Goal: Task Accomplishment & Management: Use online tool/utility

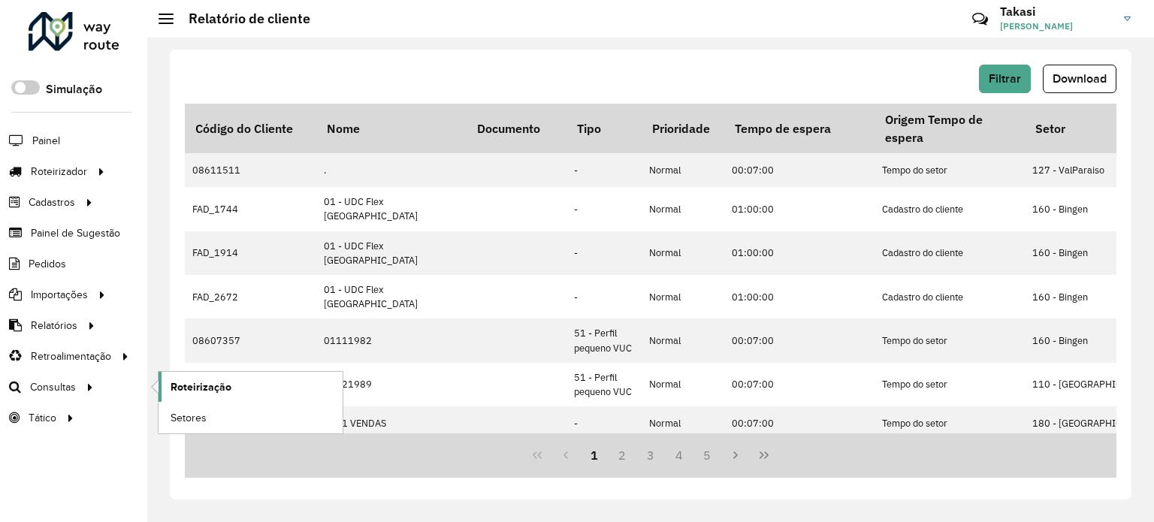
click at [210, 390] on span "Roteirização" at bounding box center [201, 387] width 61 height 16
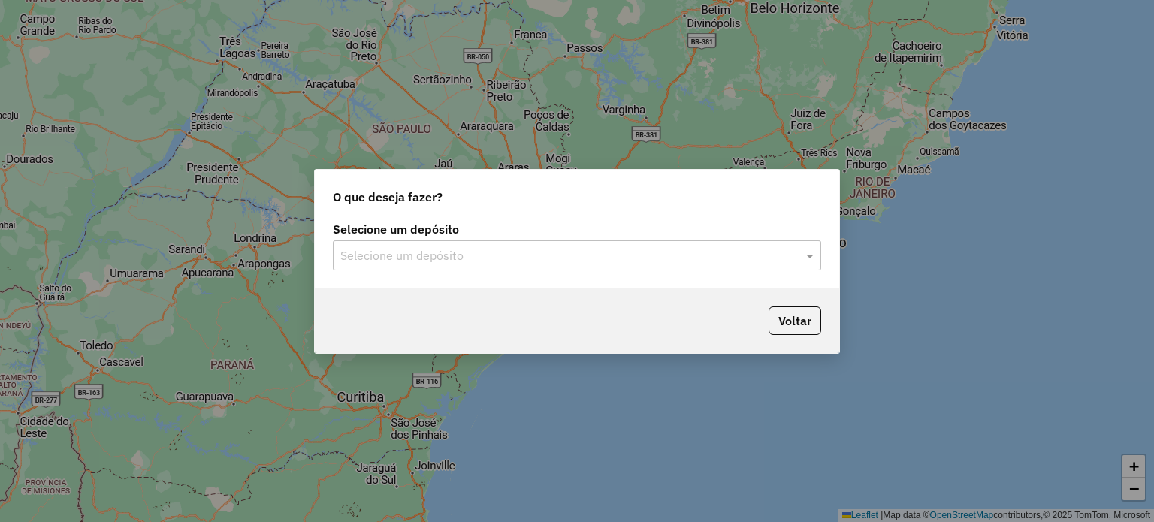
click at [490, 257] on input "text" at bounding box center [561, 256] width 443 height 18
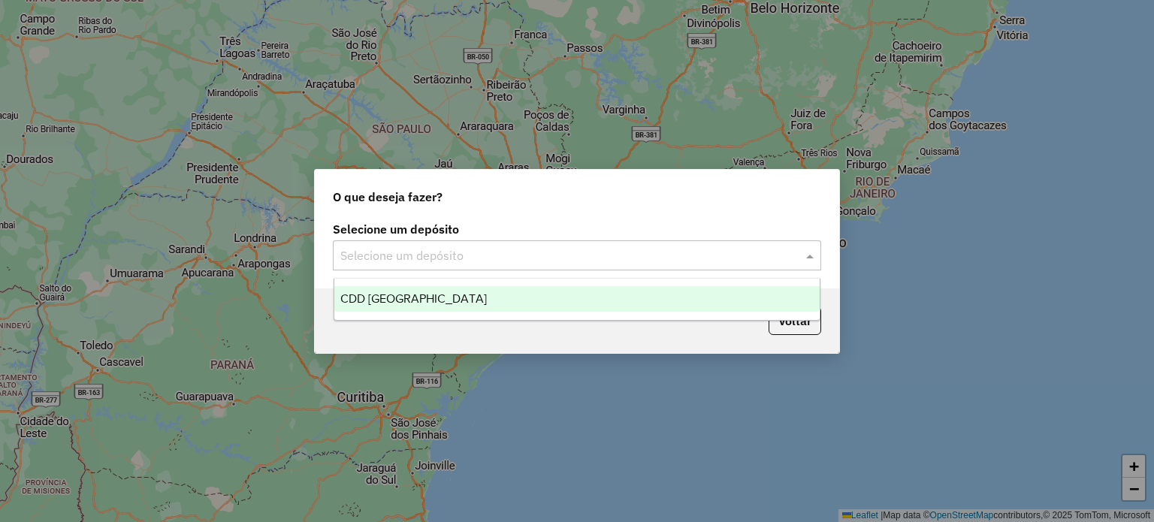
click at [491, 305] on div "CDD [GEOGRAPHIC_DATA]" at bounding box center [577, 299] width 486 height 26
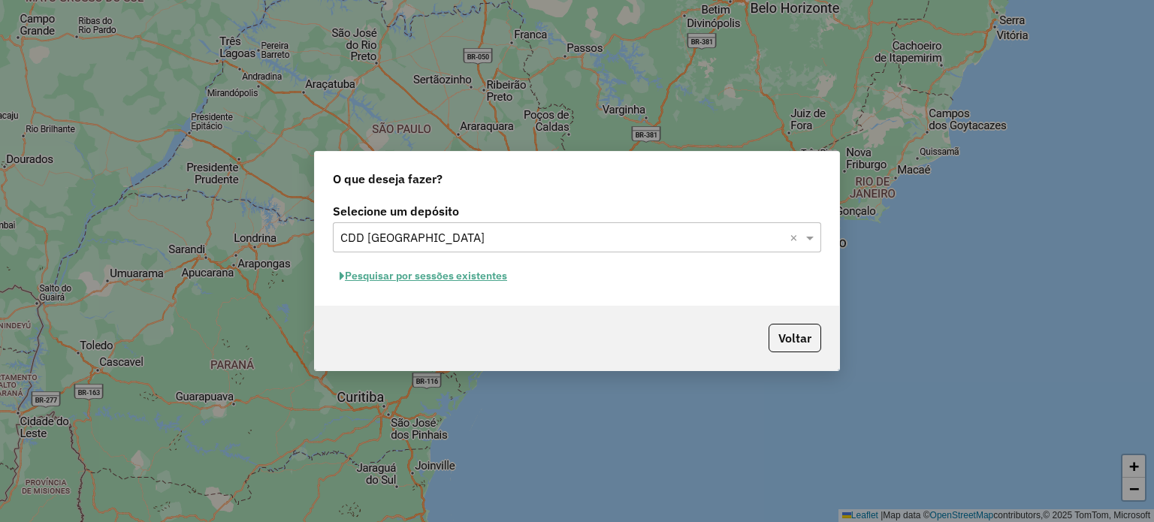
click at [474, 279] on button "Pesquisar por sessões existentes" at bounding box center [423, 275] width 181 height 23
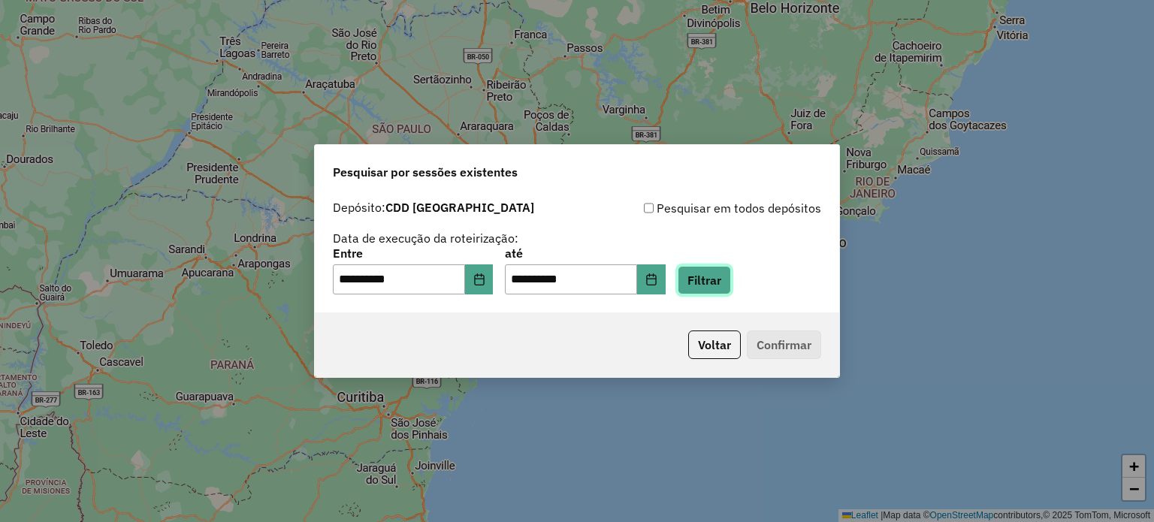
click at [721, 278] on button "Filtrar" at bounding box center [704, 280] width 53 height 29
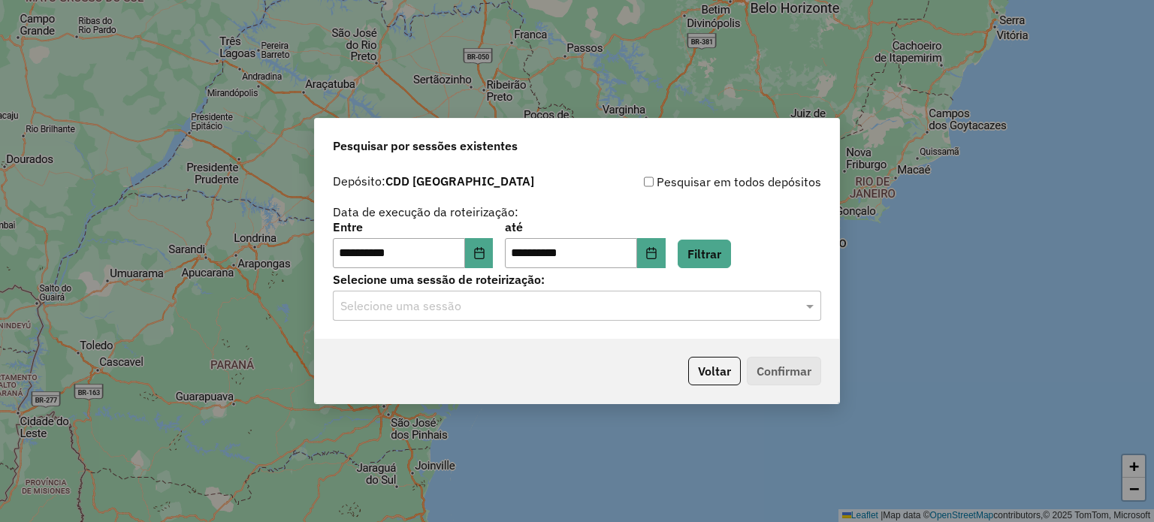
click at [587, 308] on input "text" at bounding box center [561, 306] width 443 height 18
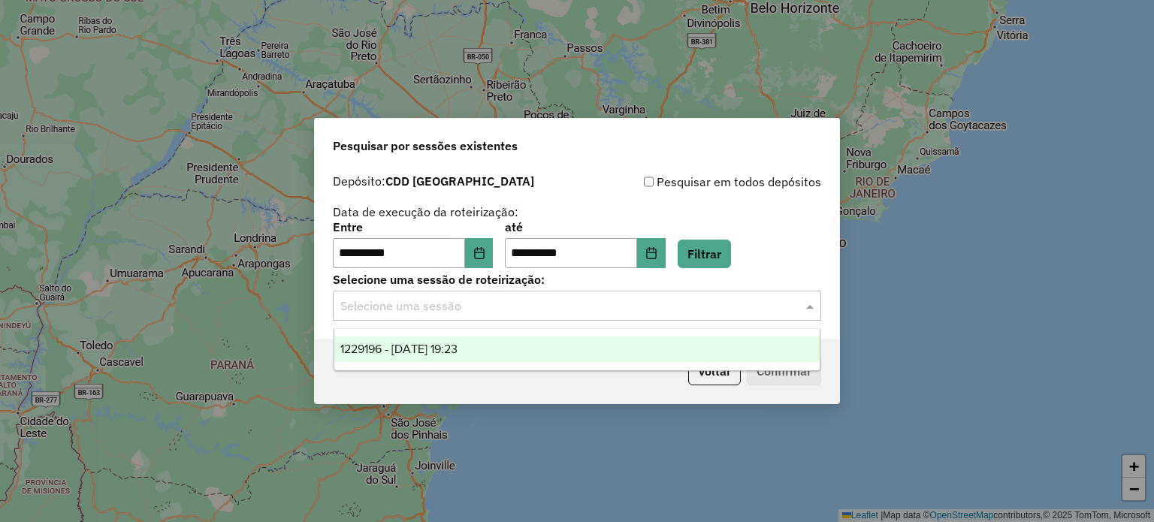
click at [409, 350] on span "1229196 - 13/08/2025 19:23" at bounding box center [398, 349] width 117 height 13
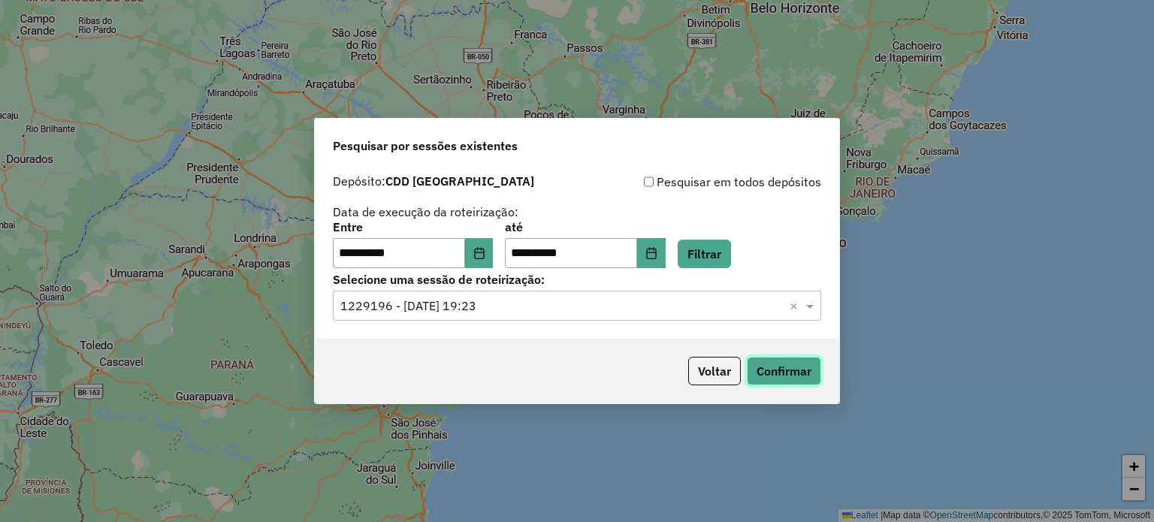
click at [769, 367] on button "Confirmar" at bounding box center [784, 371] width 74 height 29
click at [666, 255] on button "Choose Date" at bounding box center [651, 253] width 29 height 30
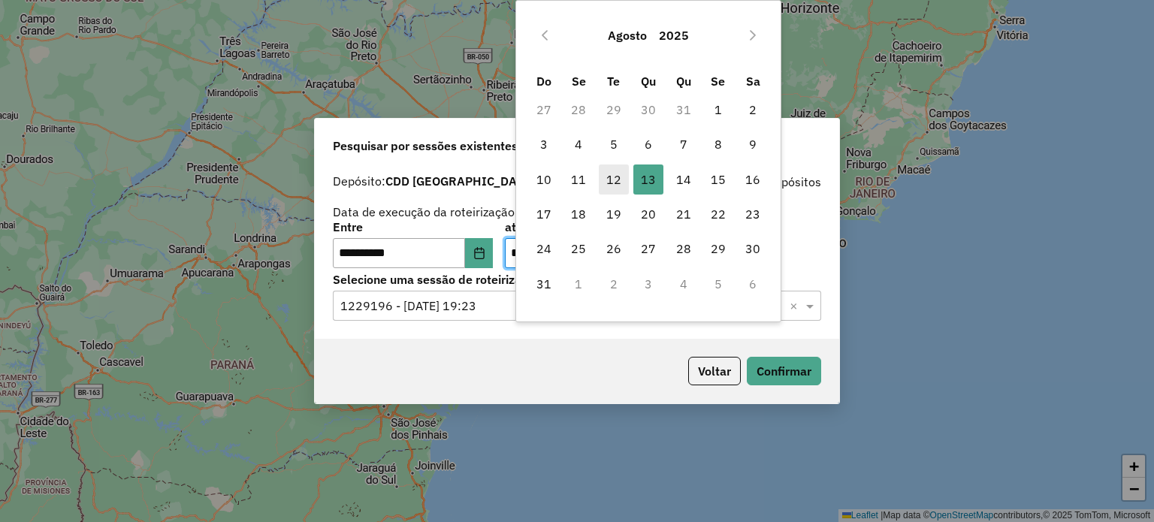
click at [617, 181] on span "12" at bounding box center [614, 180] width 30 height 30
type input "**********"
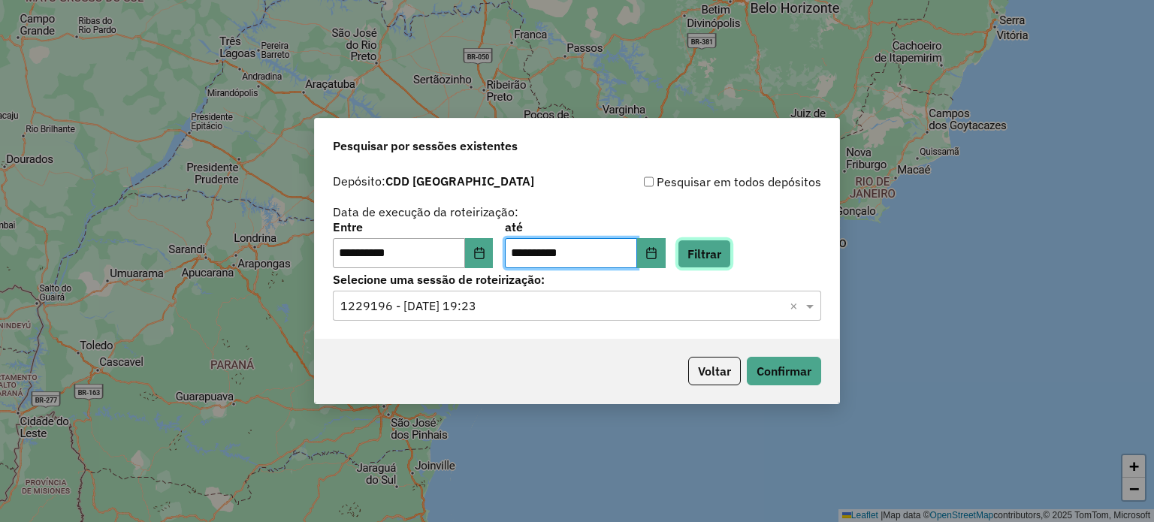
click at [705, 260] on button "Filtrar" at bounding box center [704, 254] width 53 height 29
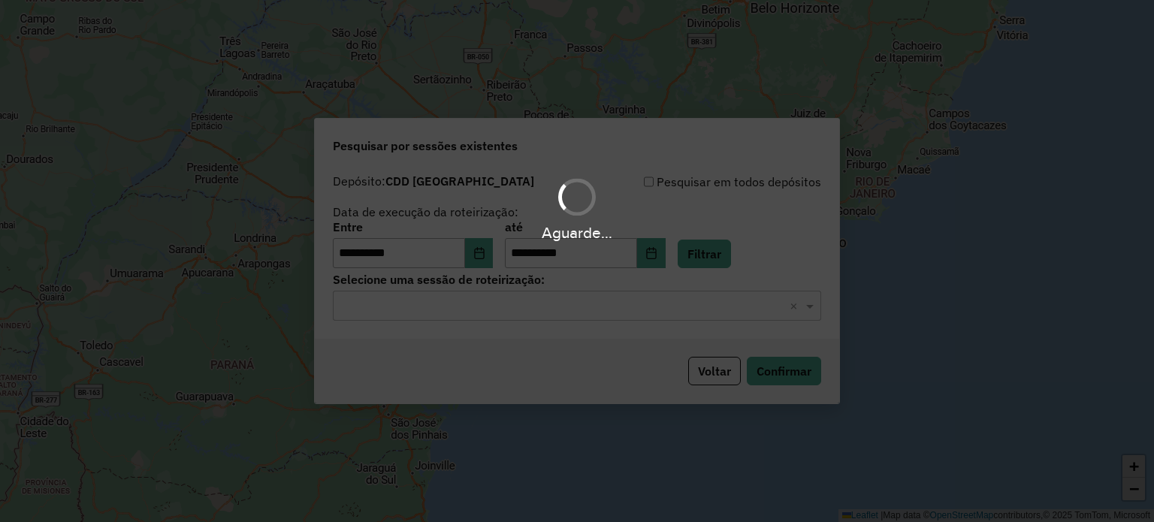
click at [714, 309] on div "Aguarde..." at bounding box center [577, 261] width 1154 height 522
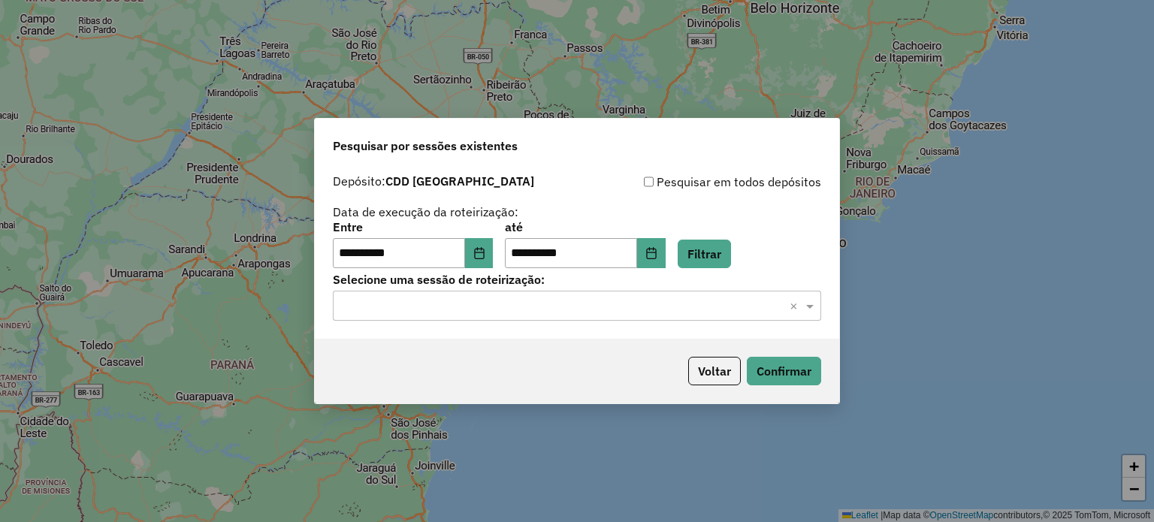
click at [712, 308] on input "text" at bounding box center [561, 306] width 443 height 18
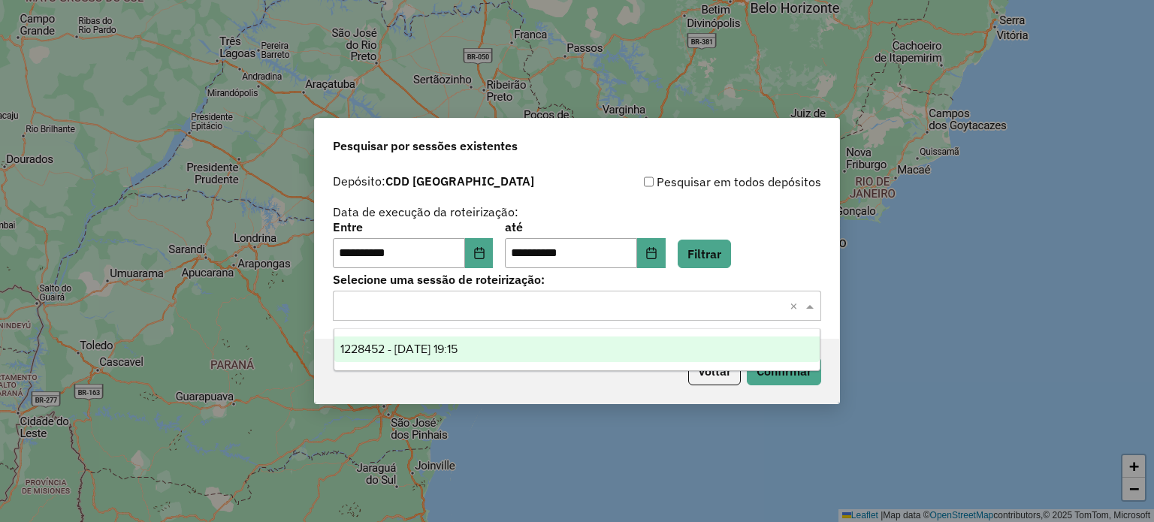
click at [604, 341] on div "1228452 - 12/08/2025 19:15" at bounding box center [577, 350] width 486 height 26
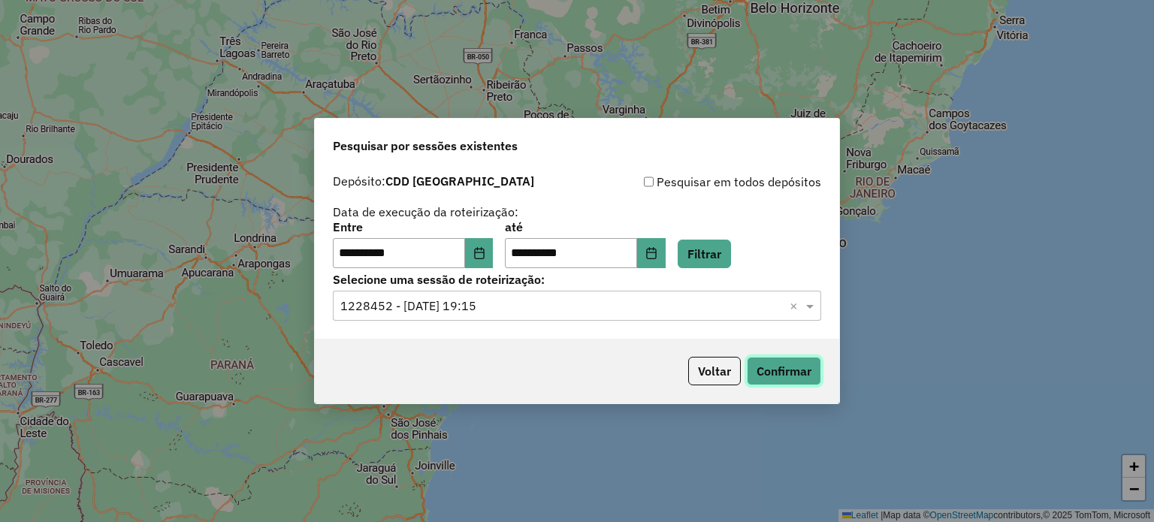
click at [762, 374] on button "Confirmar" at bounding box center [784, 371] width 74 height 29
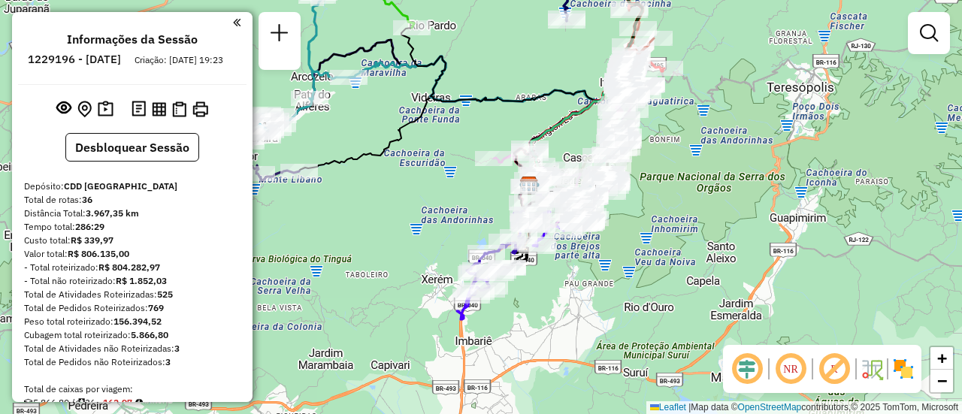
drag, startPoint x: 482, startPoint y: 256, endPoint x: 558, endPoint y: 291, distance: 83.7
click at [558, 291] on div "Janela de atendimento Grade de atendimento Capacidade Transportadoras Veículos …" at bounding box center [481, 207] width 962 height 414
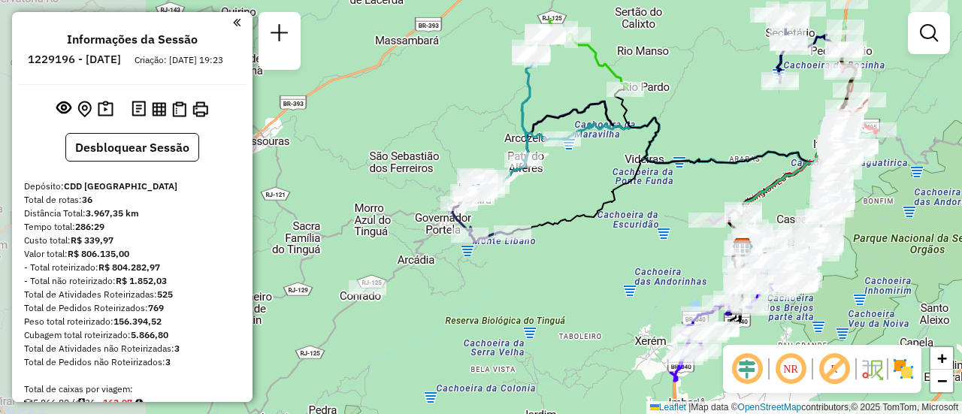
drag, startPoint x: 419, startPoint y: 206, endPoint x: 593, endPoint y: 252, distance: 179.7
click at [593, 252] on div "Janela de atendimento Grade de atendimento Capacidade Transportadoras Veículos …" at bounding box center [481, 207] width 962 height 414
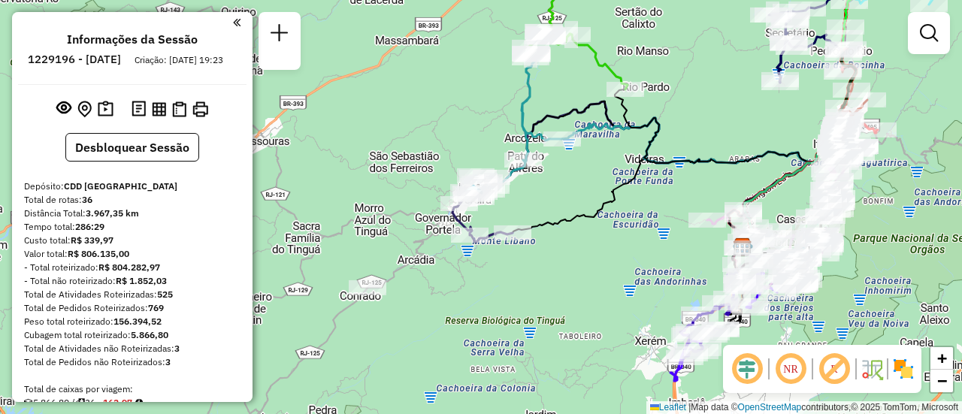
click at [898, 373] on img at bounding box center [903, 369] width 24 height 24
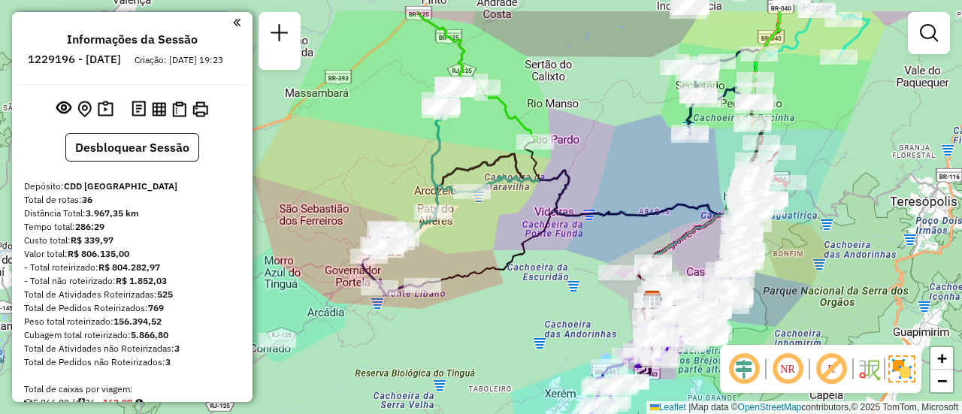
drag, startPoint x: 563, startPoint y: 186, endPoint x: 473, endPoint y: 240, distance: 105.1
click at [473, 240] on div "Janela de atendimento Grade de atendimento Capacidade Transportadoras Veículos …" at bounding box center [481, 207] width 962 height 414
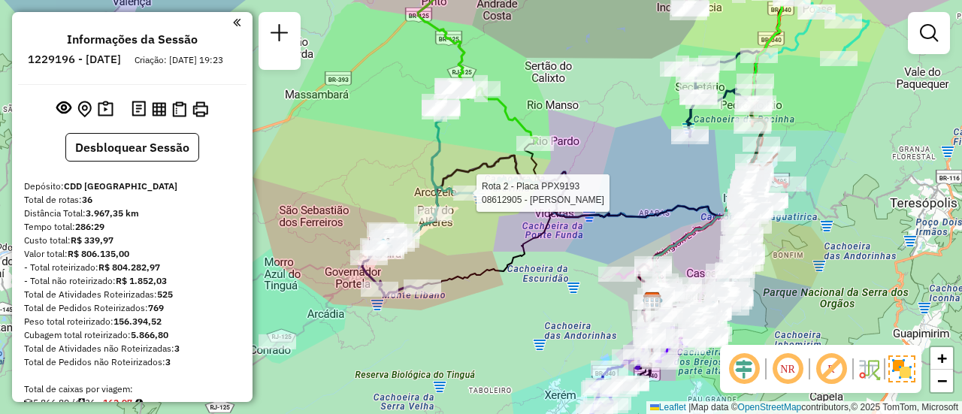
select select "**********"
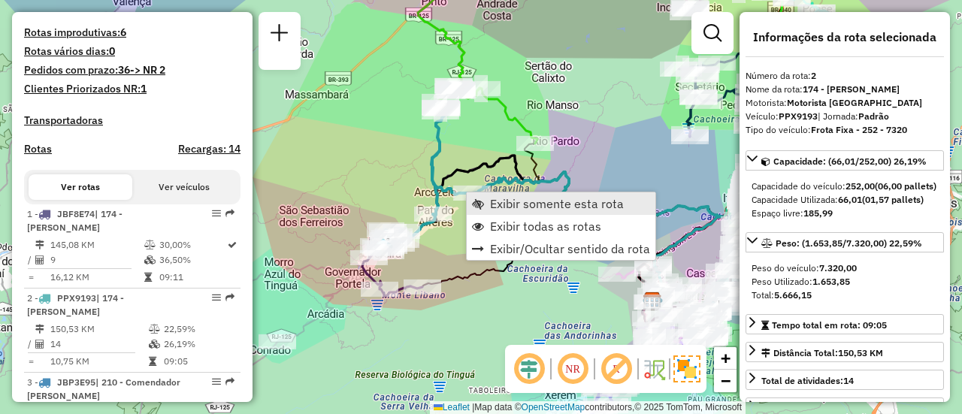
scroll to position [753, 0]
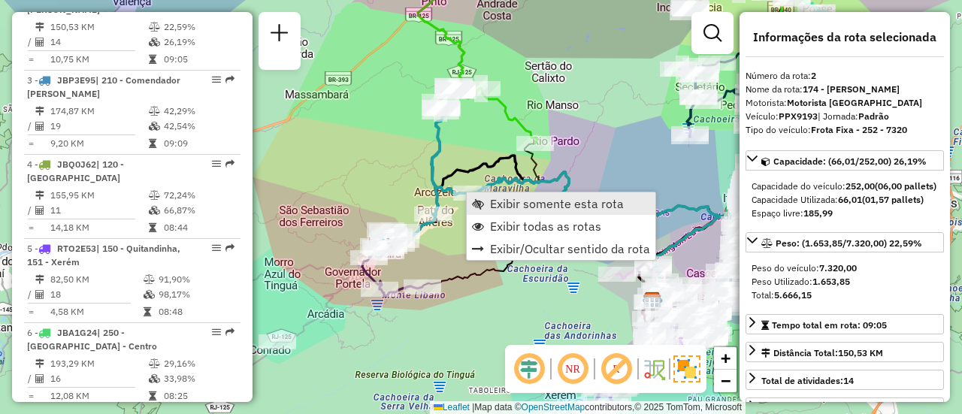
click at [500, 205] on span "Exibir somente esta rota" at bounding box center [557, 204] width 134 height 12
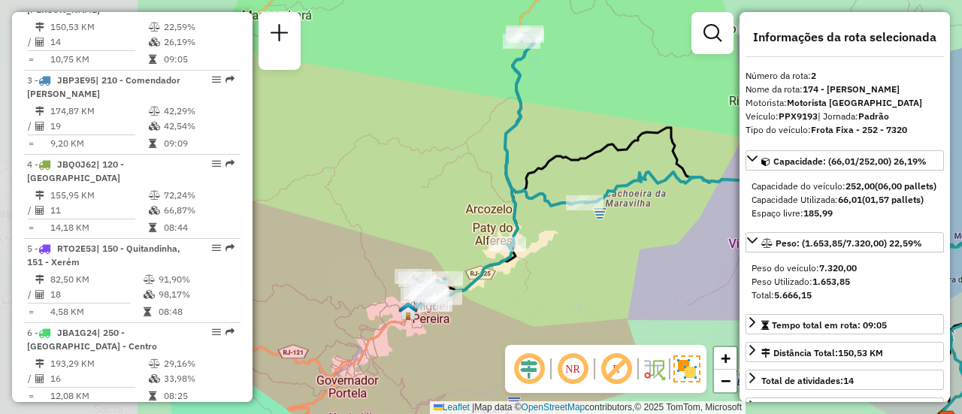
drag, startPoint x: 420, startPoint y: 193, endPoint x: 681, endPoint y: 207, distance: 261.1
click at [687, 210] on div "Janela de atendimento Grade de atendimento Capacidade Transportadoras Veículos …" at bounding box center [481, 207] width 962 height 414
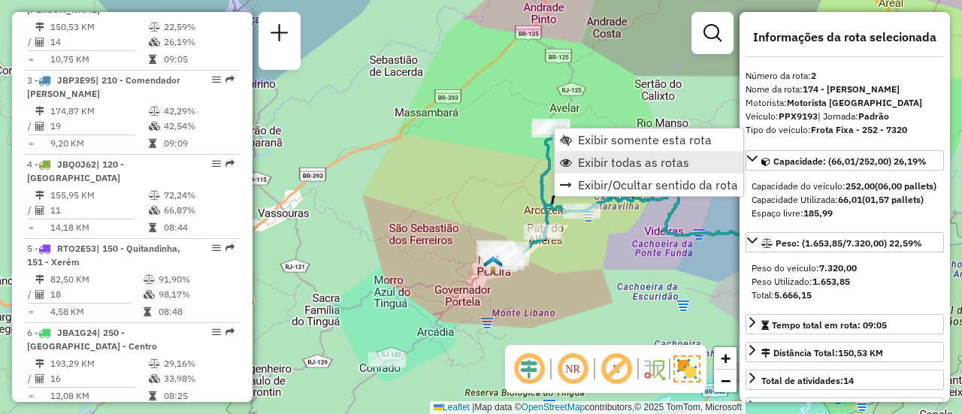
click at [604, 168] on span "Exibir todas as rotas" at bounding box center [633, 162] width 111 height 12
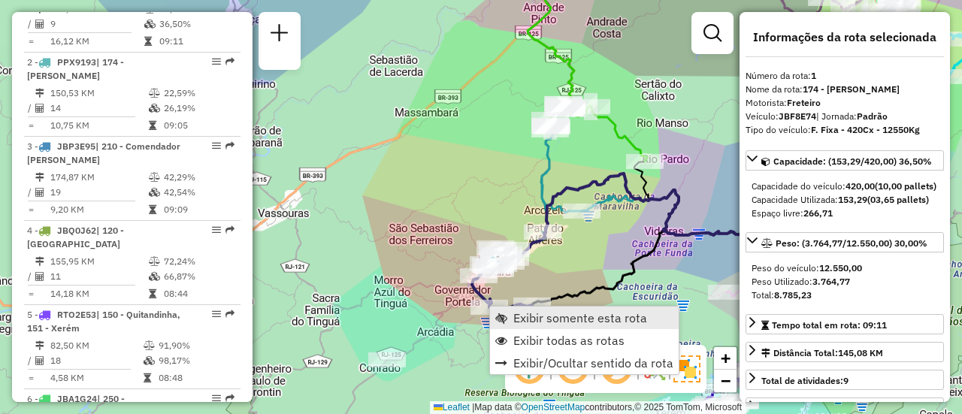
scroll to position [669, 0]
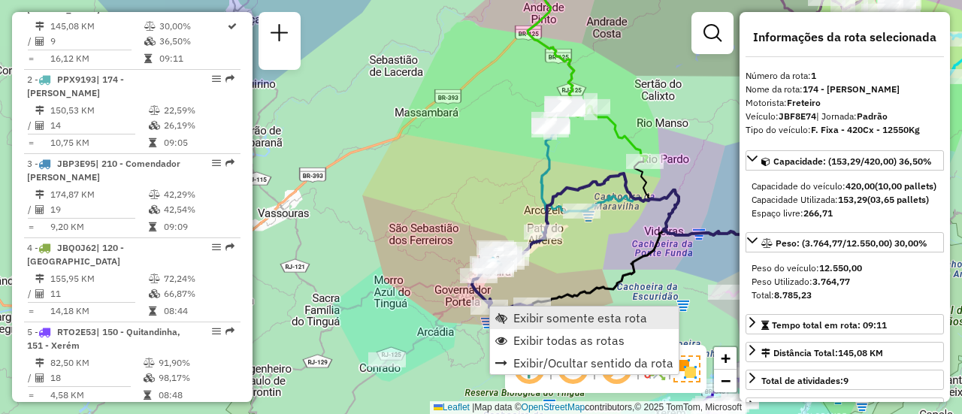
click at [521, 322] on span "Exibir somente esta rota" at bounding box center [580, 318] width 134 height 12
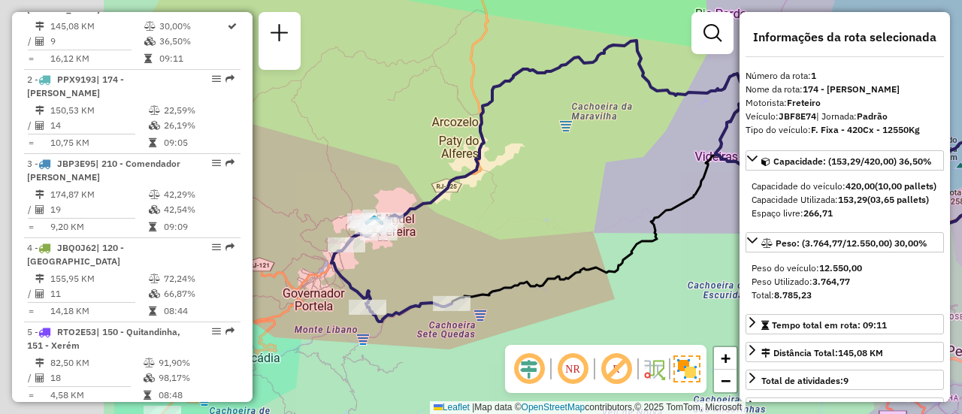
drag, startPoint x: 439, startPoint y: 268, endPoint x: 615, endPoint y: 237, distance: 178.6
click at [654, 234] on icon at bounding box center [747, 203] width 593 height 258
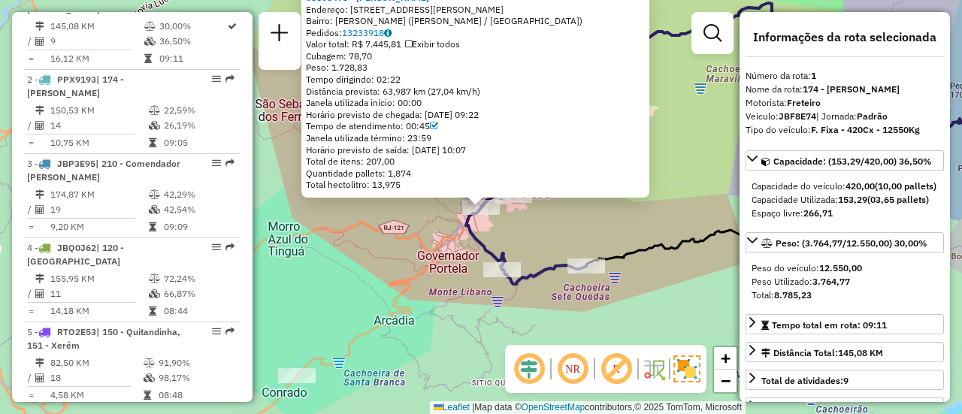
click at [393, 238] on div "08606473 - [PERSON_NAME]: 008 AV MARECHAL RONDON 423 Bairro: BARAO DE JAVARI ([…" at bounding box center [481, 207] width 962 height 414
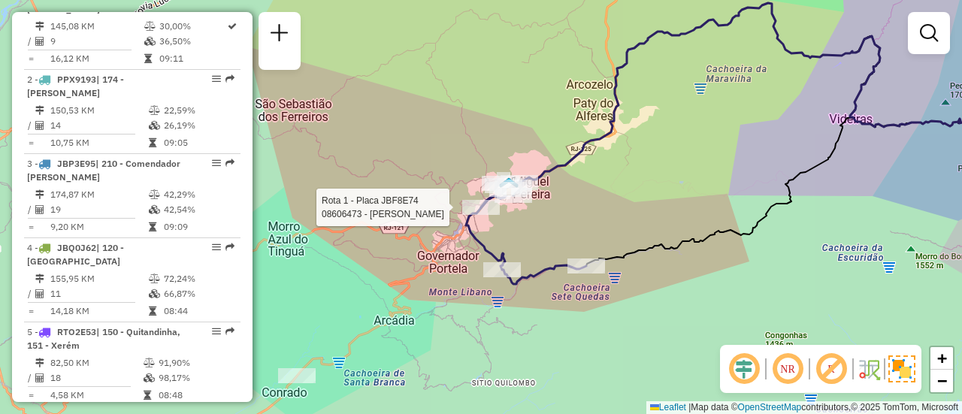
select select "**********"
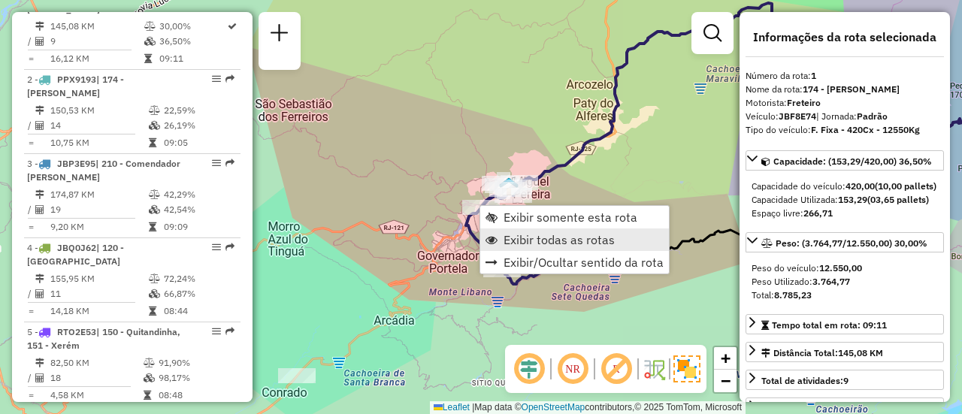
click at [539, 244] on span "Exibir todas as rotas" at bounding box center [558, 240] width 111 height 12
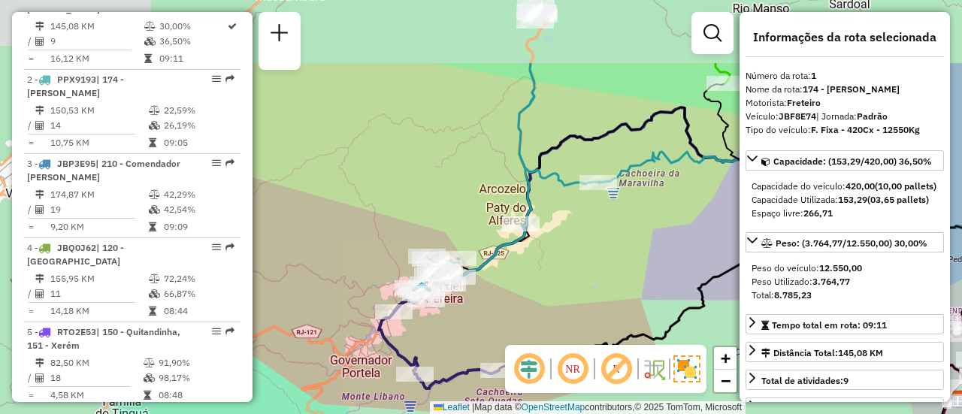
drag, startPoint x: 613, startPoint y: 211, endPoint x: 524, endPoint y: 318, distance: 139.2
click at [524, 318] on div "Janela de atendimento Grade de atendimento Capacidade Transportadoras Veículos …" at bounding box center [481, 207] width 962 height 414
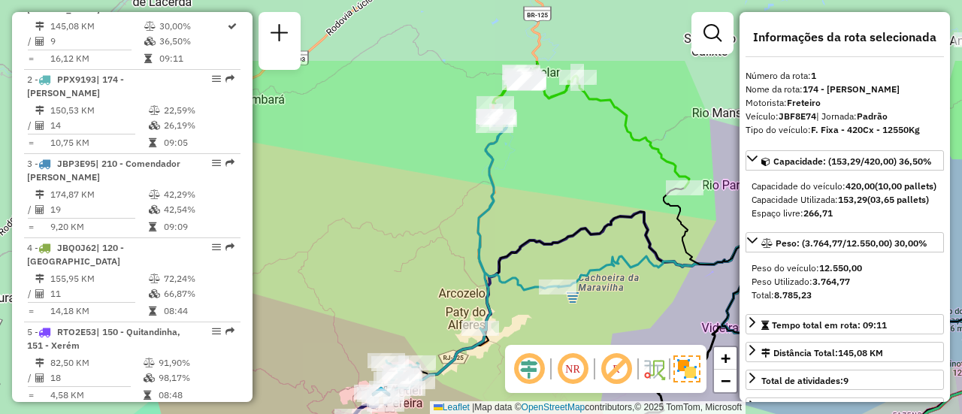
drag, startPoint x: 522, startPoint y: 162, endPoint x: 460, endPoint y: 307, distance: 157.8
click at [460, 307] on icon at bounding box center [472, 254] width 173 height 274
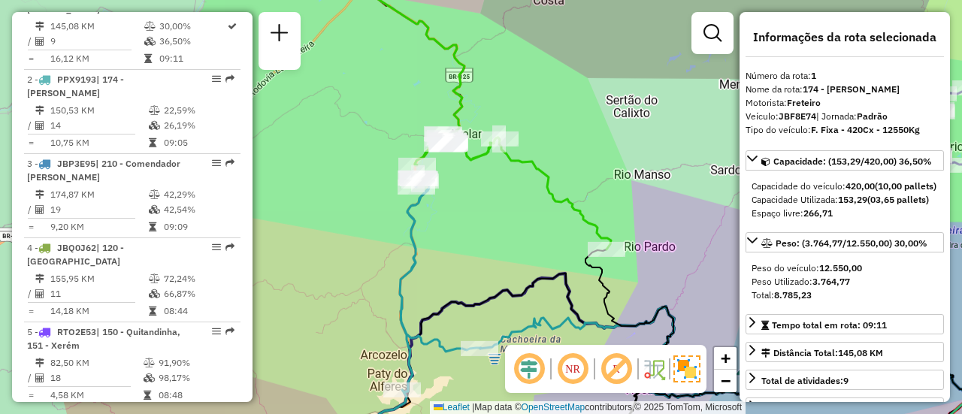
drag, startPoint x: 544, startPoint y: 110, endPoint x: 464, endPoint y: 127, distance: 81.3
click at [464, 127] on div "Janela de atendimento Grade de atendimento Capacidade Transportadoras Veículos …" at bounding box center [481, 207] width 962 height 414
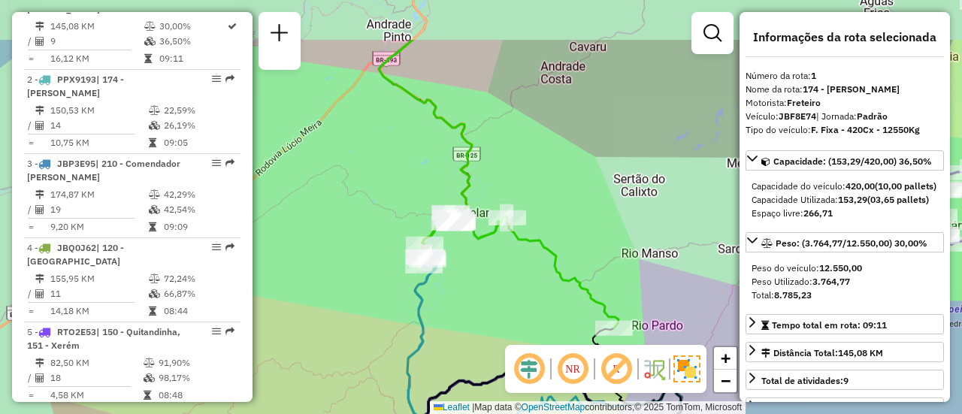
drag, startPoint x: 536, startPoint y: 129, endPoint x: 556, endPoint y: 238, distance: 110.7
click at [578, 250] on div "Janela de atendimento Grade de atendimento Capacidade Transportadoras Veículos …" at bounding box center [481, 207] width 962 height 414
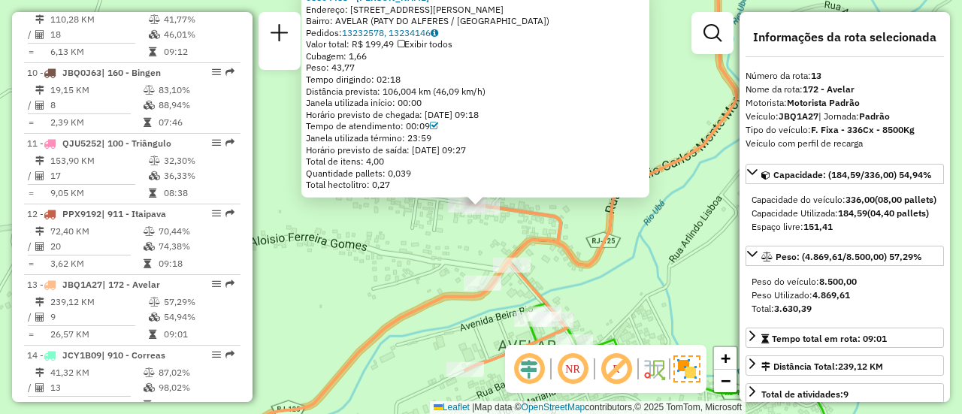
scroll to position [1622, 0]
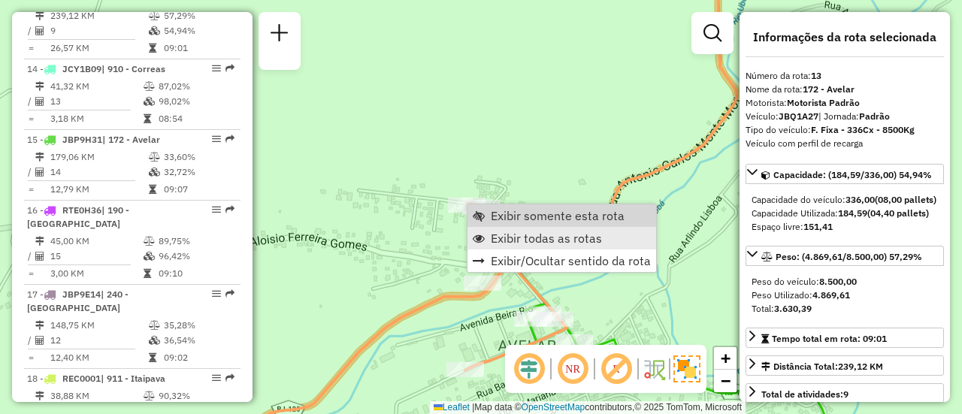
click at [528, 228] on link "Exibir todas as rotas" at bounding box center [561, 238] width 189 height 23
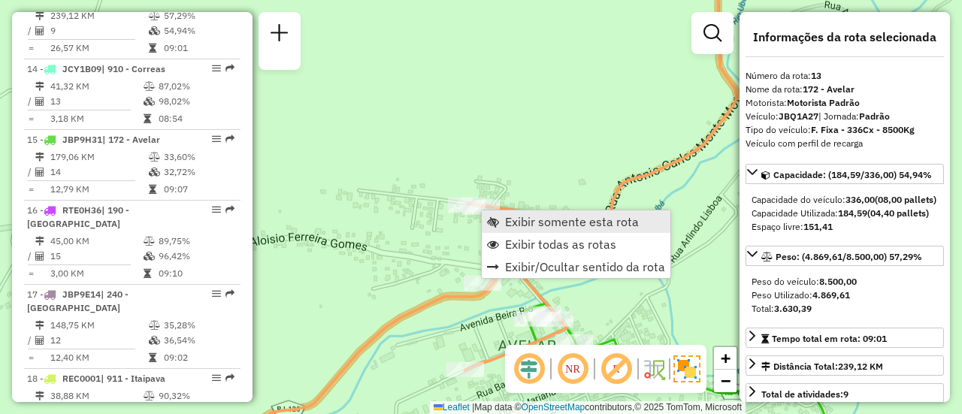
click at [518, 225] on span "Exibir somente esta rota" at bounding box center [572, 222] width 134 height 12
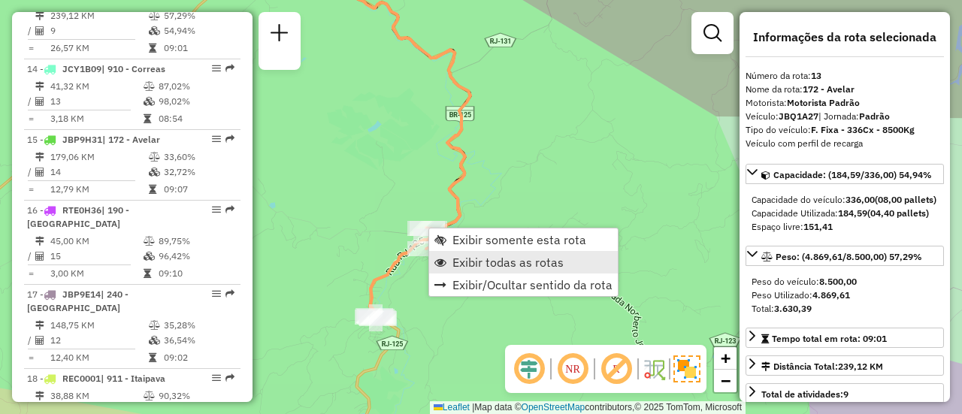
click at [450, 261] on link "Exibir todas as rotas" at bounding box center [523, 262] width 189 height 23
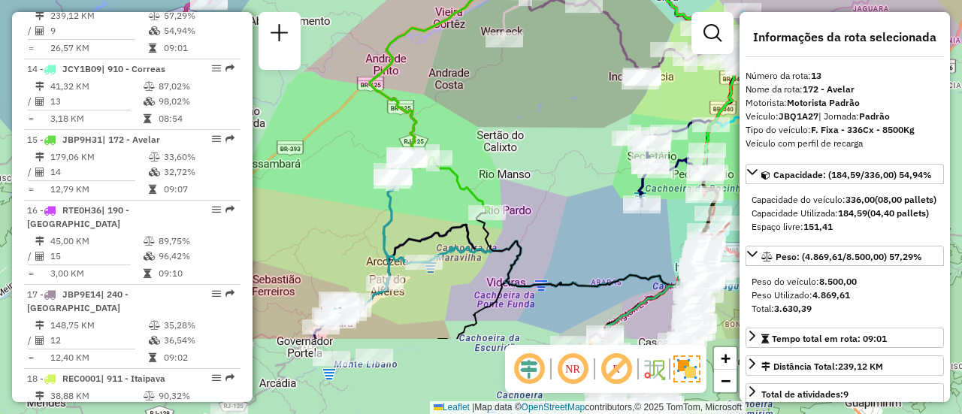
drag, startPoint x: 485, startPoint y: 324, endPoint x: 439, endPoint y: 181, distance: 149.9
click at [430, 180] on div "Janela de atendimento Grade de atendimento Capacidade Transportadoras Veículos …" at bounding box center [481, 207] width 962 height 414
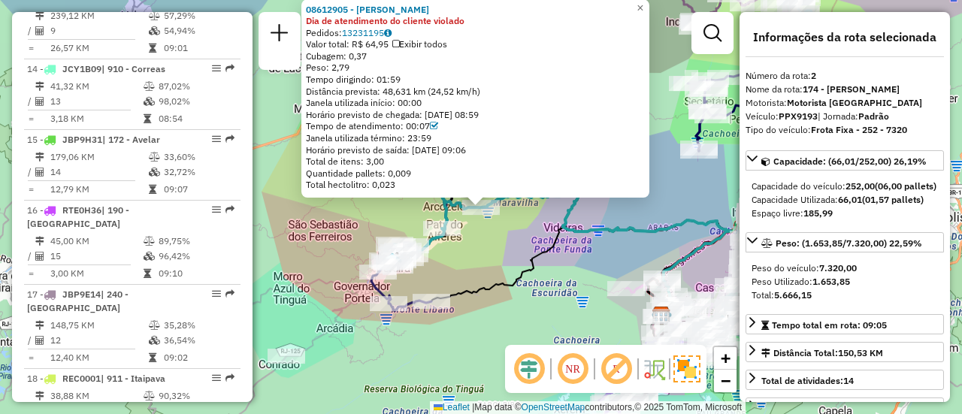
scroll to position [753, 0]
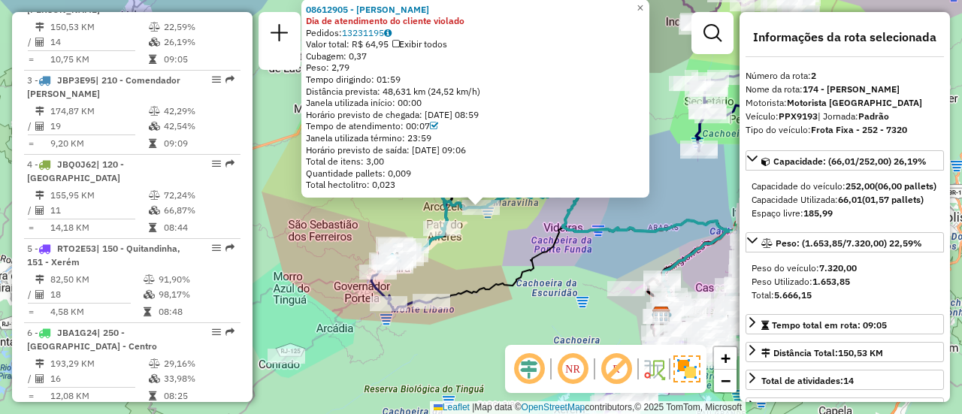
click at [364, 237] on div "08612905 - [PERSON_NAME] DA CUNHA Dia de atendimento do cliente violado Pedidos…" at bounding box center [481, 207] width 962 height 414
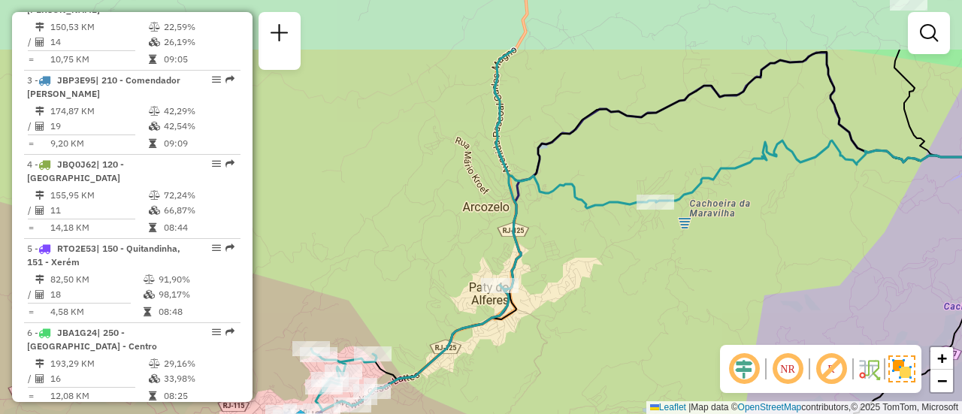
drag, startPoint x: 565, startPoint y: 158, endPoint x: 572, endPoint y: 245, distance: 87.4
click at [572, 245] on div "Janela de atendimento Grade de atendimento Capacidade Transportadoras Veículos …" at bounding box center [481, 207] width 962 height 414
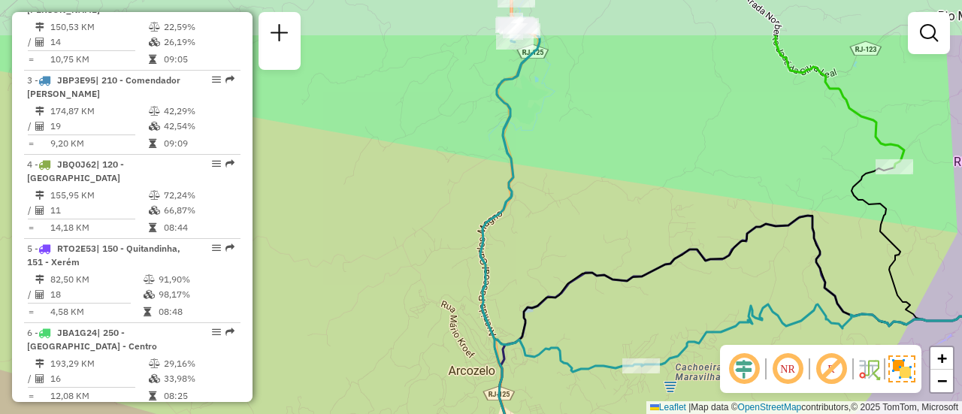
drag, startPoint x: 542, startPoint y: 80, endPoint x: 536, endPoint y: 30, distance: 50.8
click at [536, 31] on div "Janela de atendimento Grade de atendimento Capacidade Transportadoras Veículos …" at bounding box center [481, 207] width 962 height 414
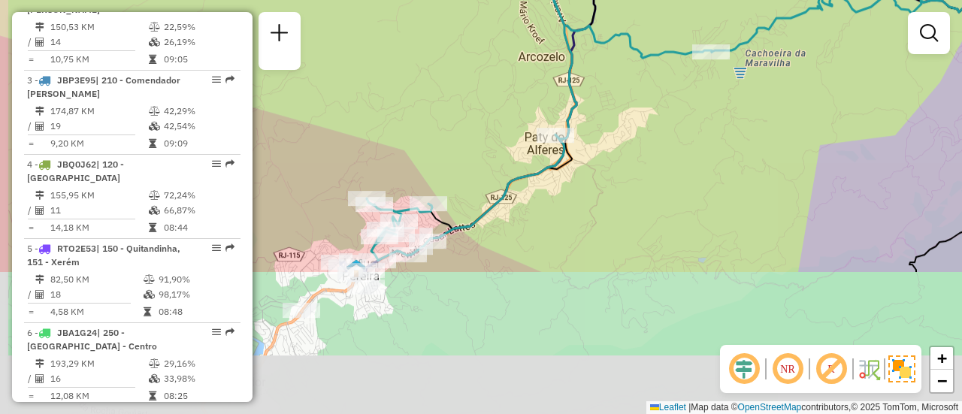
drag, startPoint x: 503, startPoint y: 239, endPoint x: 541, endPoint y: 97, distance: 146.9
click at [560, 50] on div "Janela de atendimento Grade de atendimento Capacidade Transportadoras Veículos …" at bounding box center [481, 207] width 962 height 414
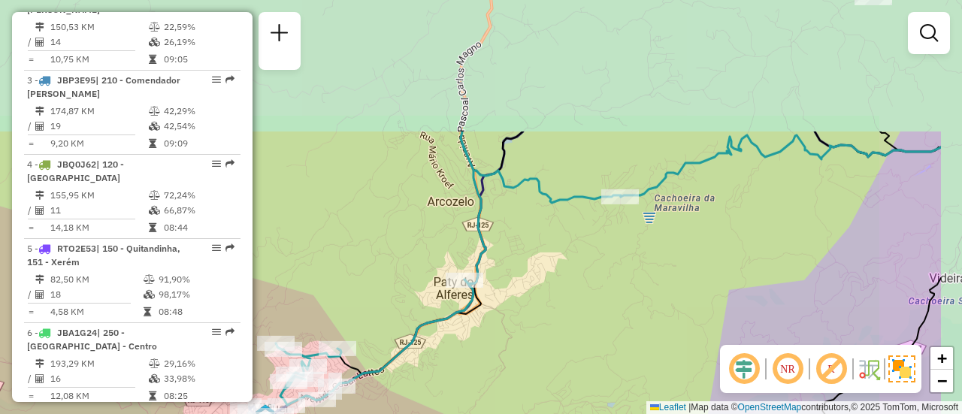
drag, startPoint x: 569, startPoint y: 92, endPoint x: 452, endPoint y: 265, distance: 208.8
click at [452, 265] on div "Rota 2 - Placa PPX9193 08612004 - LAUSIMAR RESTAURAN Janela de atendimento Grad…" at bounding box center [481, 207] width 962 height 414
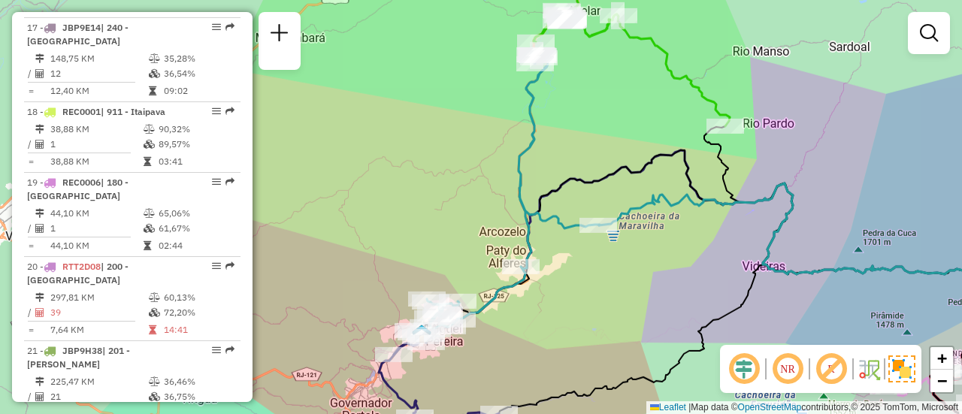
scroll to position [2105, 0]
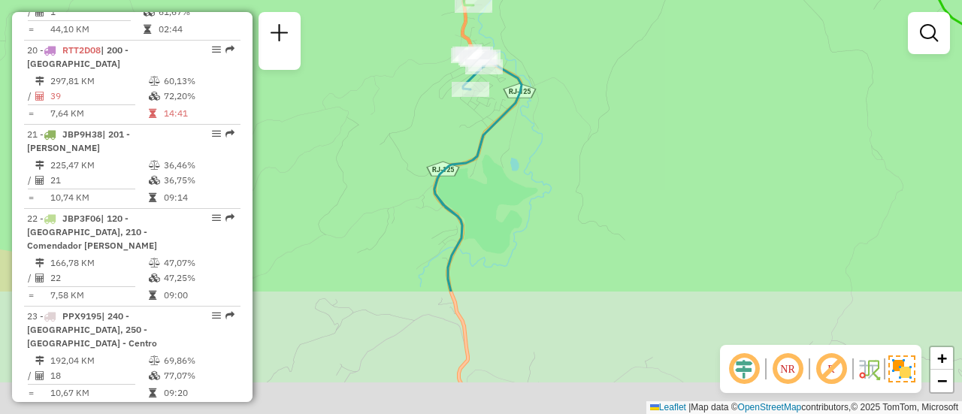
drag, startPoint x: 479, startPoint y: 328, endPoint x: 527, endPoint y: 113, distance: 220.2
click at [526, 118] on div "Janela de atendimento Grade de atendimento Capacidade Transportadoras Veículos …" at bounding box center [481, 207] width 962 height 414
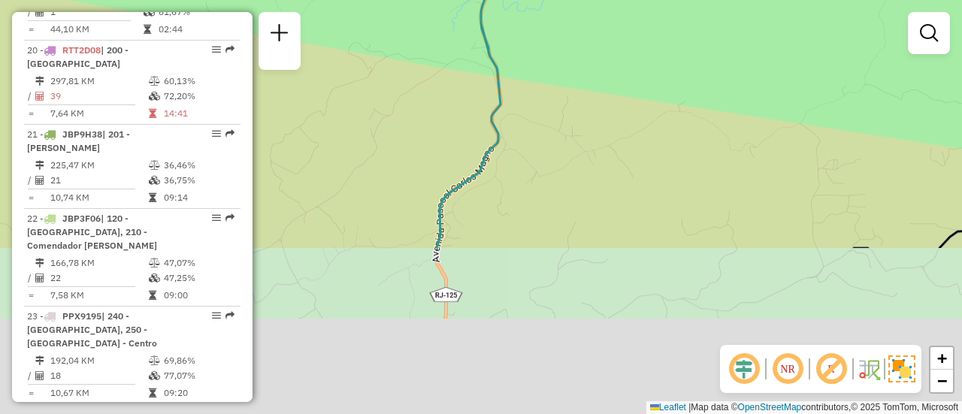
drag, startPoint x: 546, startPoint y: 219, endPoint x: 577, endPoint y: -5, distance: 226.0
click at [577, 0] on html "Aguarde... Pop-up bloqueado! Seu navegador bloqueou automáticamente a abertura …" at bounding box center [481, 207] width 962 height 414
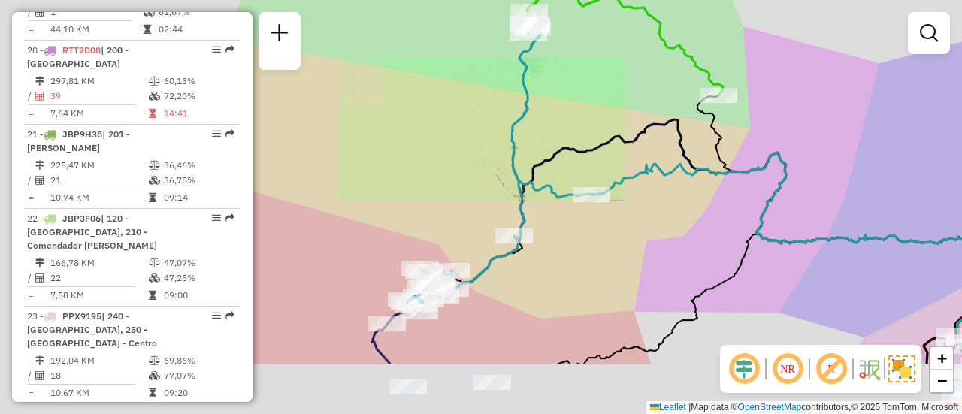
drag, startPoint x: 527, startPoint y: 273, endPoint x: 556, endPoint y: 165, distance: 111.3
click at [556, 165] on div "Janela de atendimento Grade de atendimento Capacidade Transportadoras Veículos …" at bounding box center [481, 207] width 962 height 414
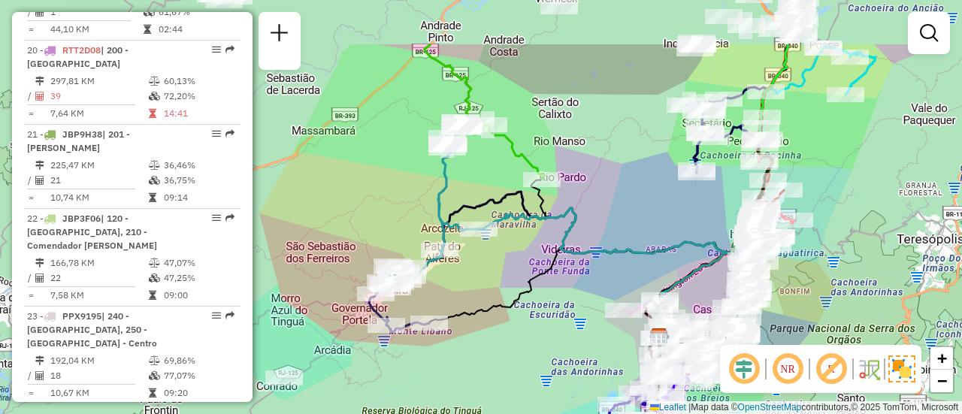
drag, startPoint x: 635, startPoint y: 172, endPoint x: 494, endPoint y: 258, distance: 164.5
click at [494, 258] on div "Janela de atendimento Grade de atendimento Capacidade Transportadoras Veículos …" at bounding box center [481, 207] width 962 height 414
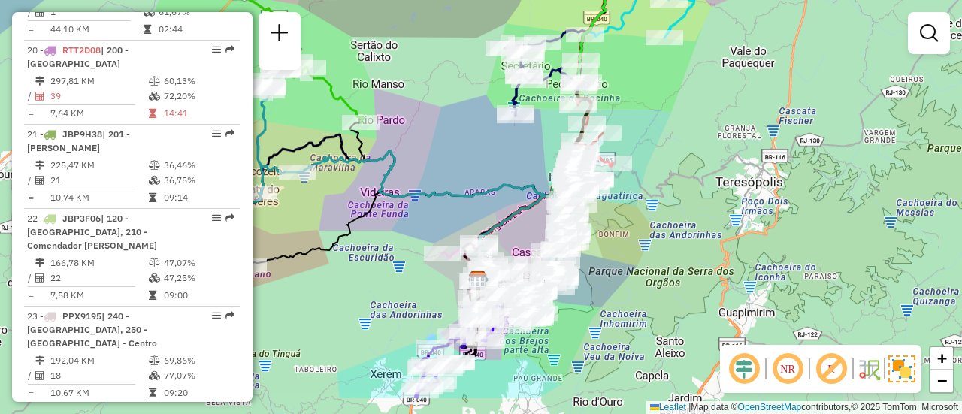
drag, startPoint x: 497, startPoint y: 274, endPoint x: 335, endPoint y: 203, distance: 176.6
click at [335, 203] on div "Janela de atendimento Grade de atendimento Capacidade Transportadoras Veículos …" at bounding box center [481, 207] width 962 height 414
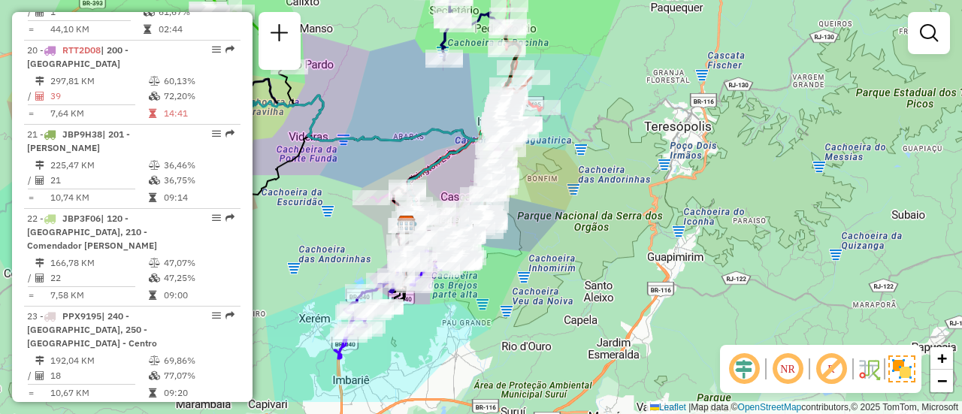
drag, startPoint x: 424, startPoint y: 171, endPoint x: 355, endPoint y: 118, distance: 87.9
click at [355, 118] on div "Janela de atendimento Grade de atendimento Capacidade Transportadoras Veículos …" at bounding box center [481, 207] width 962 height 414
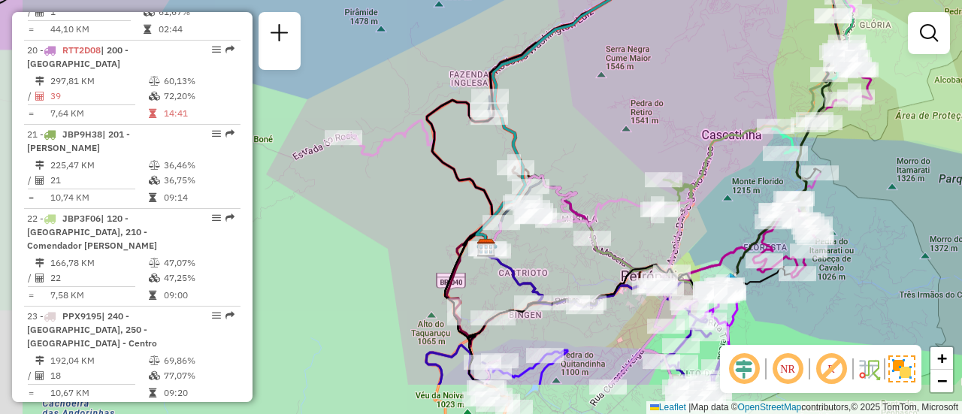
drag, startPoint x: 361, startPoint y: 256, endPoint x: 418, endPoint y: 180, distance: 96.0
click at [419, 181] on div "Janela de atendimento Grade de atendimento Capacidade Transportadoras Veículos …" at bounding box center [481, 207] width 962 height 414
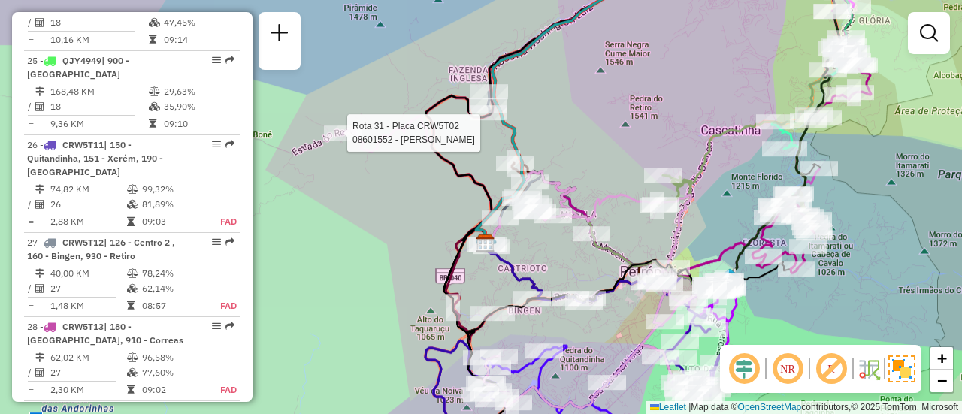
select select "**********"
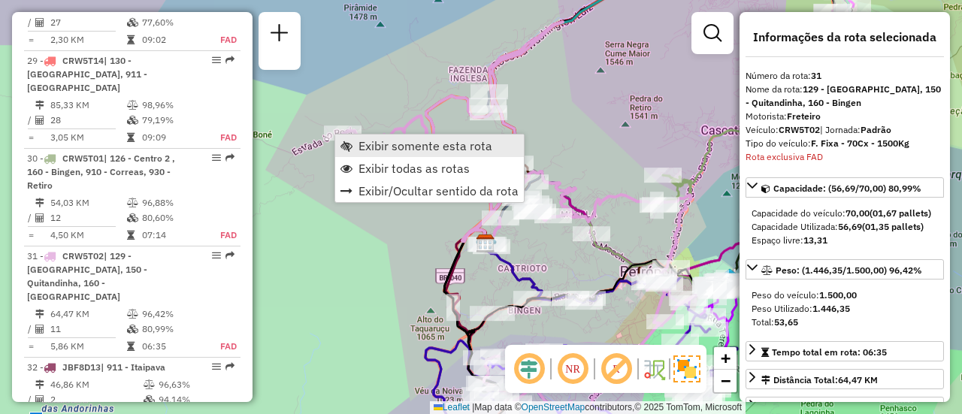
scroll to position [3105, 0]
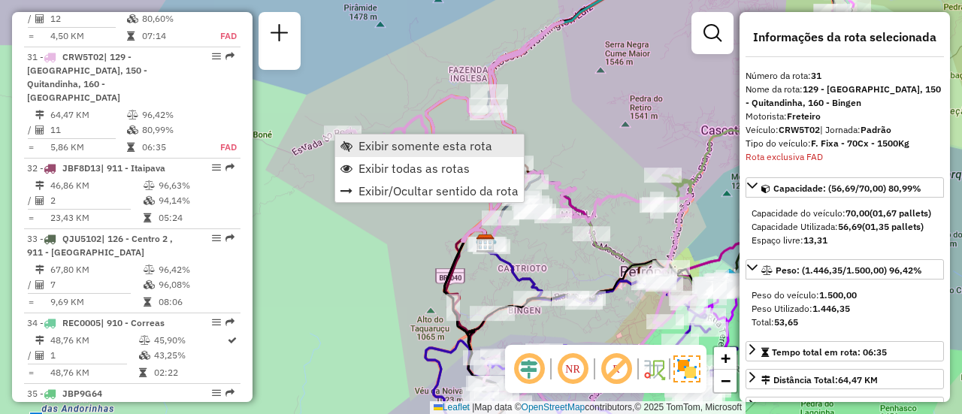
click at [371, 149] on span "Exibir somente esta rota" at bounding box center [425, 146] width 134 height 12
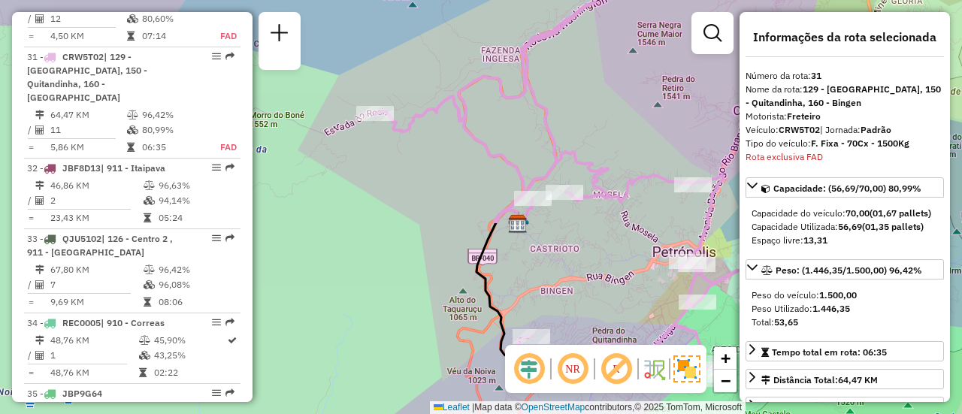
drag, startPoint x: 382, startPoint y: 187, endPoint x: 449, endPoint y: 155, distance: 74.9
click at [451, 157] on div "Janela de atendimento Grade de atendimento Capacidade Transportadoras Veículos …" at bounding box center [481, 207] width 962 height 414
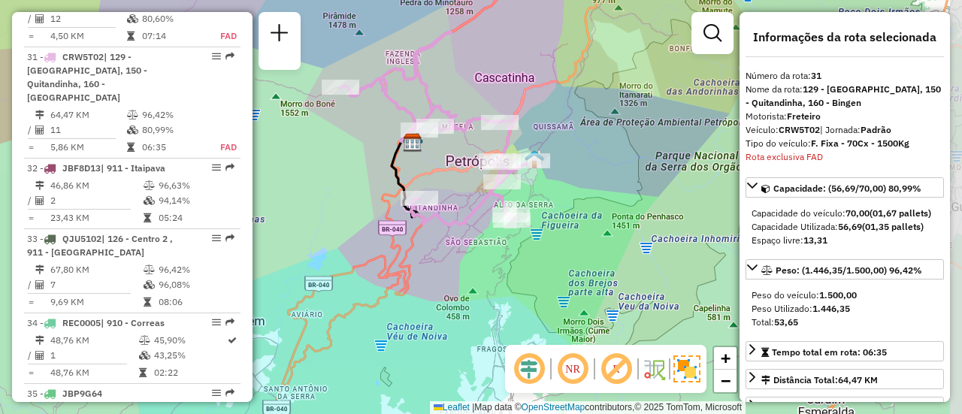
drag, startPoint x: 418, startPoint y: 145, endPoint x: 371, endPoint y: 115, distance: 55.4
click at [371, 115] on div "Janela de atendimento Grade de atendimento Capacidade Transportadoras Veículos …" at bounding box center [481, 207] width 962 height 414
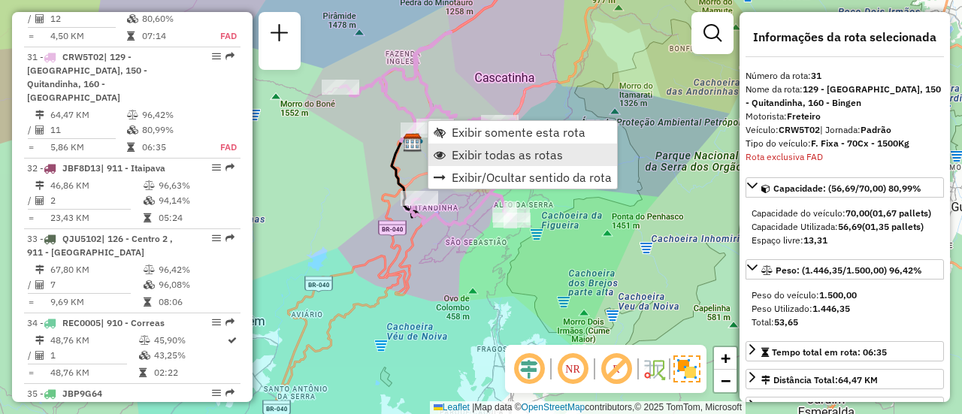
click at [463, 155] on span "Exibir todas as rotas" at bounding box center [506, 155] width 111 height 12
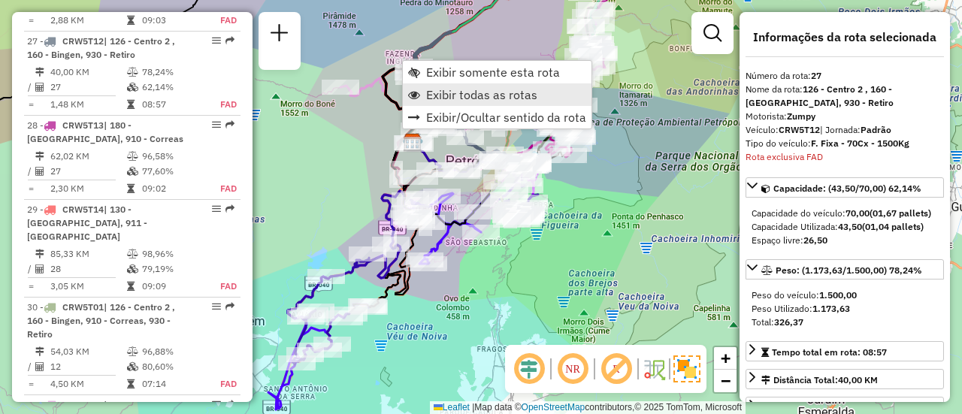
scroll to position [2756, 0]
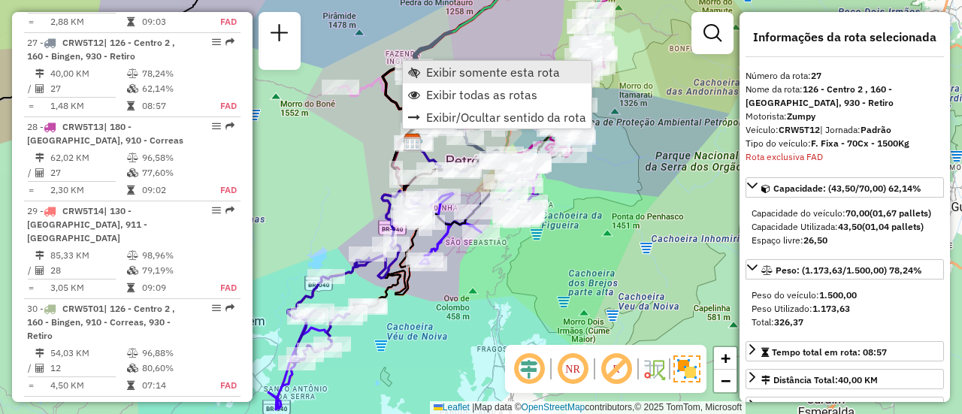
click at [432, 77] on span "Exibir somente esta rota" at bounding box center [493, 72] width 134 height 12
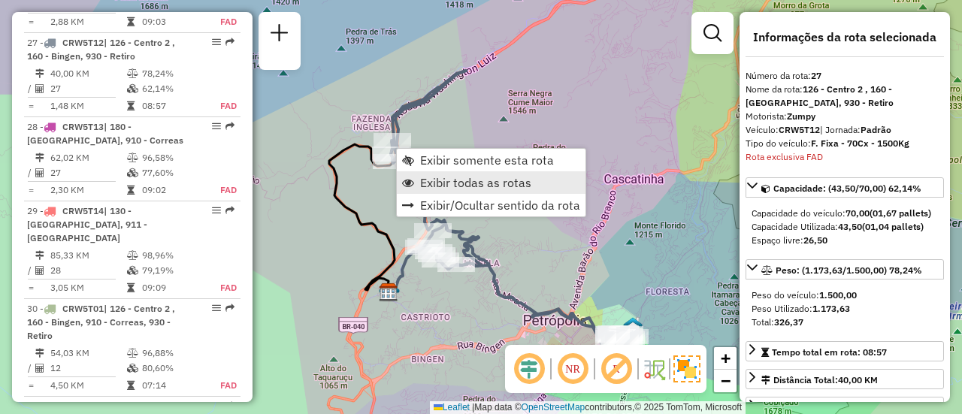
click at [430, 183] on span "Exibir todas as rotas" at bounding box center [475, 183] width 111 height 12
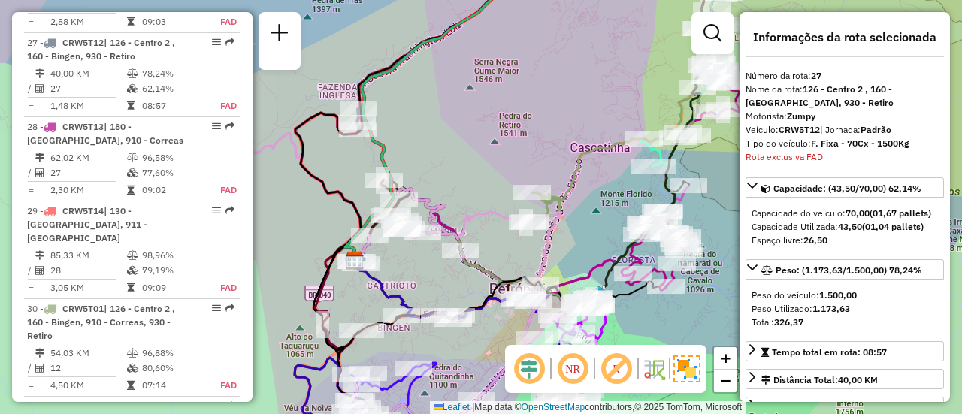
drag, startPoint x: 463, startPoint y: 199, endPoint x: 426, endPoint y: 107, distance: 98.8
click at [426, 108] on div "Janela de atendimento Grade de atendimento Capacidade Transportadoras Veículos …" at bounding box center [481, 207] width 962 height 414
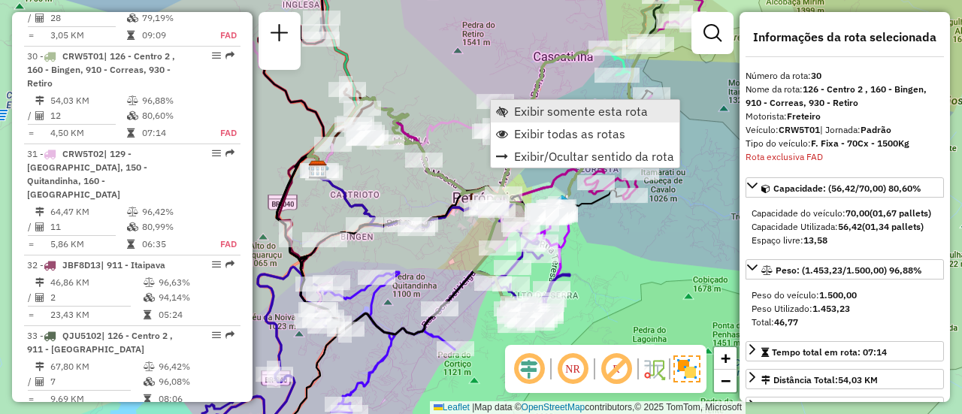
scroll to position [3007, 0]
click at [514, 113] on span "Exibir somente esta rota" at bounding box center [581, 111] width 134 height 12
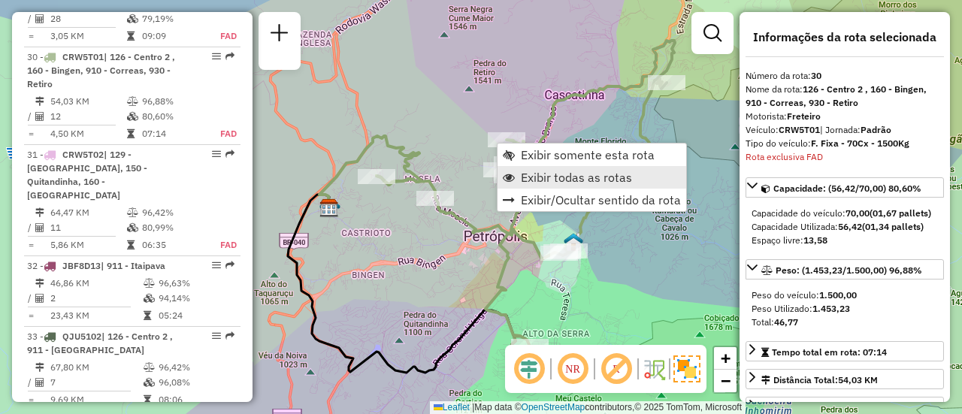
click at [533, 177] on span "Exibir todas as rotas" at bounding box center [576, 177] width 111 height 12
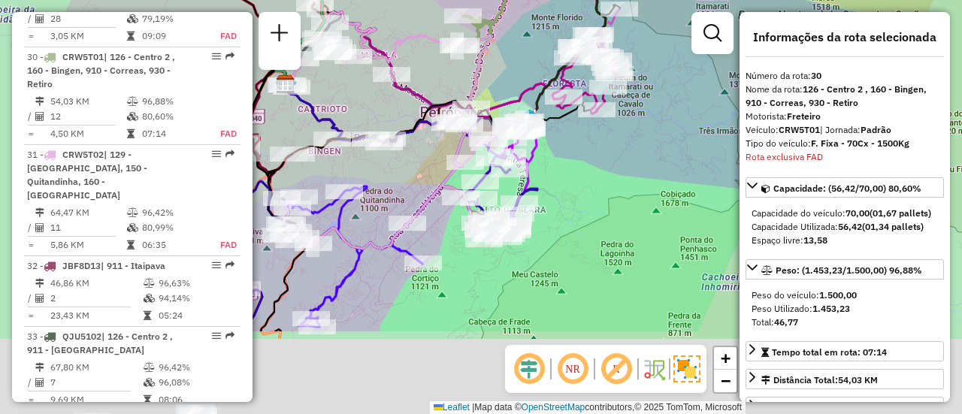
drag, startPoint x: 548, startPoint y: 216, endPoint x: 485, endPoint y: 47, distance: 180.2
click at [485, 47] on div "Janela de atendimento Grade de atendimento Capacidade Transportadoras Veículos …" at bounding box center [481, 207] width 962 height 414
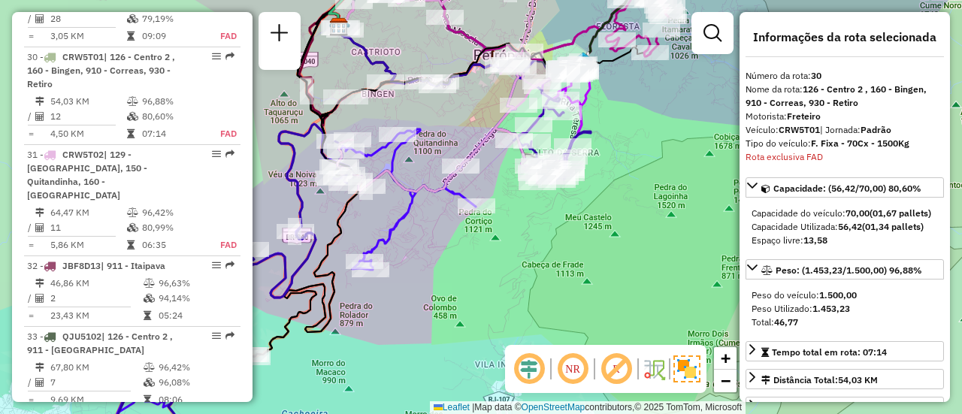
drag, startPoint x: 559, startPoint y: 184, endPoint x: 627, endPoint y: 157, distance: 72.8
click at [631, 159] on div "Janela de atendimento Grade de atendimento Capacidade Transportadoras Veículos …" at bounding box center [481, 207] width 962 height 414
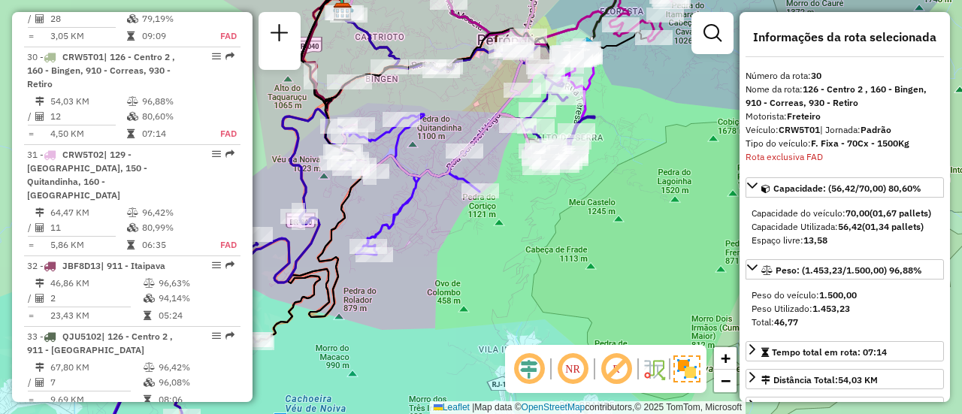
drag, startPoint x: 350, startPoint y: 213, endPoint x: 413, endPoint y: 184, distance: 69.3
click at [367, 184] on icon at bounding box center [291, 176] width 150 height 356
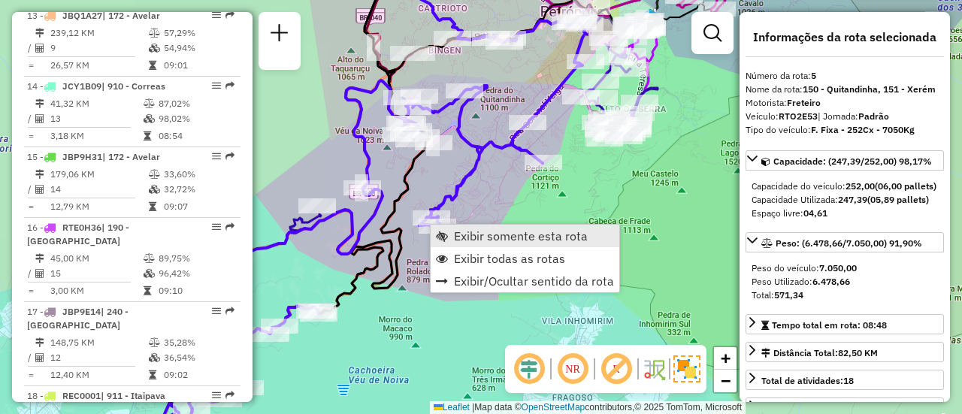
scroll to position [1004, 0]
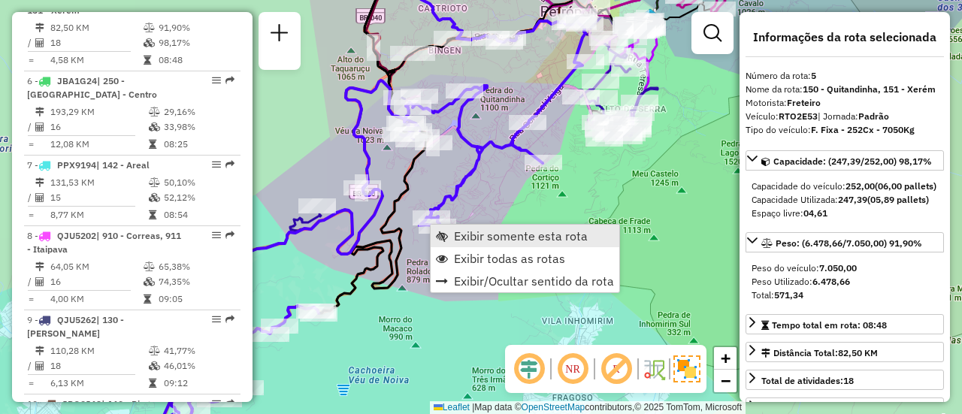
click at [449, 232] on link "Exibir somente esta rota" at bounding box center [524, 236] width 189 height 23
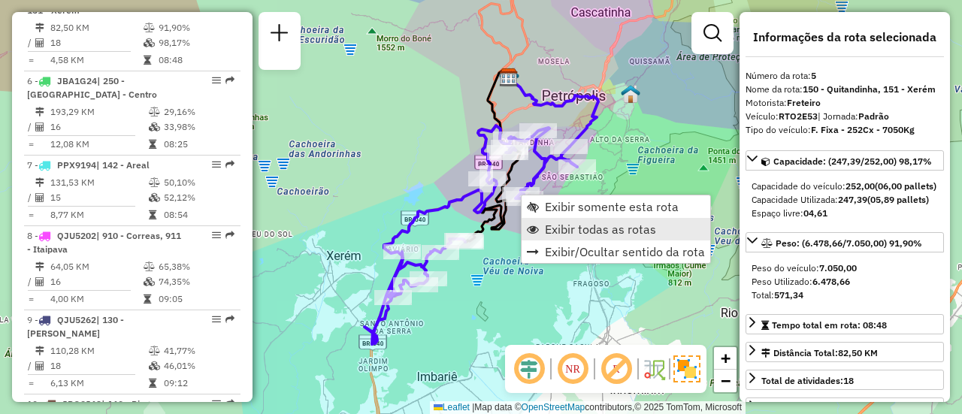
click at [555, 228] on span "Exibir todas as rotas" at bounding box center [600, 229] width 111 height 12
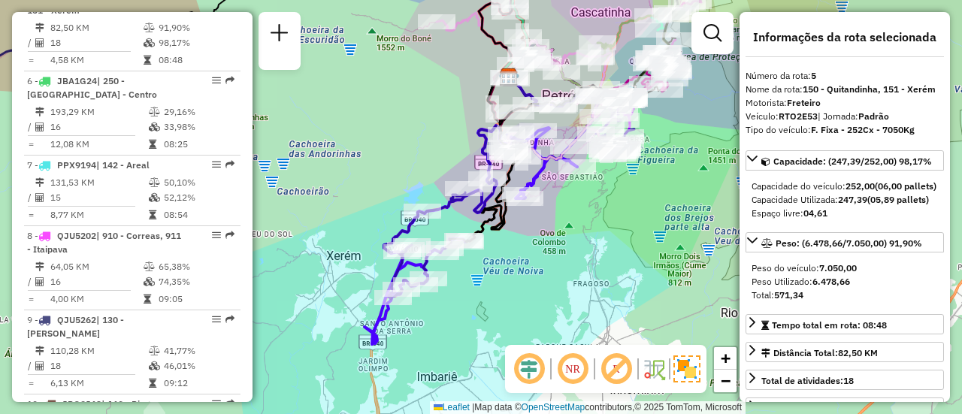
drag, startPoint x: 588, startPoint y: 196, endPoint x: 515, endPoint y: 222, distance: 77.9
click at [515, 222] on div "Janela de atendimento Grade de atendimento Capacidade Transportadoras Veículos …" at bounding box center [481, 207] width 962 height 414
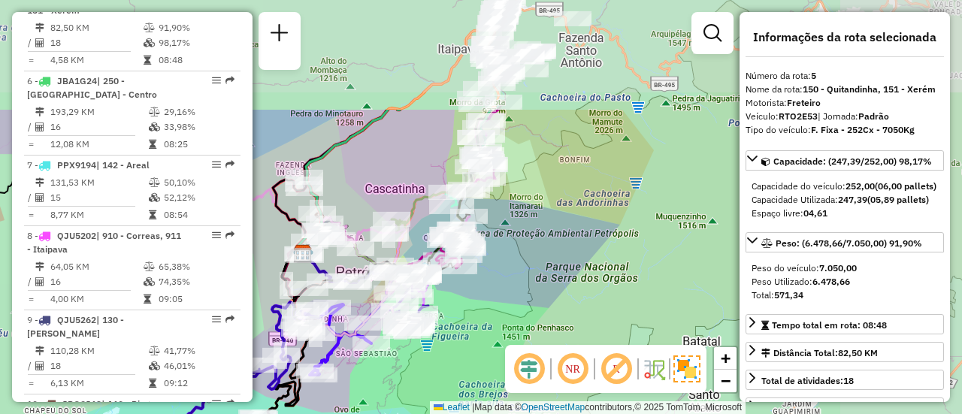
drag, startPoint x: 580, startPoint y: 165, endPoint x: 439, endPoint y: 292, distance: 190.4
click at [439, 324] on div "Janela de atendimento Grade de atendimento Capacidade Transportadoras Veículos …" at bounding box center [481, 207] width 962 height 414
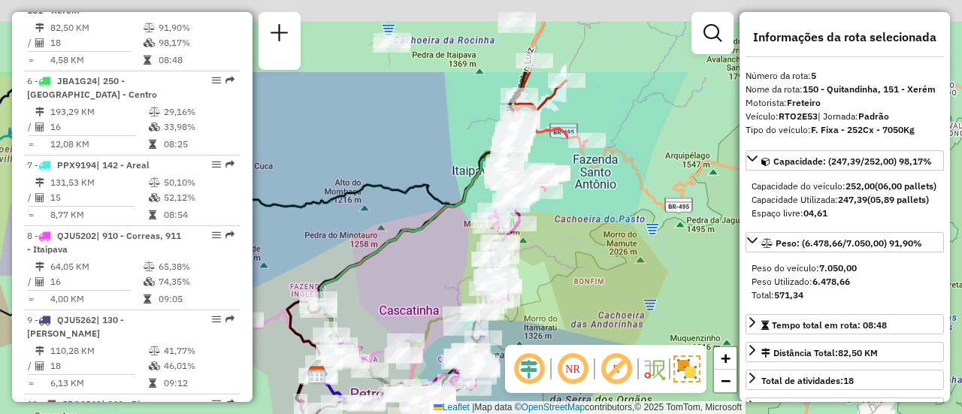
drag, startPoint x: 503, startPoint y: 198, endPoint x: 523, endPoint y: 238, distance: 44.3
click at [530, 289] on div "Rota 16 - Placa RTE0H36 08600139 - BAR CARIJO LTDA Janela de atendimento Grade …" at bounding box center [481, 207] width 962 height 414
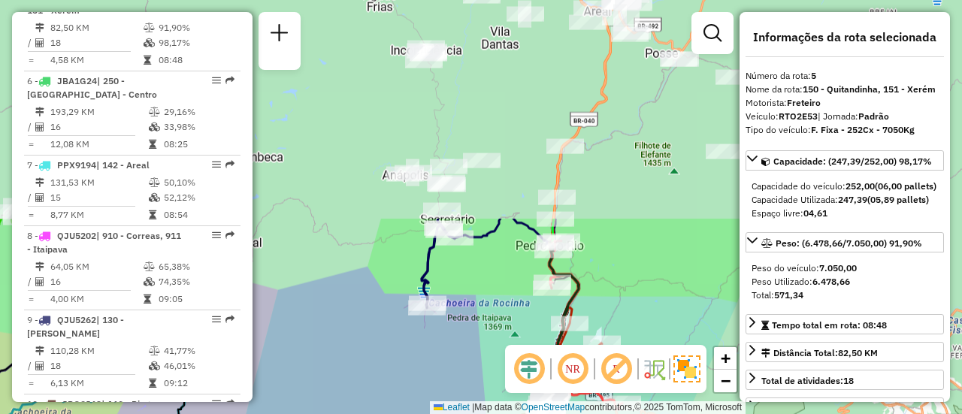
drag, startPoint x: 491, startPoint y: 132, endPoint x: 498, endPoint y: 283, distance: 151.1
click at [496, 296] on div "Rota 16 - Placa RTE0H36 08600139 - BAR CARIJO LTDA Janela de atendimento Grade …" at bounding box center [481, 207] width 962 height 414
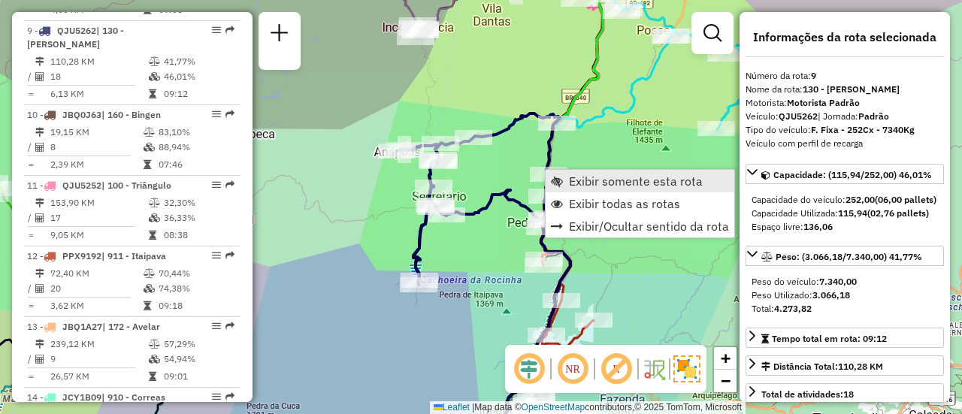
scroll to position [1327, 0]
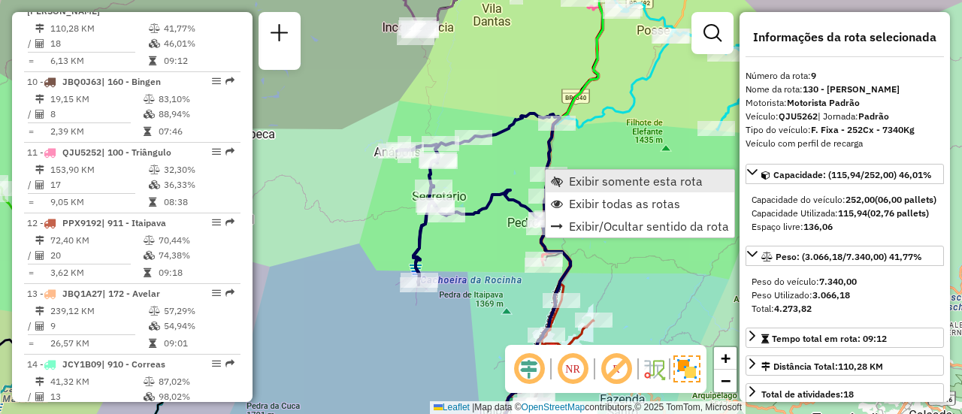
click at [574, 184] on span "Exibir somente esta rota" at bounding box center [636, 181] width 134 height 12
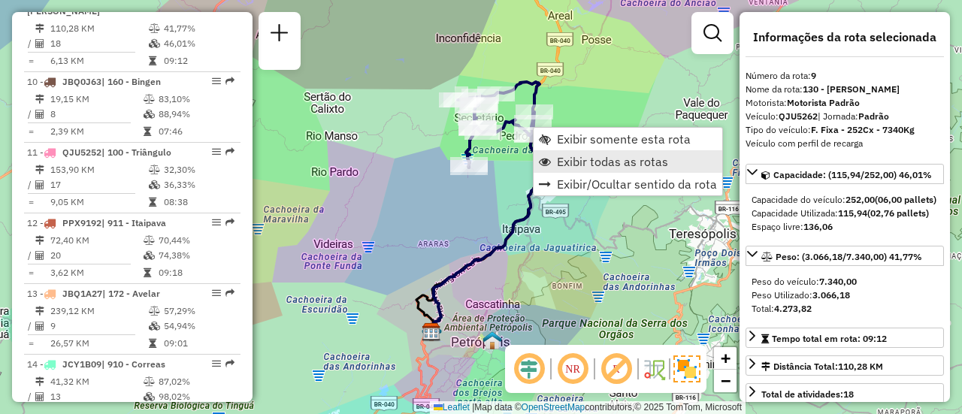
click at [557, 159] on span "Exibir todas as rotas" at bounding box center [612, 162] width 111 height 12
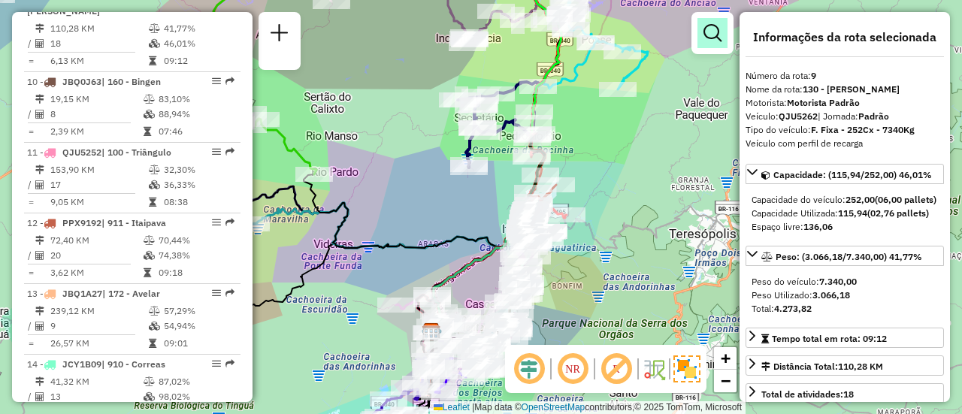
click at [717, 36] on em at bounding box center [712, 33] width 18 height 18
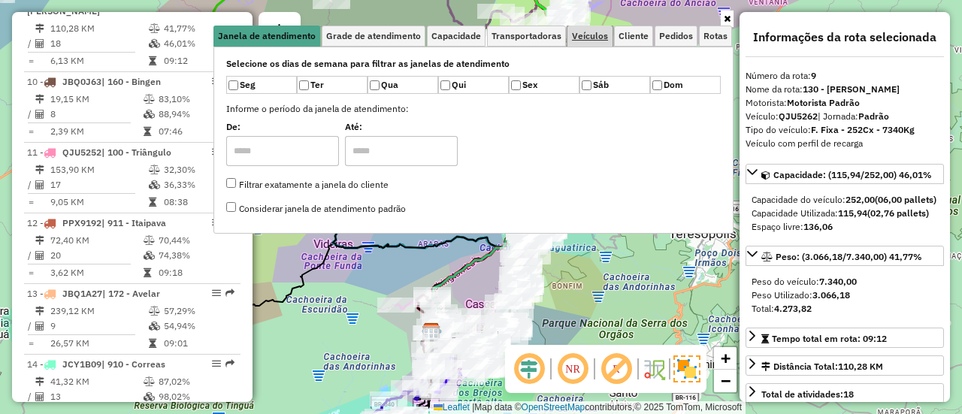
click at [595, 33] on span "Veículos" at bounding box center [590, 36] width 36 height 9
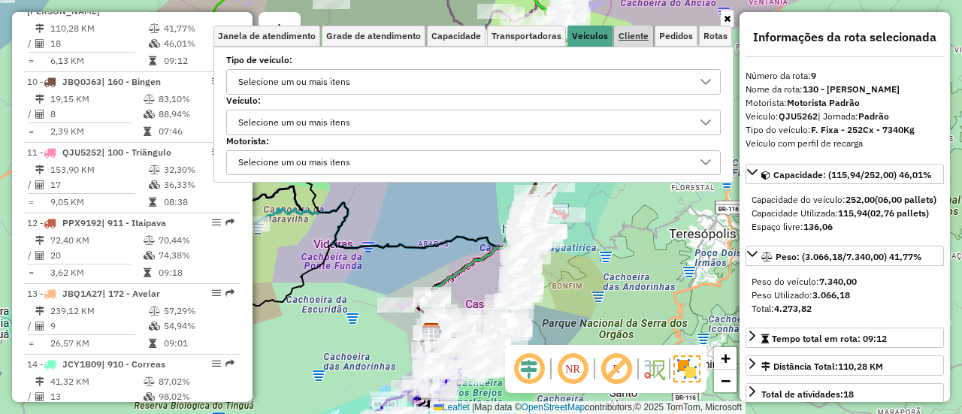
click at [634, 36] on span "Cliente" at bounding box center [633, 36] width 30 height 9
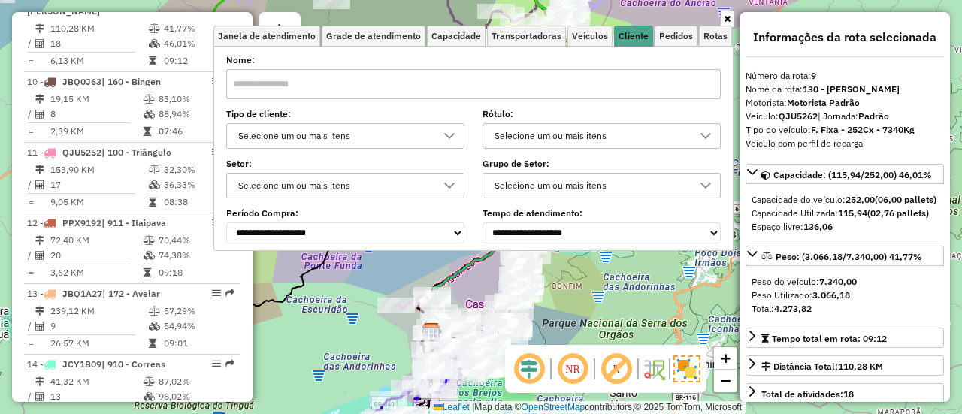
click at [362, 137] on div "Selecione um ou mais itens" at bounding box center [334, 136] width 202 height 24
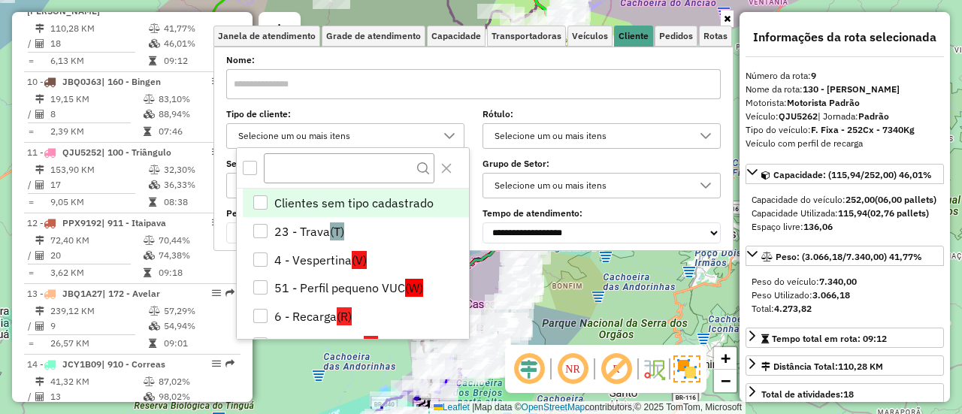
scroll to position [9, 51]
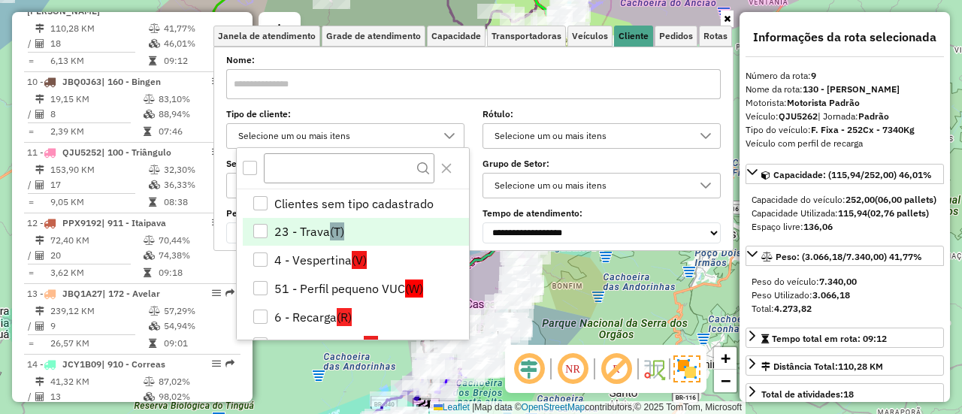
click at [303, 227] on li "23 - Trava (T)" at bounding box center [356, 232] width 226 height 29
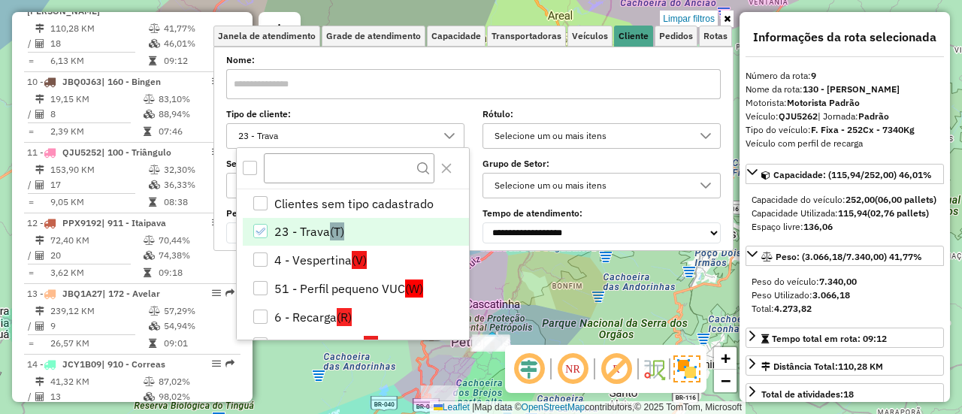
click at [587, 294] on div "Limpar filtros Janela de atendimento Grade de atendimento Capacidade Transporta…" at bounding box center [481, 207] width 962 height 414
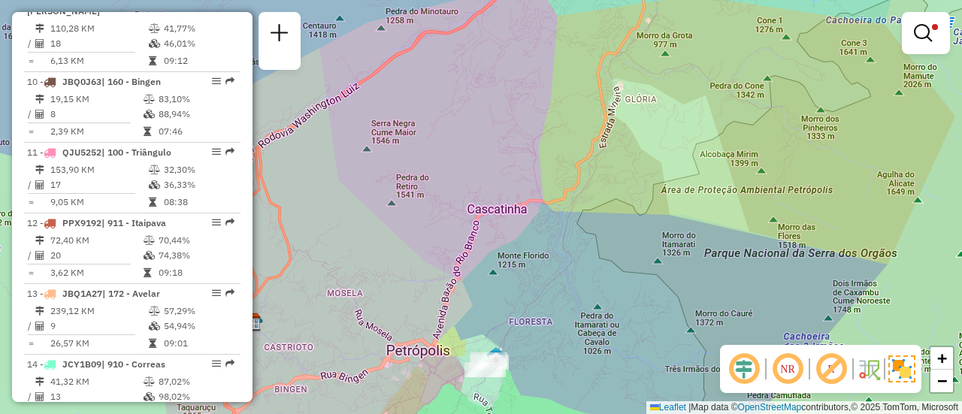
drag, startPoint x: 514, startPoint y: 264, endPoint x: 473, endPoint y: 143, distance: 126.9
click at [473, 143] on div "Limpar filtros Janela de atendimento Grade de atendimento Capacidade Transporta…" at bounding box center [481, 207] width 962 height 414
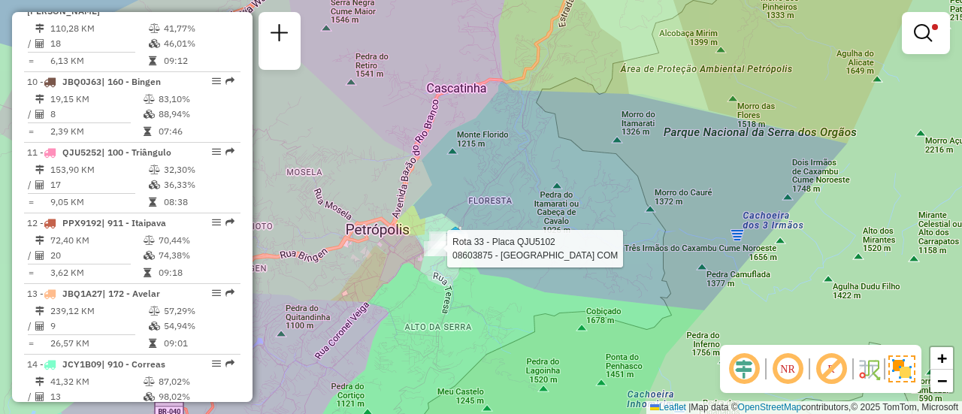
select select "**********"
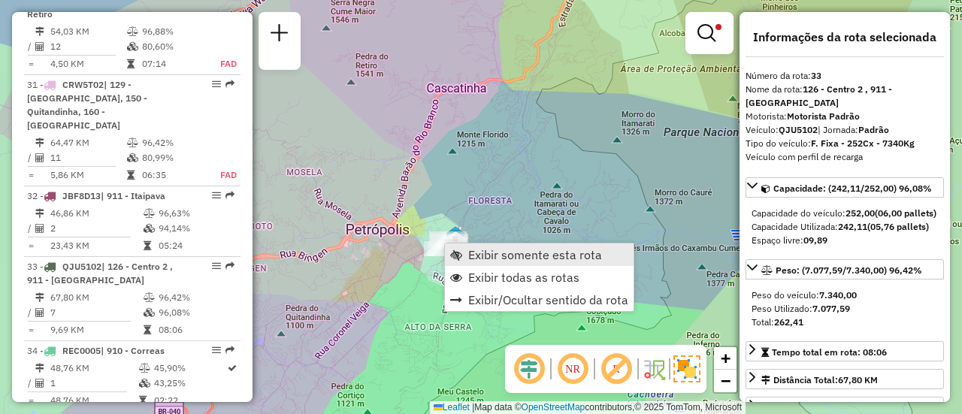
scroll to position [3272, 0]
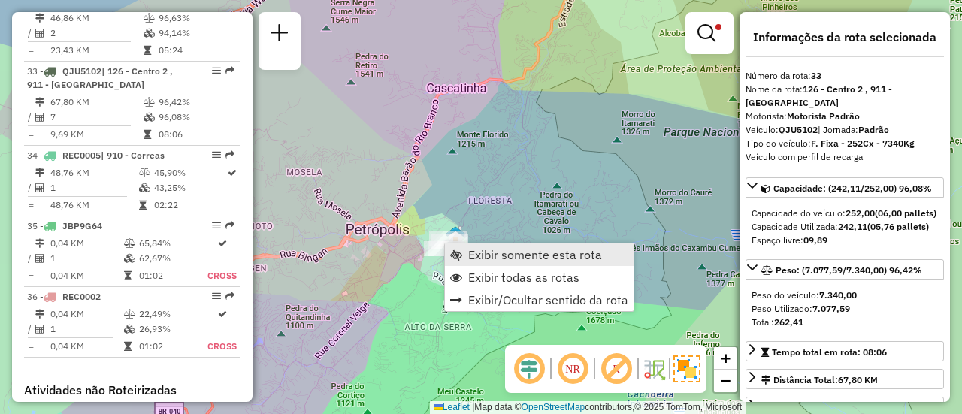
click at [472, 252] on span "Exibir somente esta rota" at bounding box center [535, 255] width 134 height 12
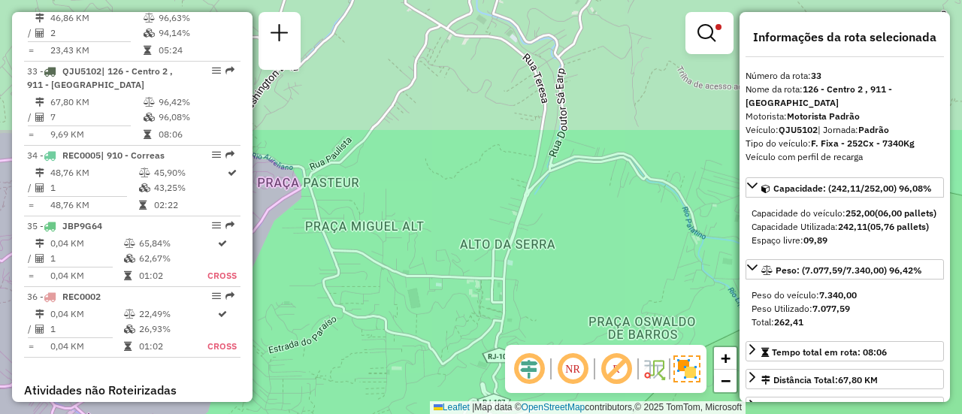
drag, startPoint x: 452, startPoint y: 136, endPoint x: 494, endPoint y: 337, distance: 205.5
click at [497, 337] on div "Limpar filtros Janela de atendimento Grade de atendimento Capacidade Transporta…" at bounding box center [481, 207] width 962 height 414
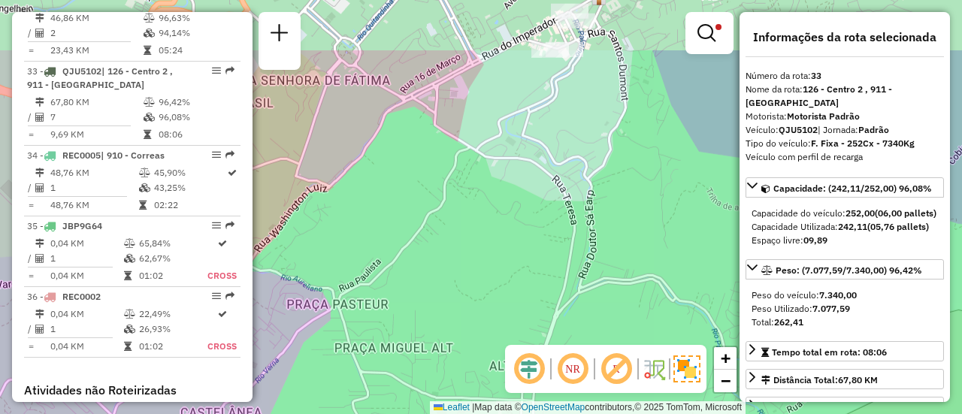
drag, startPoint x: 472, startPoint y: 182, endPoint x: 510, endPoint y: 355, distance: 177.7
click at [537, 394] on div "Limpar filtros Janela de atendimento Grade de atendimento Capacidade Transporta…" at bounding box center [481, 207] width 962 height 414
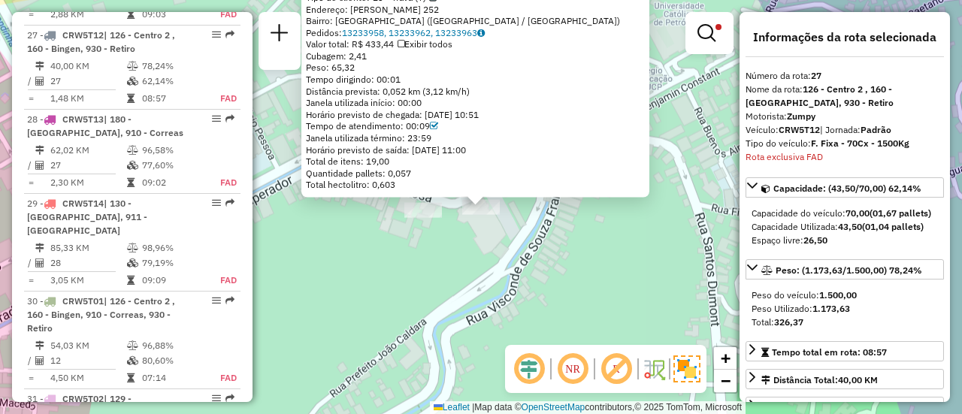
scroll to position [2756, 0]
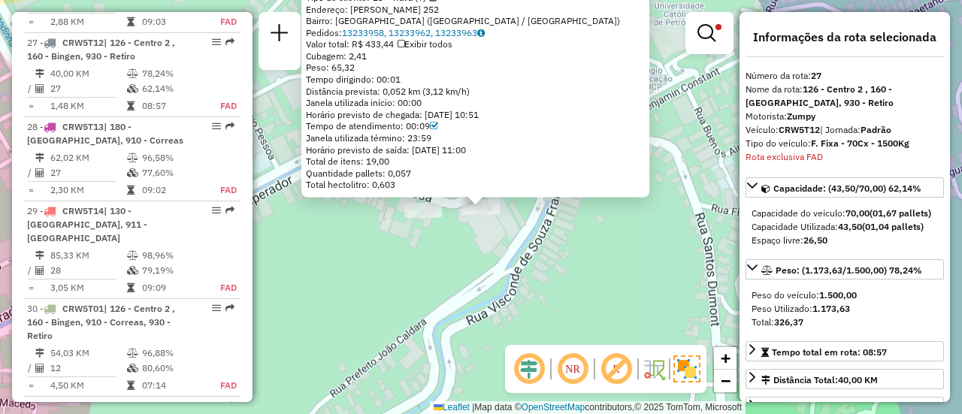
click at [522, 273] on div "08610529 - DOCE TENTACAO Tipo de cliente: 23 - Trava (T) Endereço: [PERSON_NAME…" at bounding box center [481, 207] width 962 height 414
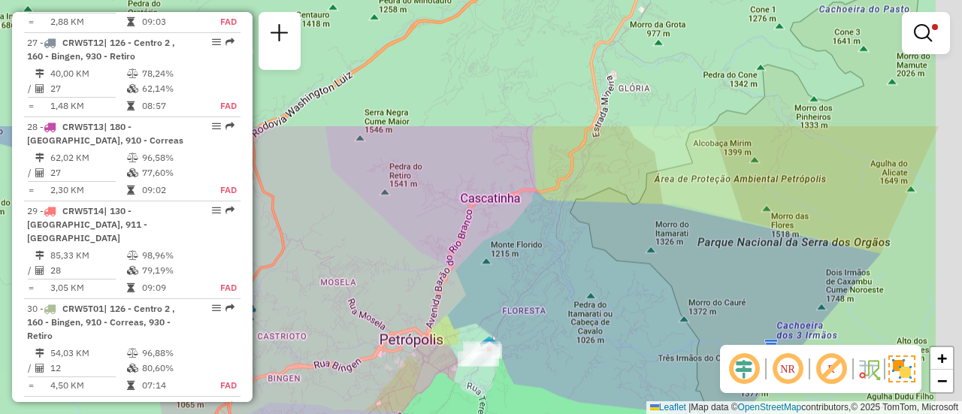
drag, startPoint x: 618, startPoint y: 131, endPoint x: 518, endPoint y: 285, distance: 182.5
click at [518, 285] on div "Limpar filtros Janela de atendimento Grade de atendimento Capacidade Transporta…" at bounding box center [481, 207] width 962 height 414
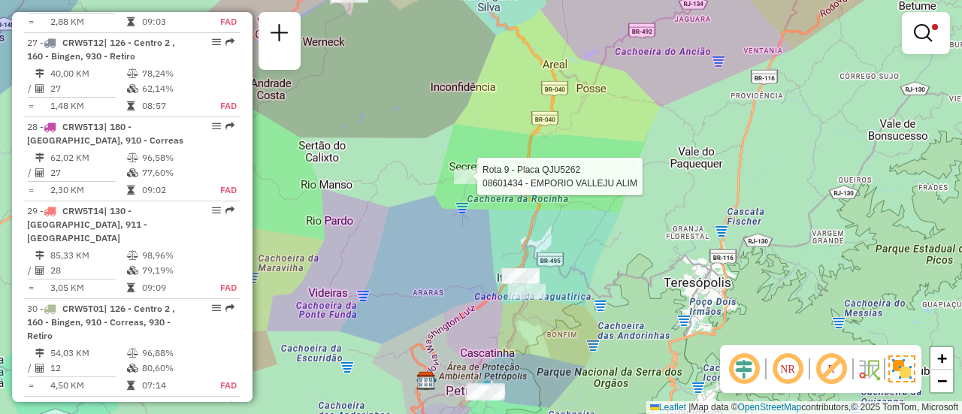
select select "**********"
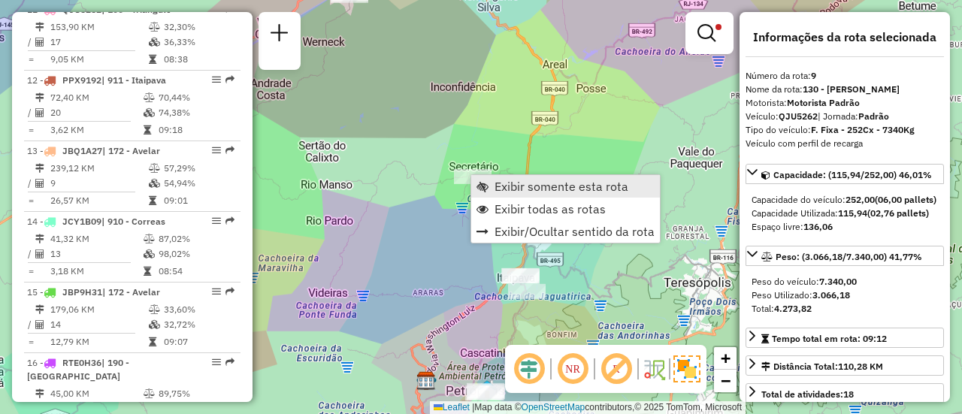
scroll to position [1327, 0]
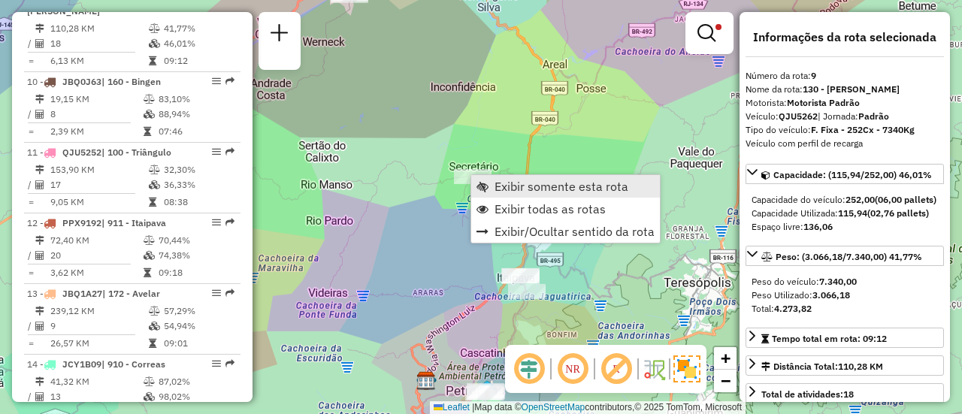
click at [490, 187] on link "Exibir somente esta rota" at bounding box center [565, 186] width 189 height 23
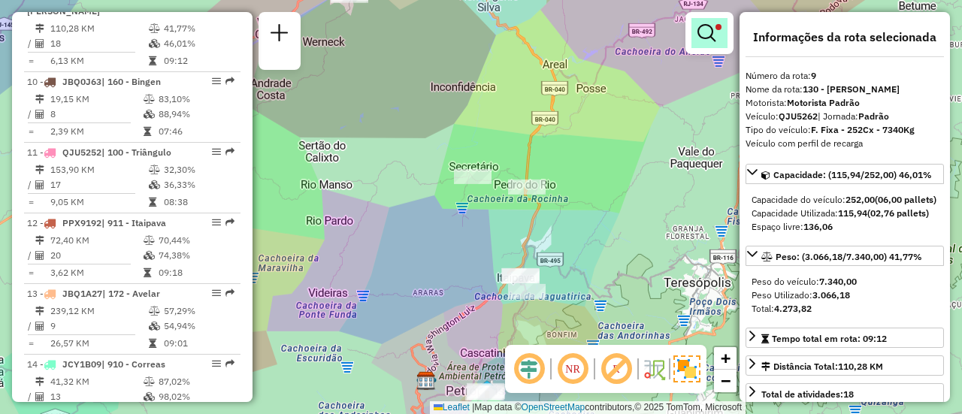
click at [697, 26] on em at bounding box center [706, 33] width 18 height 18
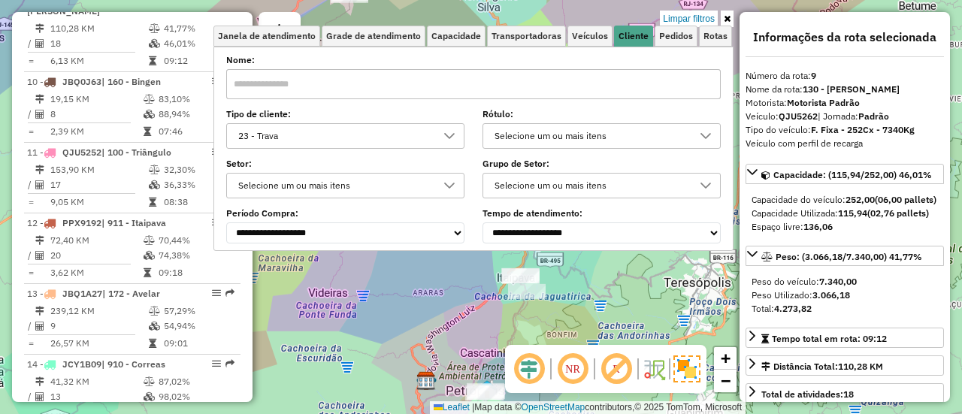
click at [455, 134] on icon at bounding box center [449, 136] width 12 height 12
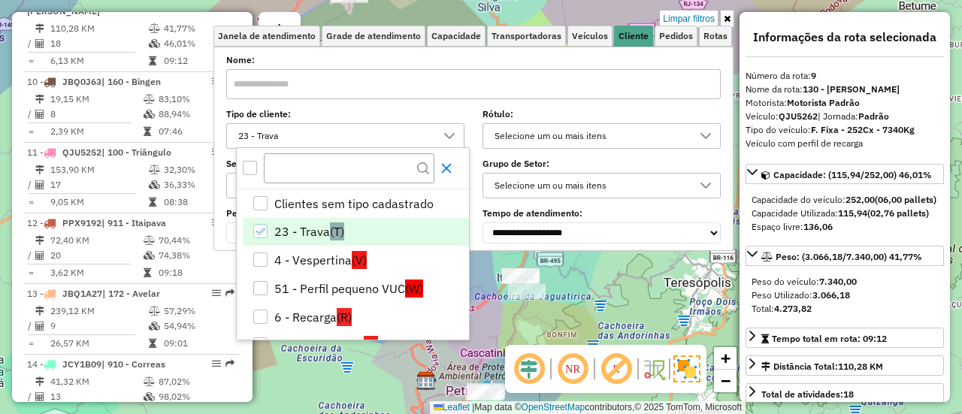
click at [451, 166] on icon "Close" at bounding box center [446, 168] width 12 height 12
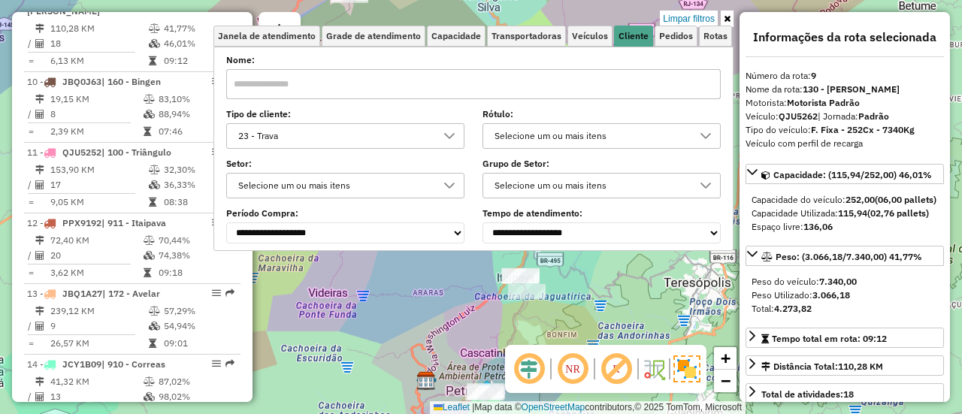
click at [451, 130] on icon at bounding box center [449, 136] width 12 height 12
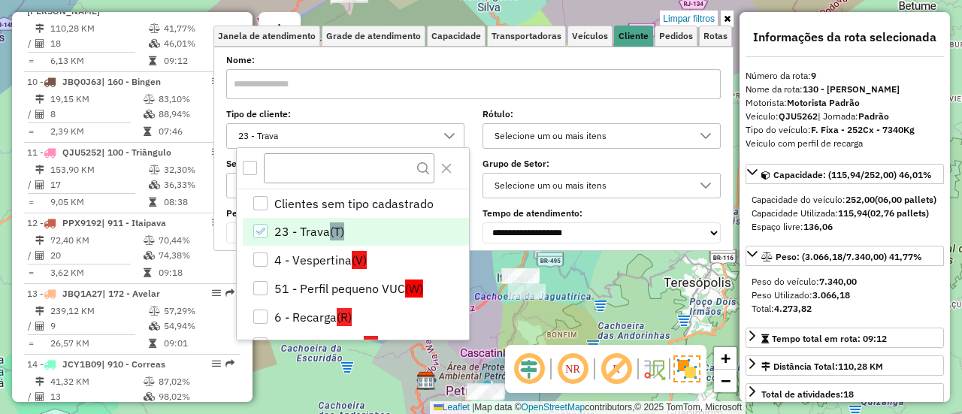
click at [264, 231] on icon "23 - Trava" at bounding box center [260, 231] width 11 height 11
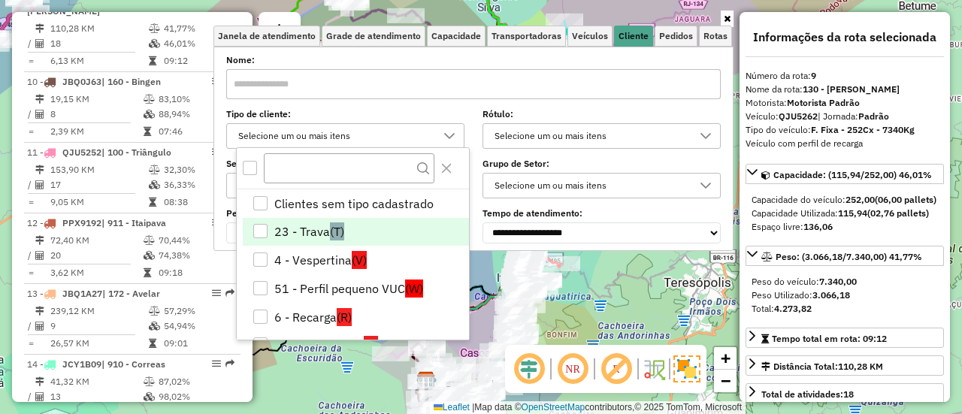
click at [608, 271] on div "Janela de atendimento Grade de atendimento Capacidade Transportadoras Veículos …" at bounding box center [481, 207] width 962 height 414
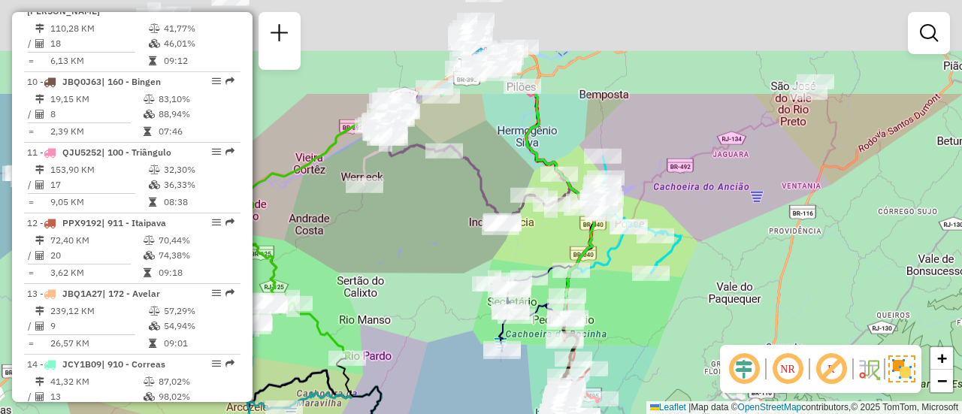
drag, startPoint x: 639, startPoint y: 283, endPoint x: 651, endPoint y: 325, distance: 43.0
click at [655, 339] on div "Janela de atendimento Grade de atendimento Capacidade Transportadoras Veículos …" at bounding box center [481, 207] width 962 height 414
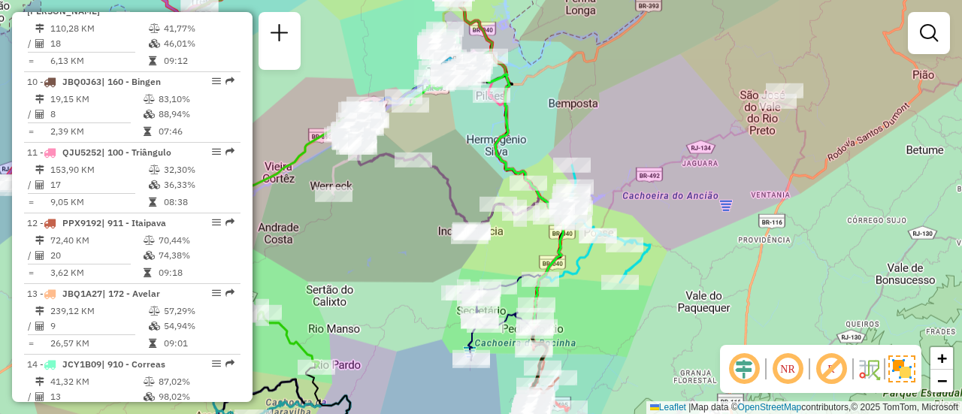
drag, startPoint x: 749, startPoint y: 174, endPoint x: 702, endPoint y: 159, distance: 49.7
click at [715, 156] on div "Janela de atendimento Grade de atendimento Capacidade Transportadoras Veículos …" at bounding box center [481, 207] width 962 height 414
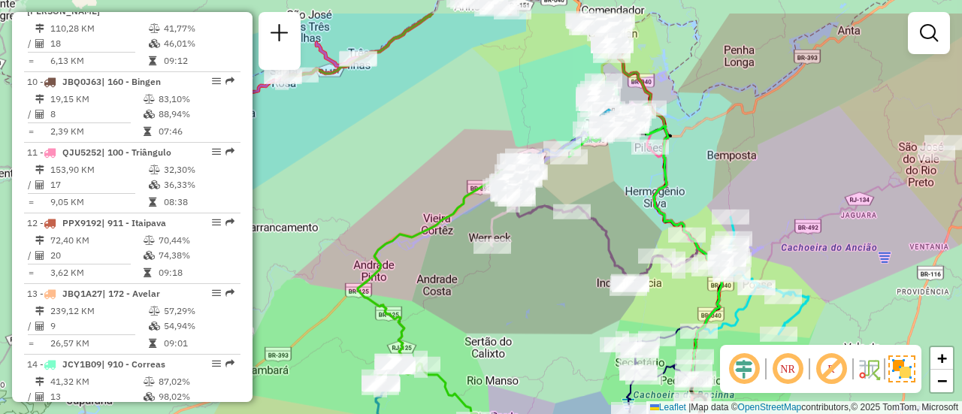
drag, startPoint x: 448, startPoint y: 154, endPoint x: 587, endPoint y: 198, distance: 146.6
click at [598, 207] on div "Janela de atendimento Grade de atendimento Capacidade Transportadoras Veículos …" at bounding box center [481, 207] width 962 height 414
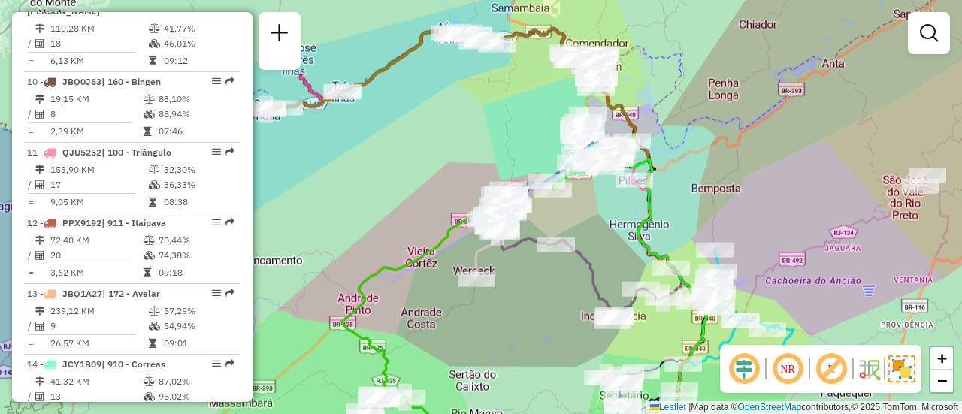
drag, startPoint x: 596, startPoint y: 201, endPoint x: 532, endPoint y: 323, distance: 138.4
click at [536, 333] on div "Janela de atendimento Grade de atendimento Capacidade Transportadoras Veículos …" at bounding box center [481, 207] width 962 height 414
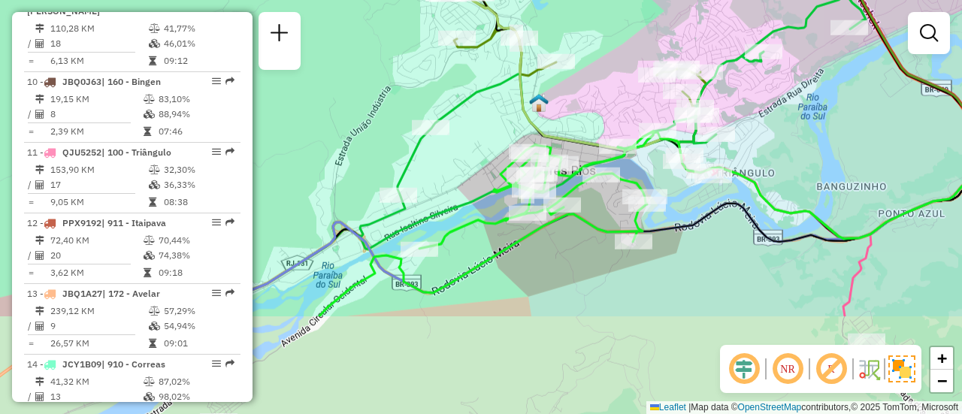
drag, startPoint x: 563, startPoint y: 225, endPoint x: 601, endPoint y: 88, distance: 142.0
click at [599, 85] on div "Rota 17 - Placa JBP9E14 08613481 - 60.272.292 MAYKON PINHEIRO [PERSON_NAME] de …" at bounding box center [481, 207] width 962 height 414
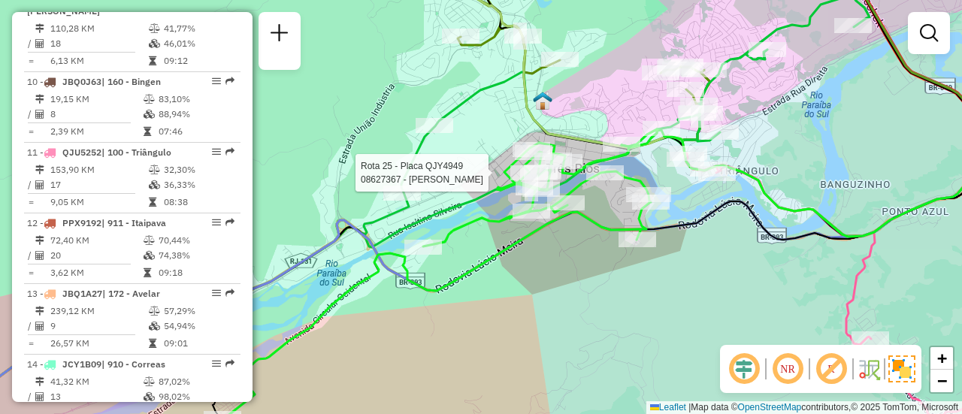
select select "**********"
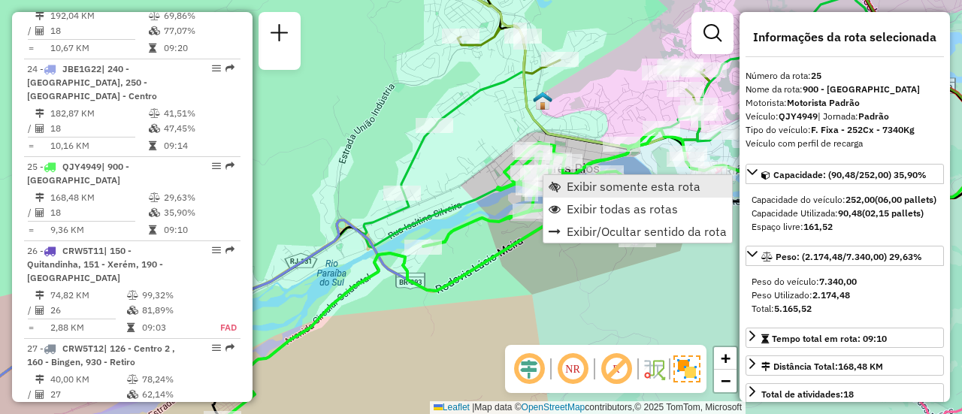
scroll to position [2574, 0]
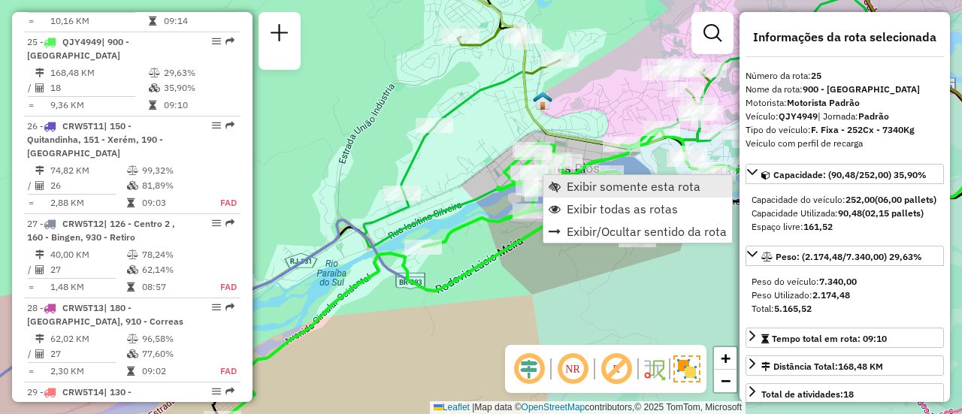
click at [566, 186] on span "Exibir somente esta rota" at bounding box center [633, 186] width 134 height 12
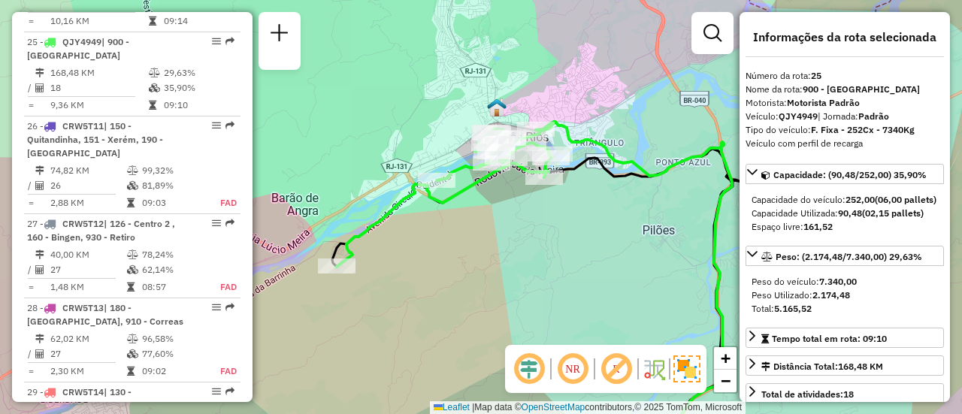
drag, startPoint x: 557, startPoint y: 187, endPoint x: 497, endPoint y: 249, distance: 86.1
click at [499, 252] on div "Janela de atendimento Grade de atendimento Capacidade Transportadoras Veículos …" at bounding box center [481, 207] width 962 height 414
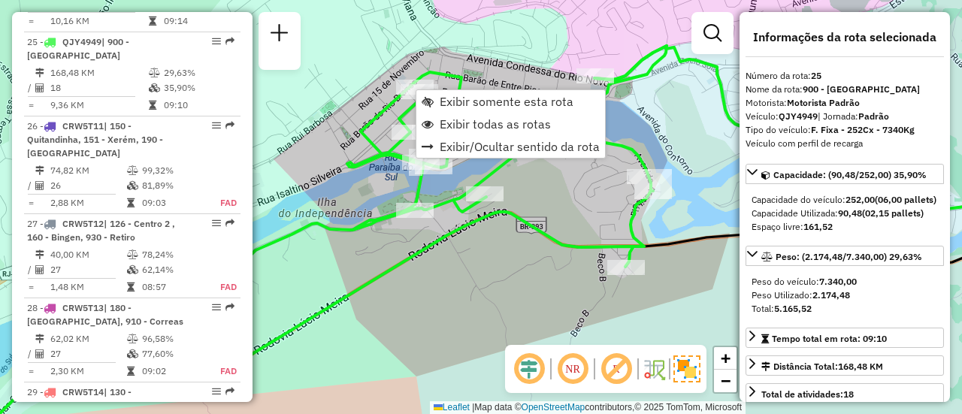
click at [569, 206] on div "Janela de atendimento Grade de atendimento Capacidade Transportadoras Veículos …" at bounding box center [481, 207] width 962 height 414
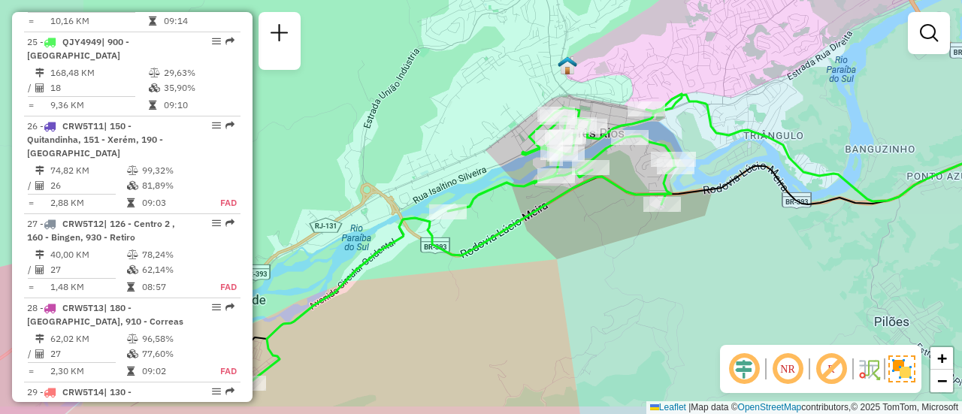
drag, startPoint x: 532, startPoint y: 244, endPoint x: 574, endPoint y: 207, distance: 56.4
click at [613, 195] on div "Janela de atendimento Grade de atendimento Capacidade Transportadoras Veículos …" at bounding box center [481, 207] width 962 height 414
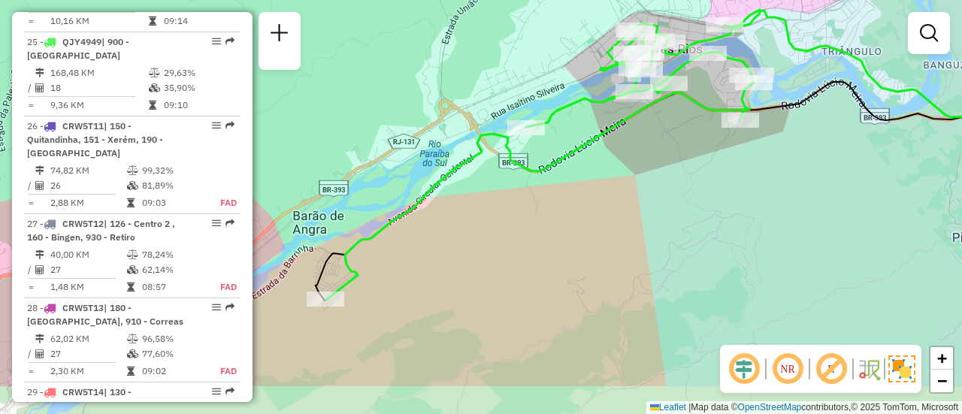
drag, startPoint x: 460, startPoint y: 154, endPoint x: 523, endPoint y: 83, distance: 95.3
click at [523, 83] on div "Janela de atendimento Grade de atendimento Capacidade Transportadoras Veículos …" at bounding box center [481, 207] width 962 height 414
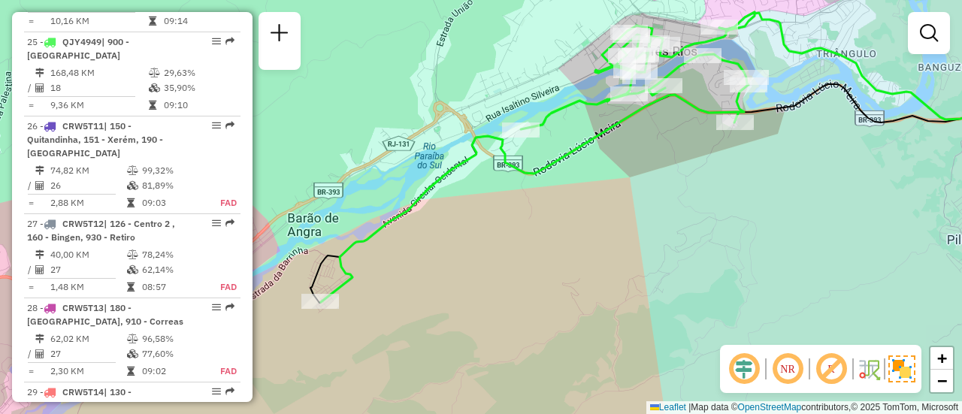
drag, startPoint x: 509, startPoint y: 91, endPoint x: 479, endPoint y: 97, distance: 30.6
click at [483, 98] on div "Janela de atendimento Grade de atendimento Capacidade Transportadoras Veículos …" at bounding box center [481, 207] width 962 height 414
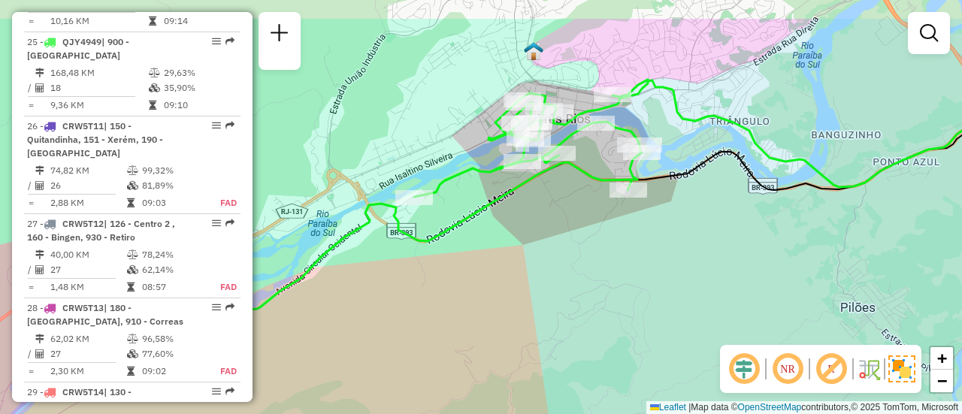
drag, startPoint x: 471, startPoint y: 104, endPoint x: 398, endPoint y: 150, distance: 86.1
click at [400, 154] on div "Janela de atendimento Grade de atendimento Capacidade Transportadoras Veículos …" at bounding box center [481, 207] width 962 height 414
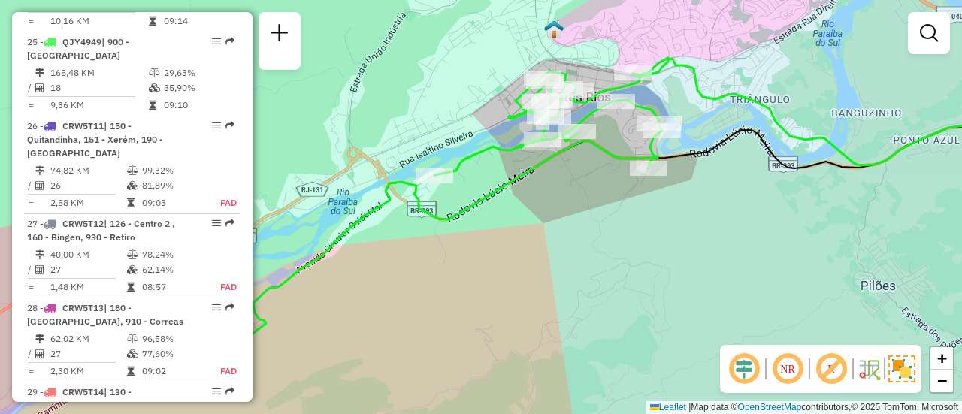
drag, startPoint x: 421, startPoint y: 154, endPoint x: 469, endPoint y: 106, distance: 68.0
click at [469, 106] on div "Janela de atendimento Grade de atendimento Capacidade Transportadoras Veículos …" at bounding box center [481, 207] width 962 height 414
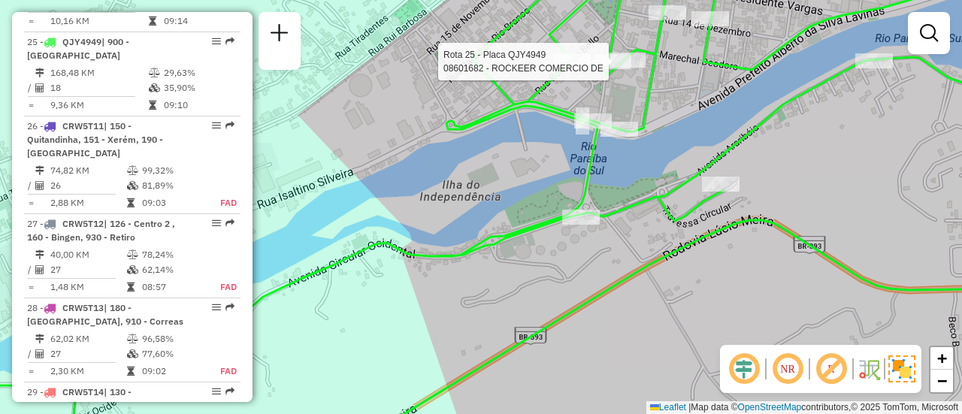
select select "**********"
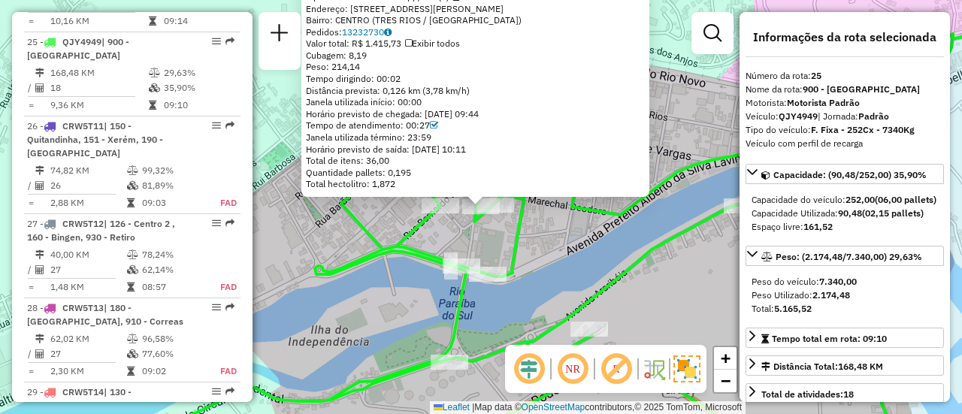
click at [585, 292] on icon at bounding box center [535, 244] width 835 height 421
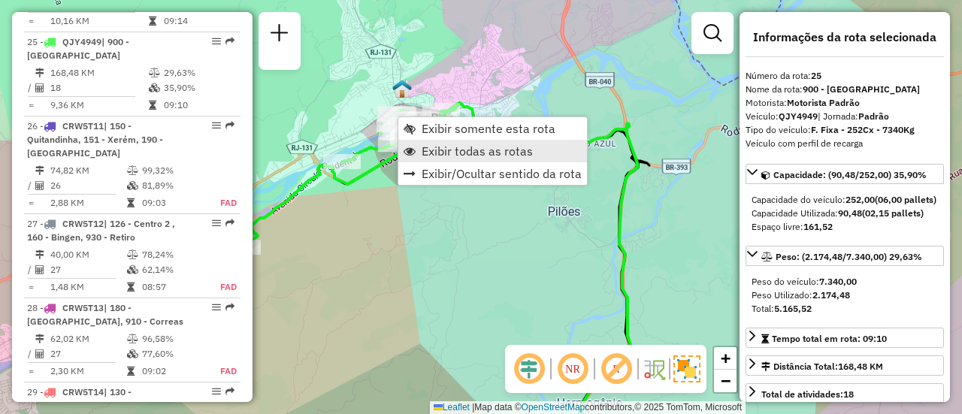
click at [439, 149] on span "Exibir todas as rotas" at bounding box center [476, 151] width 111 height 12
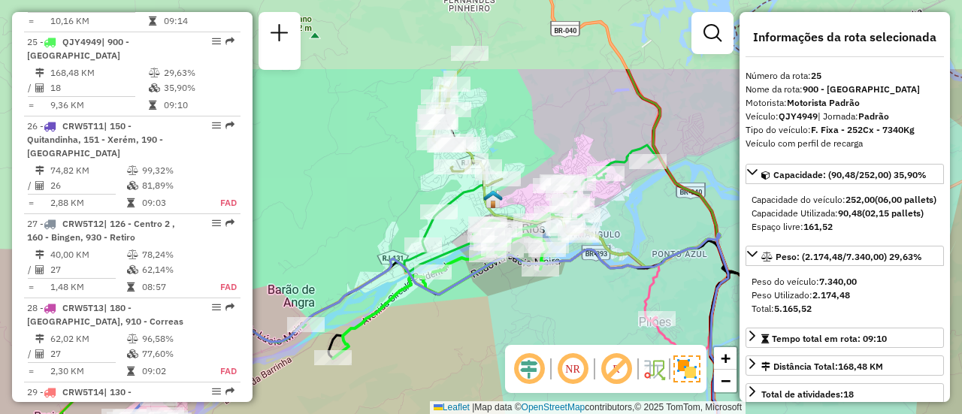
drag, startPoint x: 394, startPoint y: 220, endPoint x: 481, endPoint y: 317, distance: 130.3
click at [481, 317] on div "Janela de atendimento Grade de atendimento Capacidade Transportadoras Veículos …" at bounding box center [481, 207] width 962 height 414
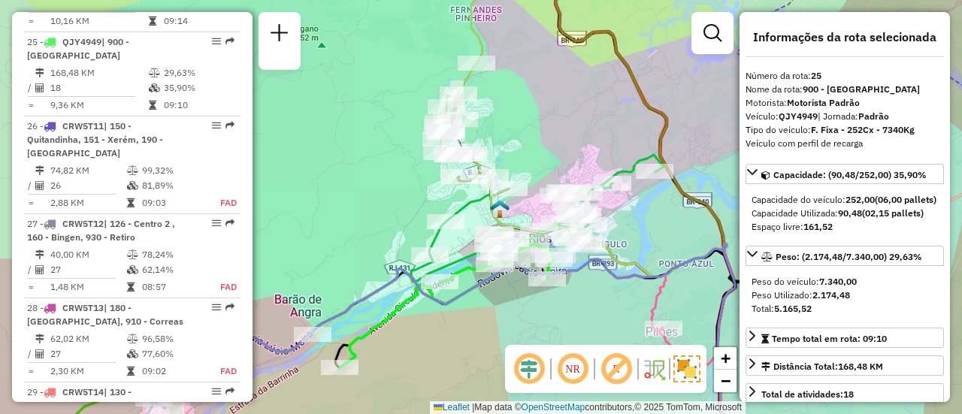
drag, startPoint x: 485, startPoint y: 82, endPoint x: 463, endPoint y: 149, distance: 71.0
click at [463, 149] on div "Janela de atendimento Grade de atendimento Capacidade Transportadoras Veículos …" at bounding box center [481, 207] width 962 height 414
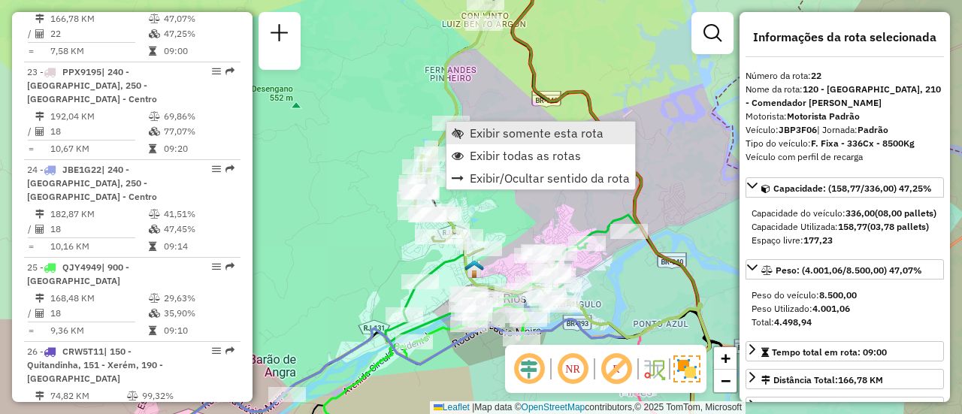
scroll to position [2309, 0]
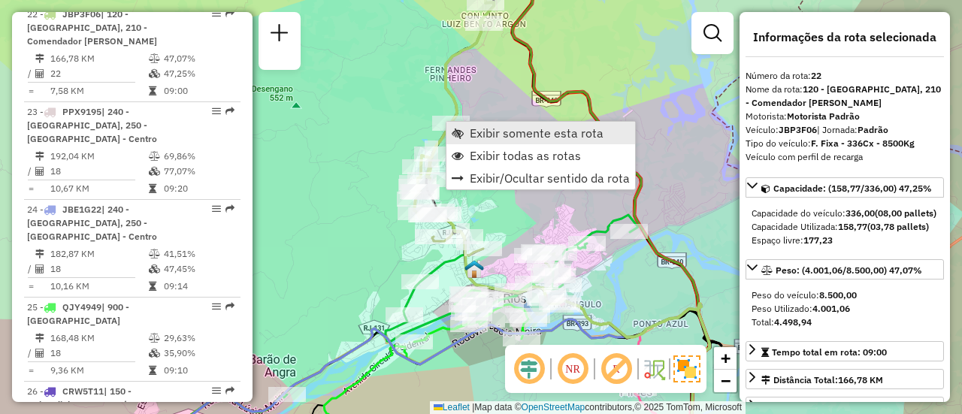
click at [472, 139] on span "Exibir somente esta rota" at bounding box center [537, 133] width 134 height 12
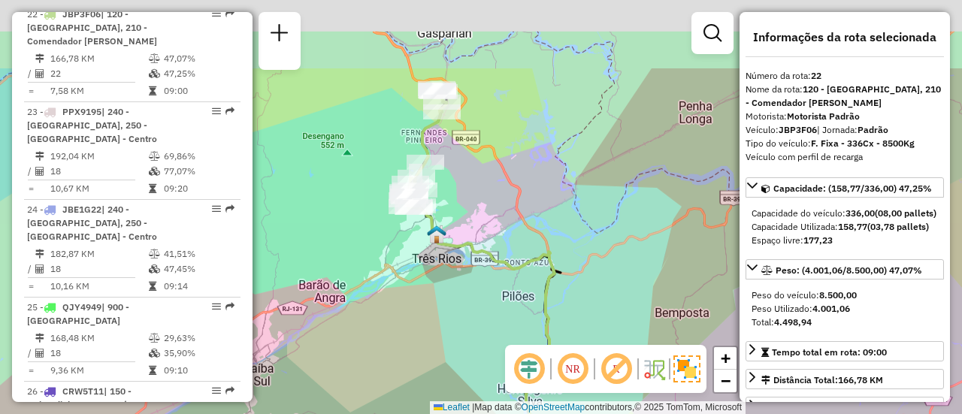
drag, startPoint x: 443, startPoint y: 71, endPoint x: 454, endPoint y: 204, distance: 132.6
click at [454, 204] on div "Janela de atendimento Grade de atendimento Capacidade Transportadoras Veículos …" at bounding box center [481, 207] width 962 height 414
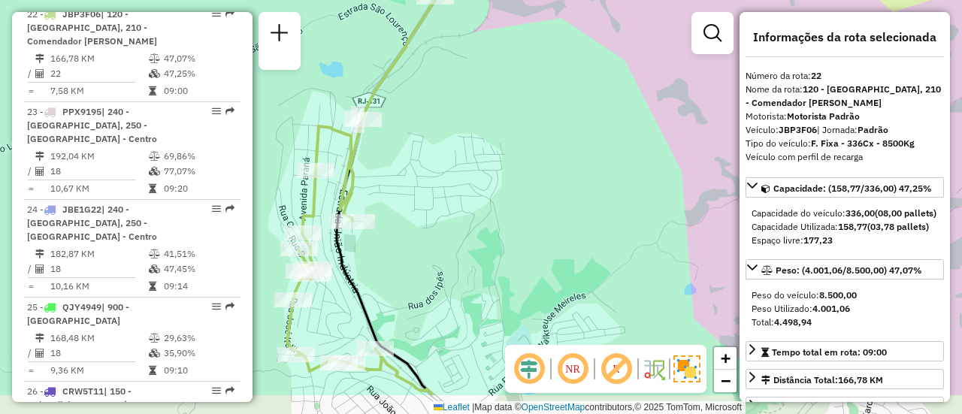
drag, startPoint x: 428, startPoint y: 294, endPoint x: 454, endPoint y: 187, distance: 109.9
click at [459, 177] on div "Janela de atendimento Grade de atendimento Capacidade Transportadoras Veículos …" at bounding box center [481, 207] width 962 height 414
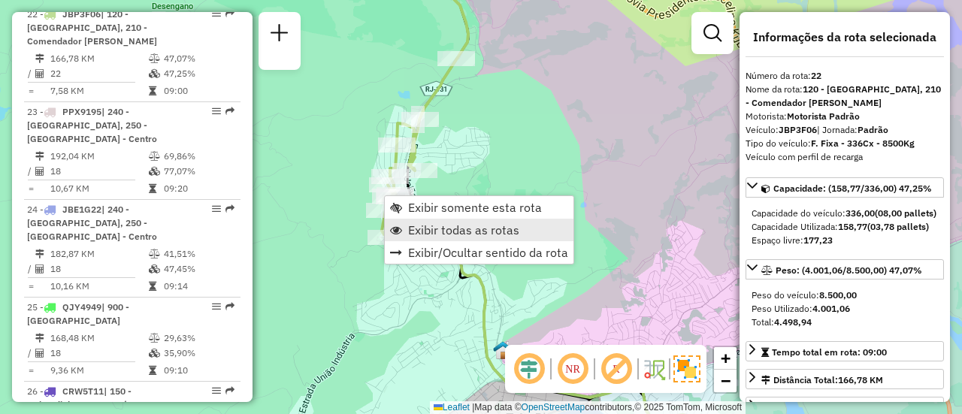
click at [416, 225] on span "Exibir todas as rotas" at bounding box center [463, 230] width 111 height 12
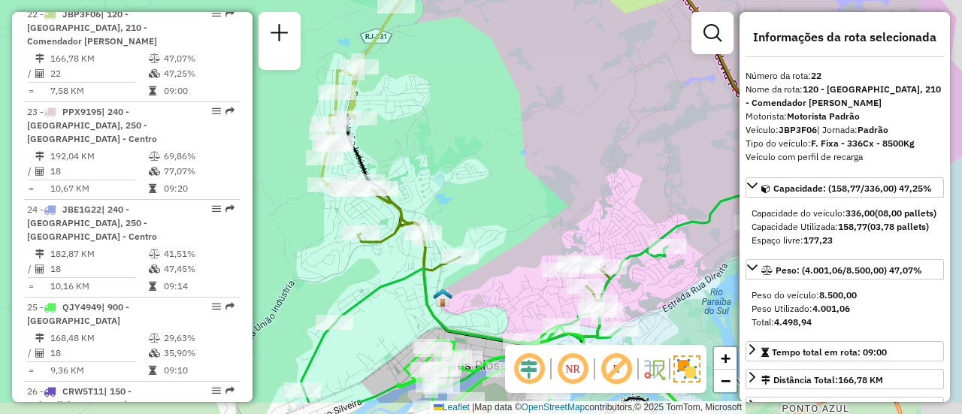
drag, startPoint x: 497, startPoint y: 241, endPoint x: 386, endPoint y: 130, distance: 156.7
click at [387, 131] on div "Janela de atendimento Grade de atendimento Capacidade Transportadoras Veículos …" at bounding box center [481, 207] width 962 height 414
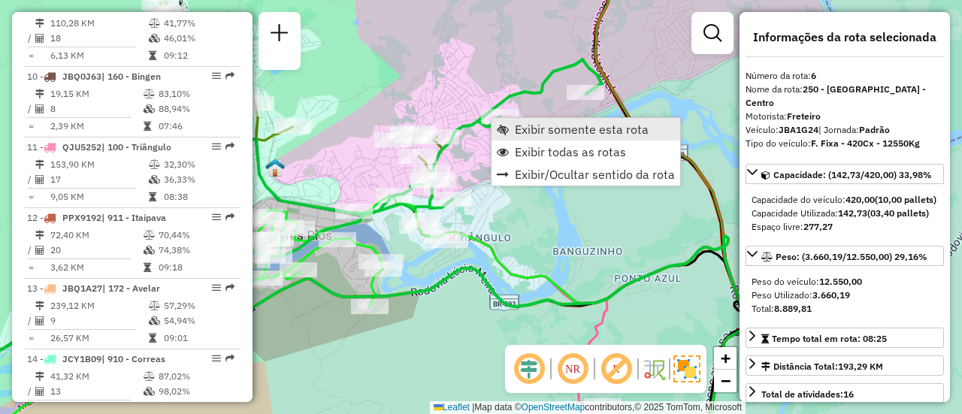
scroll to position [1089, 0]
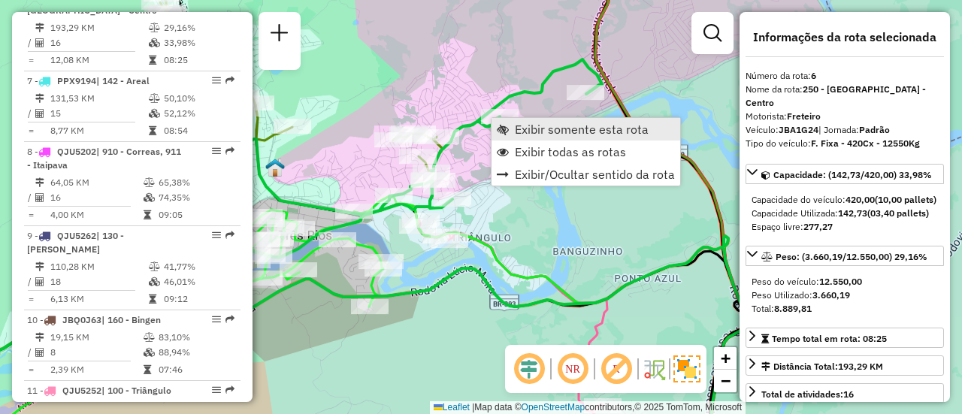
click at [518, 133] on span "Exibir somente esta rota" at bounding box center [582, 129] width 134 height 12
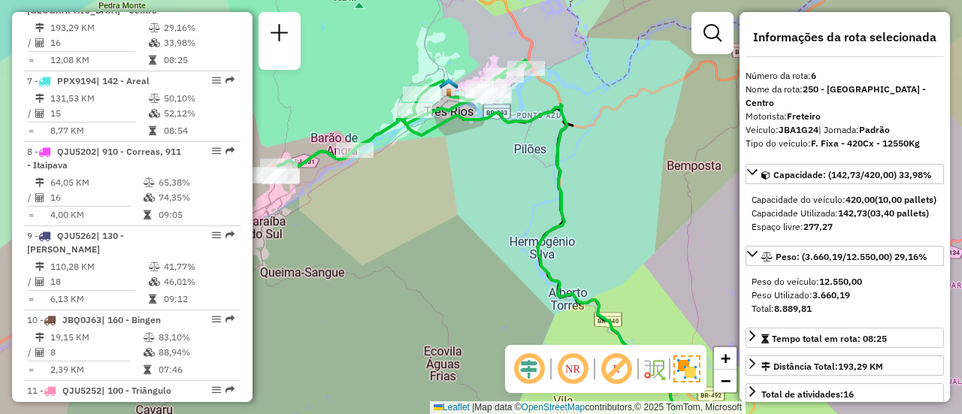
drag, startPoint x: 442, startPoint y: 167, endPoint x: 536, endPoint y: 160, distance: 94.1
click at [536, 160] on div "Janela de atendimento Grade de atendimento Capacidade Transportadoras Veículos …" at bounding box center [481, 207] width 962 height 414
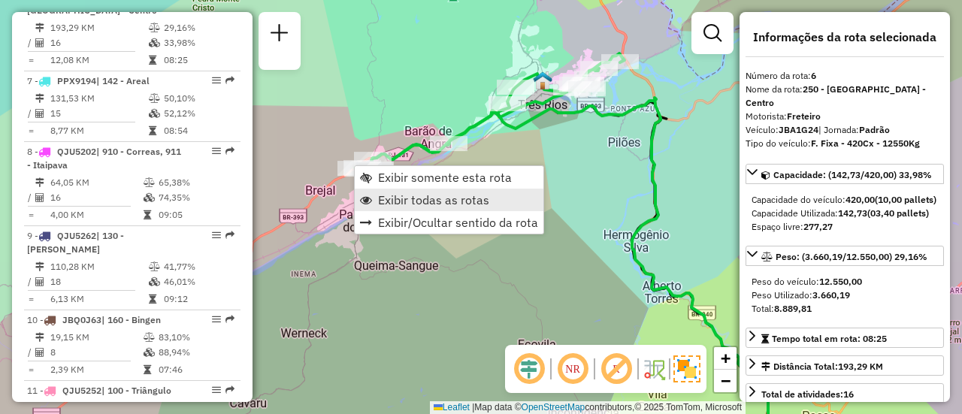
click at [391, 204] on span "Exibir todas as rotas" at bounding box center [433, 200] width 111 height 12
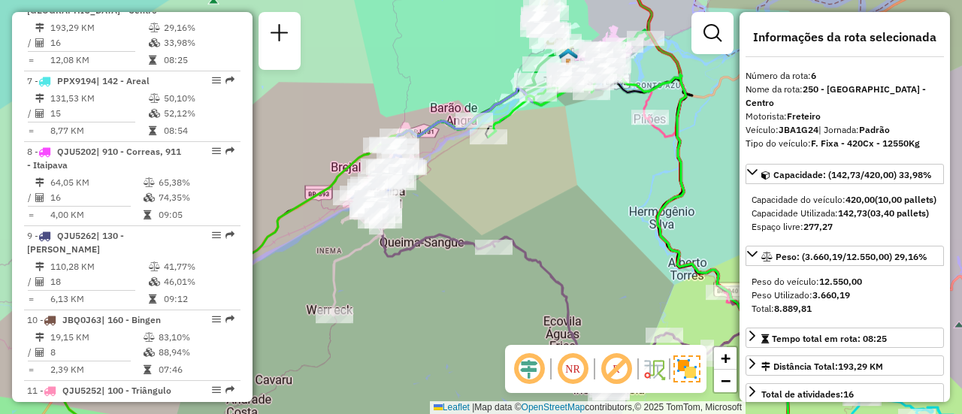
drag, startPoint x: 401, startPoint y: 227, endPoint x: 436, endPoint y: 180, distance: 58.6
click at [443, 184] on div "Janela de atendimento Grade de atendimento Capacidade Transportadoras Veículos …" at bounding box center [481, 207] width 962 height 414
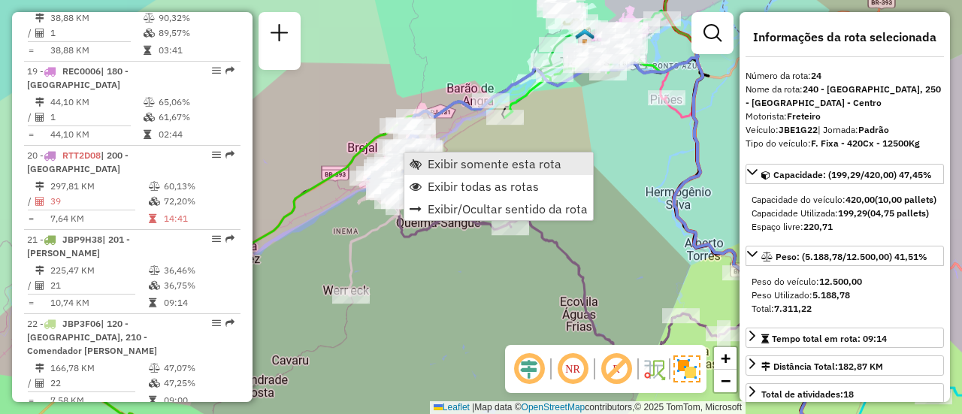
scroll to position [2490, 0]
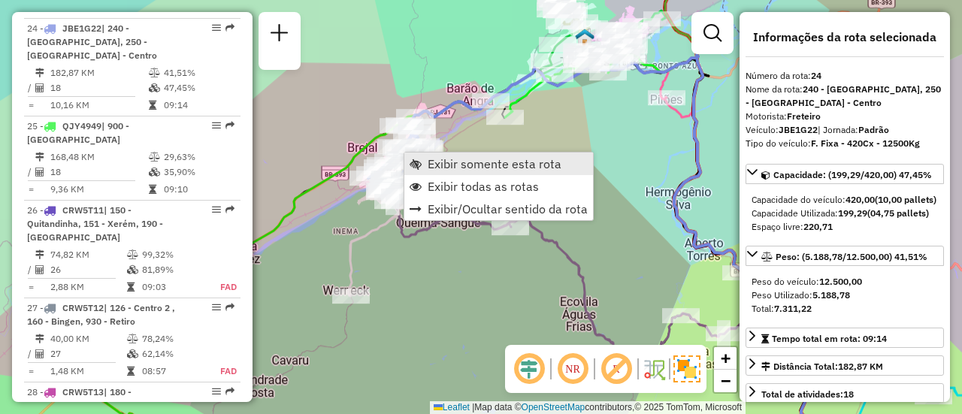
click at [435, 166] on span "Exibir somente esta rota" at bounding box center [494, 164] width 134 height 12
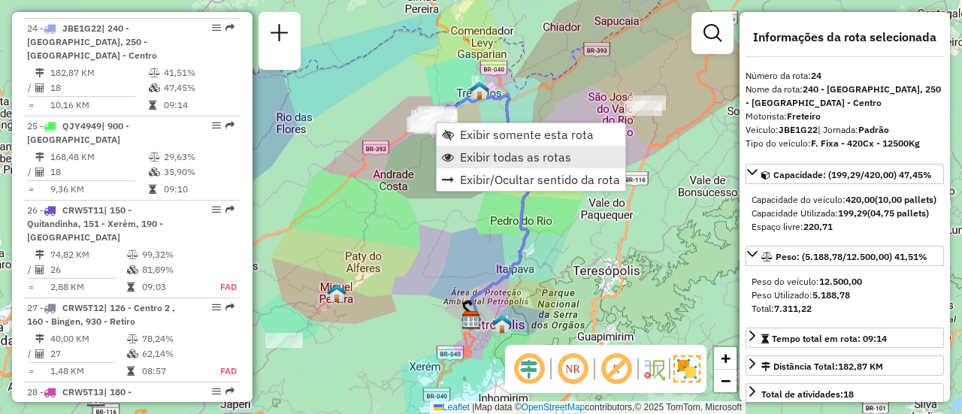
click at [464, 156] on span "Exibir todas as rotas" at bounding box center [515, 157] width 111 height 12
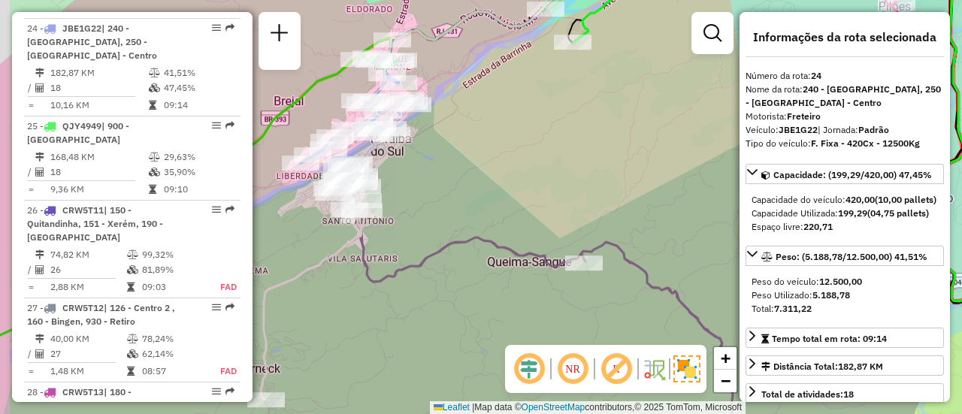
drag, startPoint x: 438, startPoint y: 136, endPoint x: 494, endPoint y: 124, distance: 57.6
click at [534, 106] on div "Janela de atendimento Grade de atendimento Capacidade Transportadoras Veículos …" at bounding box center [481, 207] width 962 height 414
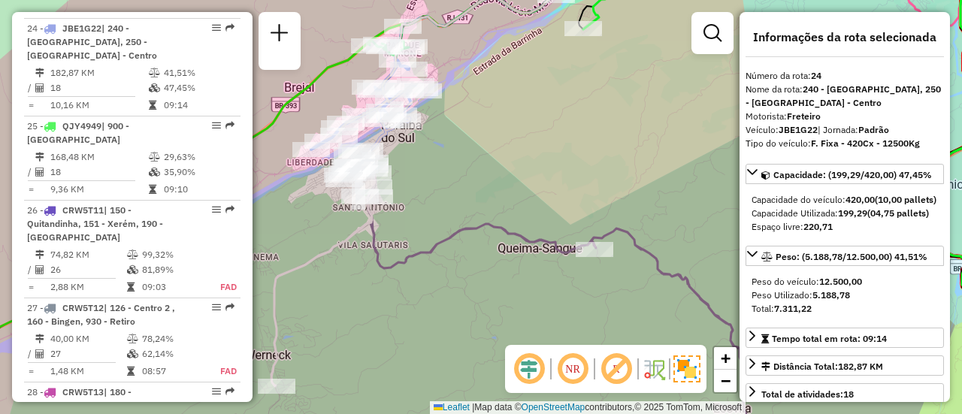
drag, startPoint x: 488, startPoint y: 142, endPoint x: 550, endPoint y: 83, distance: 85.6
click at [550, 83] on div "Janela de atendimento Grade de atendimento Capacidade Transportadoras Veículos …" at bounding box center [481, 207] width 962 height 414
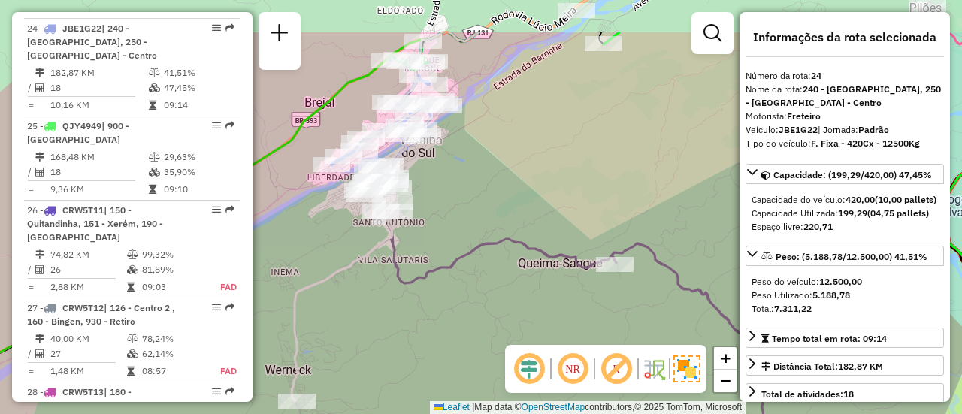
drag, startPoint x: 542, startPoint y: 95, endPoint x: 491, endPoint y: 165, distance: 86.1
click at [499, 169] on div "Janela de atendimento Grade de atendimento Capacidade Transportadoras Veículos …" at bounding box center [481, 207] width 962 height 414
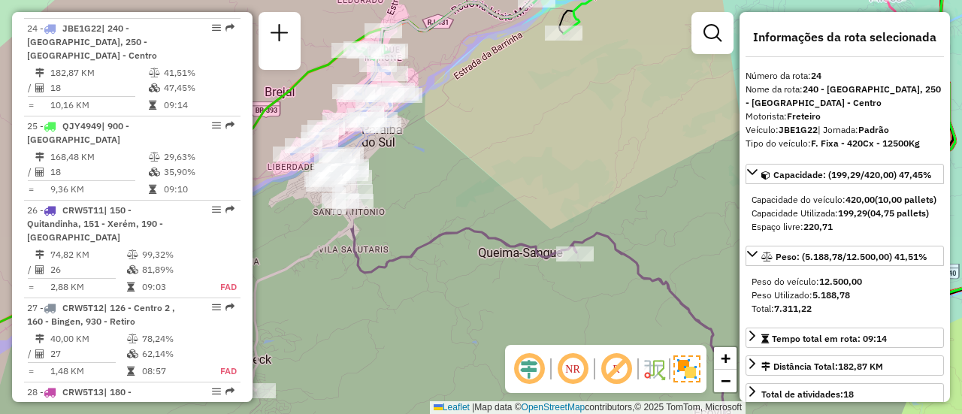
drag, startPoint x: 541, startPoint y: 176, endPoint x: 502, endPoint y: 165, distance: 40.5
click at [502, 165] on div "Janela de atendimento Grade de atendimento Capacidade Transportadoras Veículos …" at bounding box center [481, 207] width 962 height 414
drag, startPoint x: 485, startPoint y: 115, endPoint x: 457, endPoint y: 259, distance: 147.0
click at [457, 259] on div "Janela de atendimento Grade de atendimento Capacidade Transportadoras Veículos …" at bounding box center [481, 207] width 962 height 414
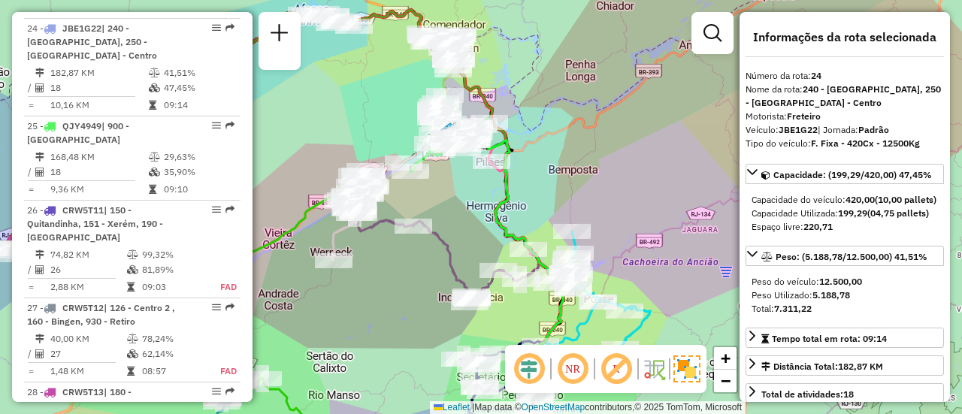
drag, startPoint x: 472, startPoint y: 225, endPoint x: 415, endPoint y: 195, distance: 64.5
click at [415, 195] on div "Janela de atendimento Grade de atendimento Capacidade Transportadoras Veículos …" at bounding box center [481, 207] width 962 height 414
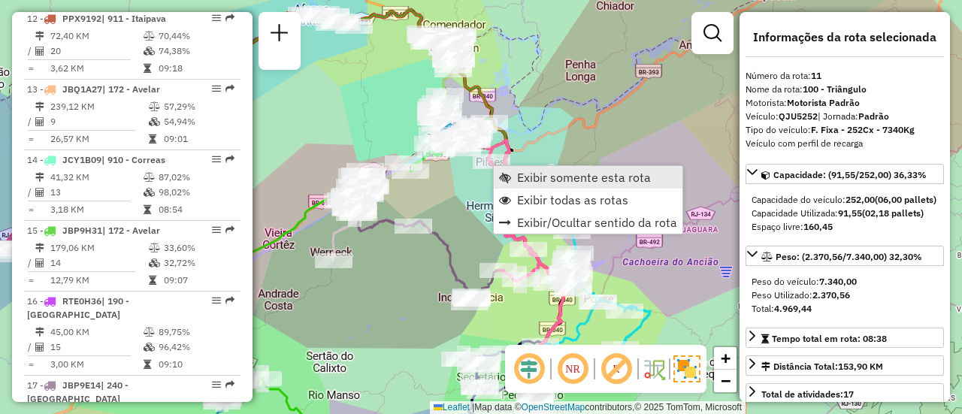
scroll to position [1481, 0]
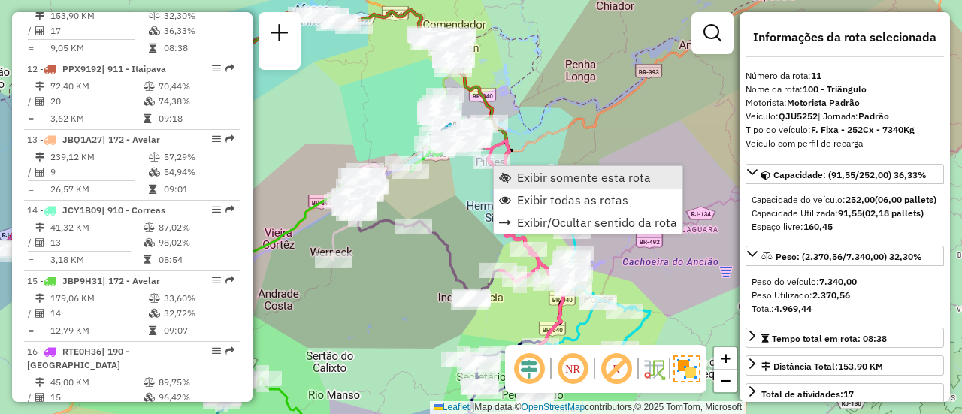
click at [512, 174] on link "Exibir somente esta rota" at bounding box center [588, 177] width 189 height 23
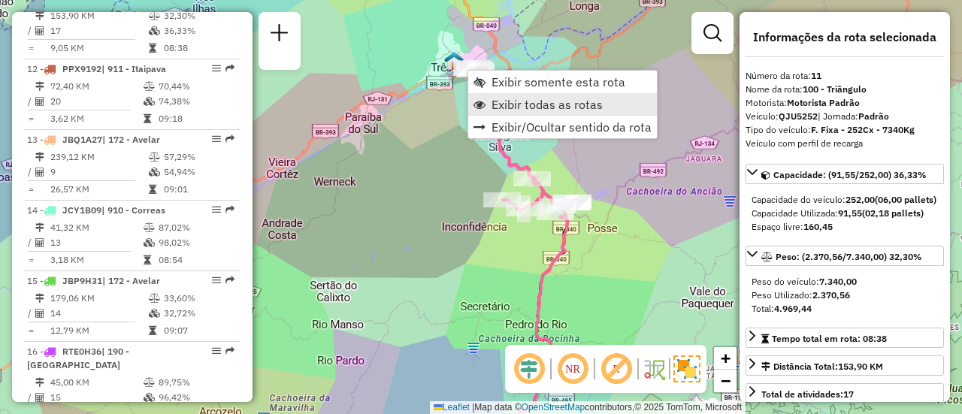
click at [511, 109] on span "Exibir todas as rotas" at bounding box center [546, 104] width 111 height 12
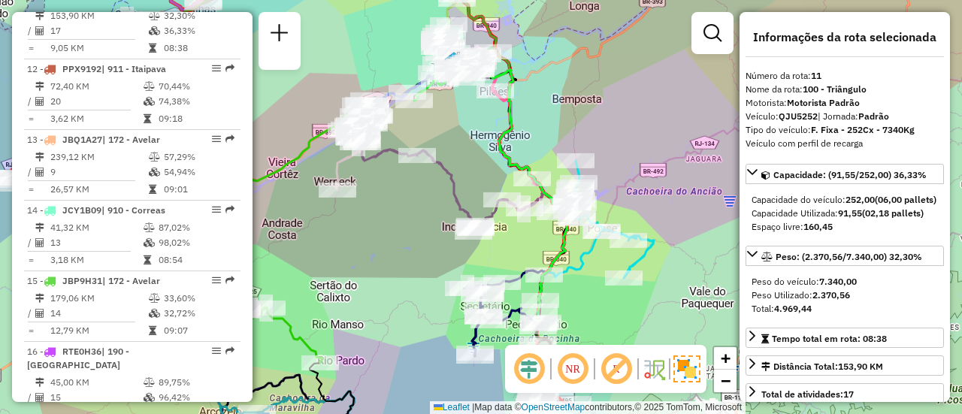
drag, startPoint x: 487, startPoint y: 124, endPoint x: 523, endPoint y: 148, distance: 43.3
click at [523, 148] on div "Janela de atendimento Grade de atendimento Capacidade Transportadoras Veículos …" at bounding box center [481, 207] width 962 height 414
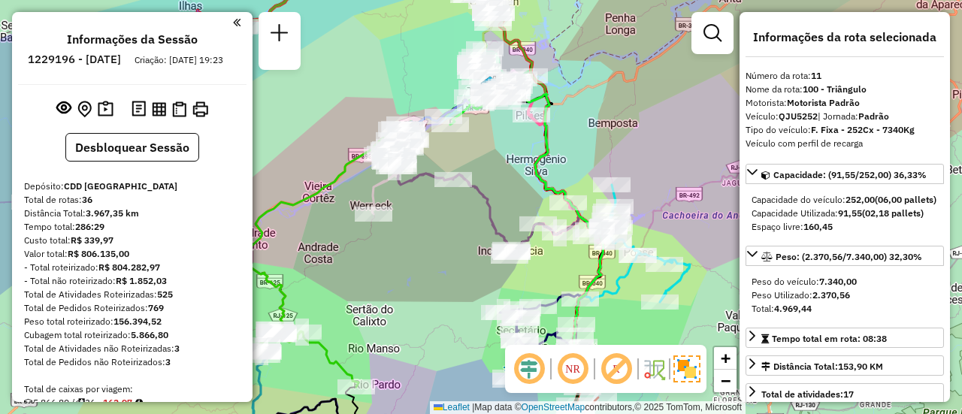
select select "**********"
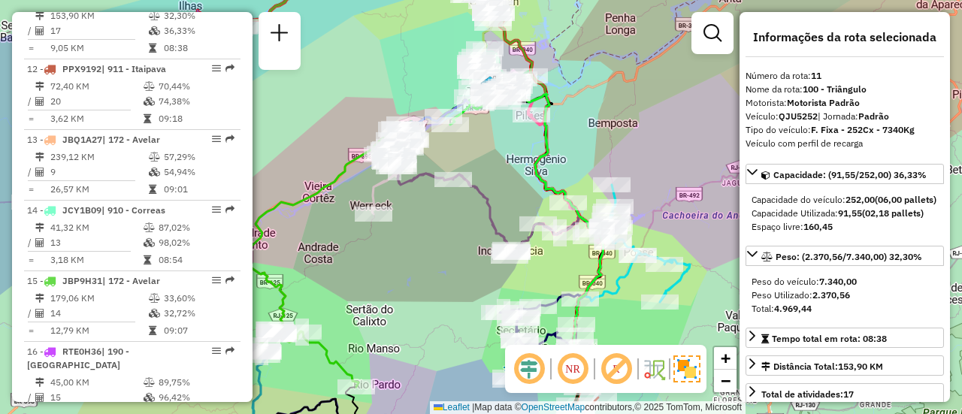
click at [454, 283] on div "Janela de atendimento Grade de atendimento Capacidade Transportadoras Veículos …" at bounding box center [481, 207] width 962 height 414
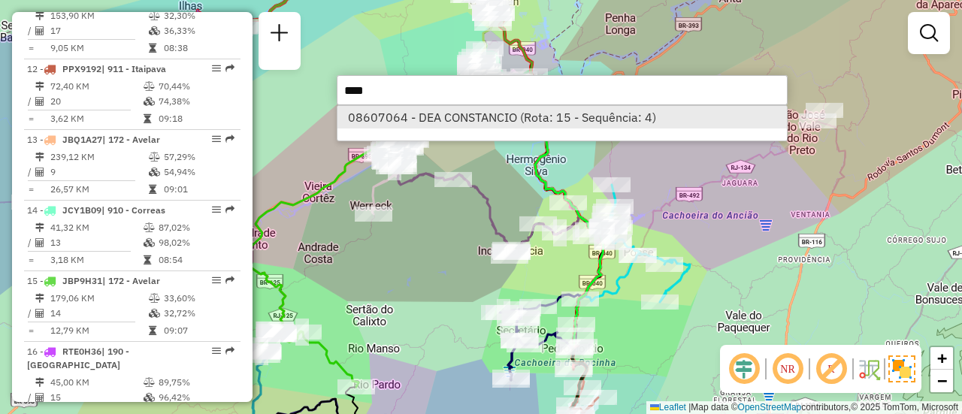
type input "****"
click at [469, 118] on li "08607064 - DEA CONSTANCIO (Rota: 15 - Sequência: 4)" at bounding box center [561, 117] width 449 height 23
select select "**********"
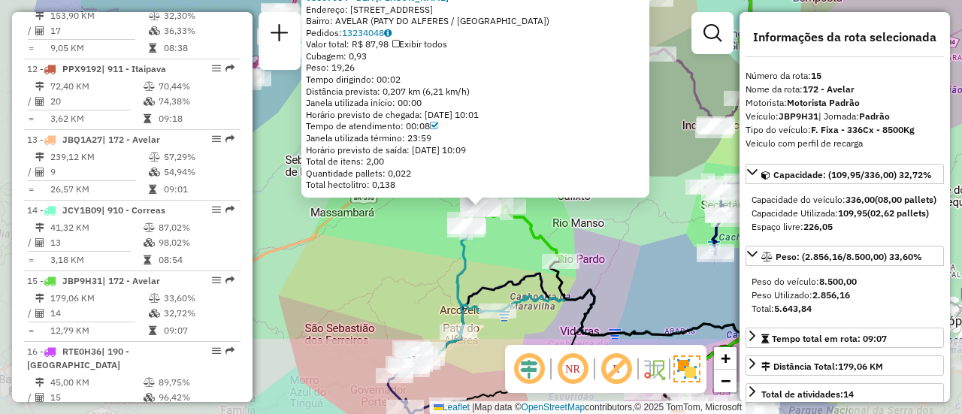
scroll to position [1762, 0]
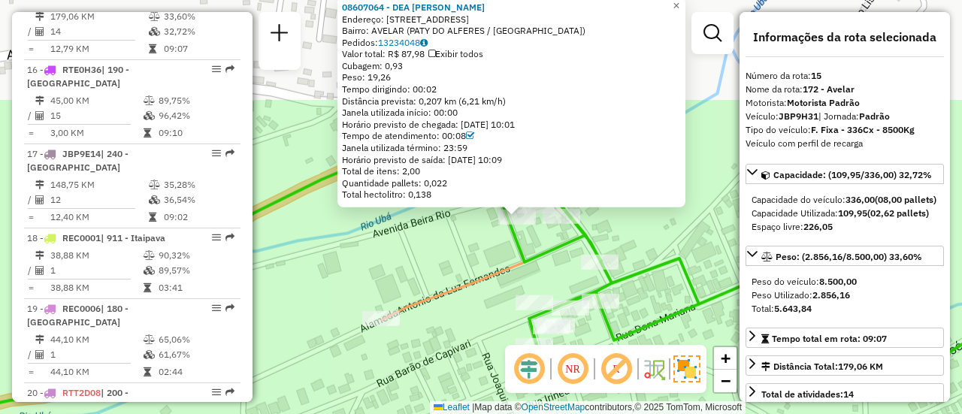
drag, startPoint x: 466, startPoint y: 107, endPoint x: 479, endPoint y: 254, distance: 147.1
click at [479, 254] on div "08607064 - DEA CONSTANCIO Endereço: 081 RUA PROJETADA 60 Bairro: AVELAR (PATY D…" at bounding box center [481, 207] width 962 height 414
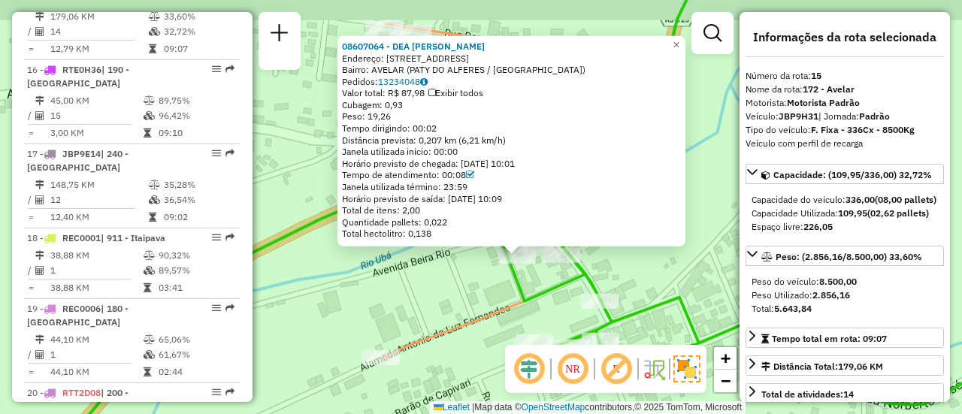
drag, startPoint x: 491, startPoint y: 243, endPoint x: 489, endPoint y: 282, distance: 39.1
click at [489, 282] on div "08607064 - DEA CONSTANCIO Endereço: 081 RUA PROJETADA 60 Bairro: AVELAR (PATY D…" at bounding box center [481, 207] width 962 height 414
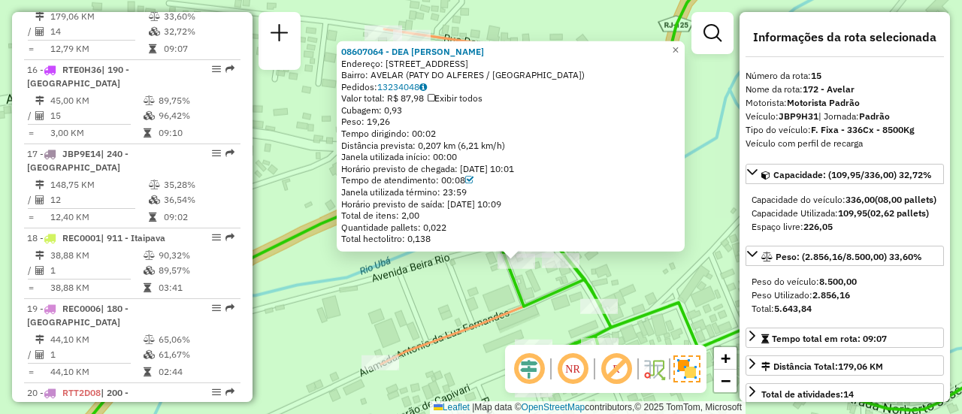
click at [476, 298] on div "08607064 - DEA CONSTANCIO Endereço: 081 RUA PROJETADA 60 Bairro: AVELAR (PATY D…" at bounding box center [481, 207] width 962 height 414
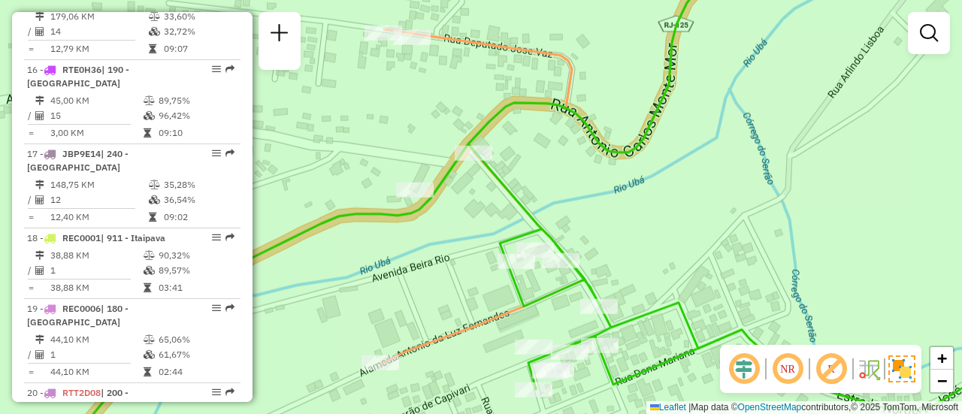
click at [470, 209] on div "Janela de atendimento Grade de atendimento Capacidade Transportadoras Veículos …" at bounding box center [481, 207] width 962 height 414
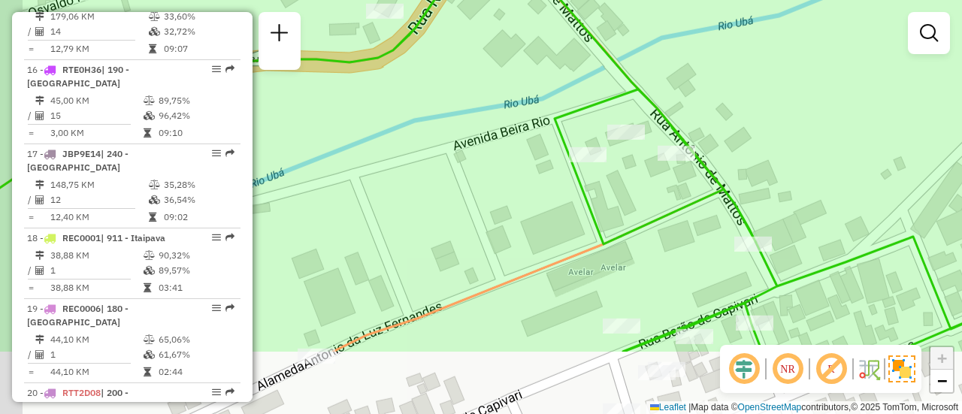
drag, startPoint x: 477, startPoint y: 331, endPoint x: 534, endPoint y: 198, distance: 145.4
click at [542, 228] on div "Janela de atendimento Grade de atendimento Capacidade Transportadoras Veículos …" at bounding box center [481, 207] width 962 height 414
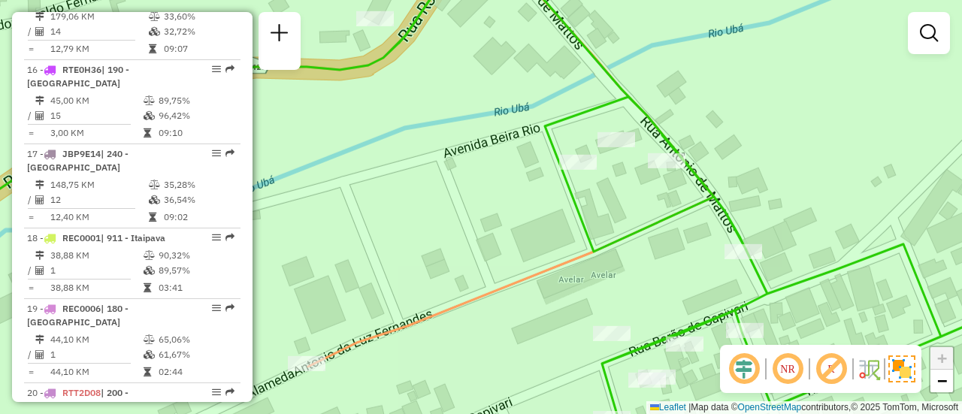
drag, startPoint x: 387, startPoint y: 179, endPoint x: 341, endPoint y: 192, distance: 47.6
click at [373, 187] on div "Janela de atendimento Grade de atendimento Capacidade Transportadoras Veículos …" at bounding box center [481, 207] width 962 height 414
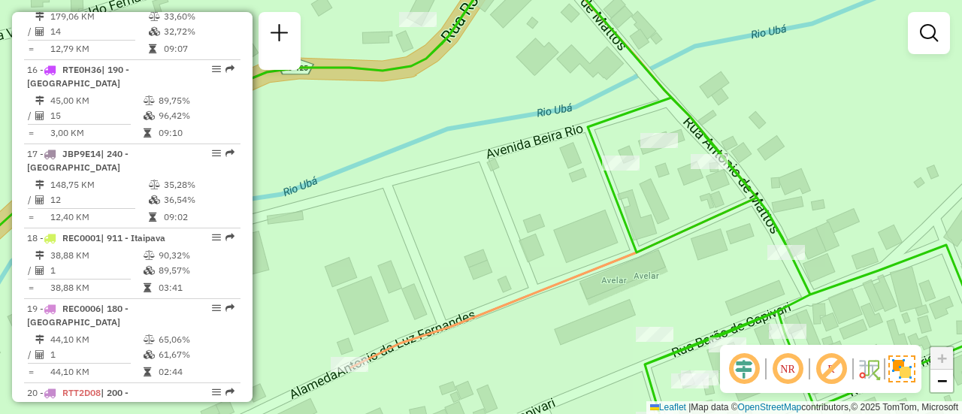
drag, startPoint x: 344, startPoint y: 216, endPoint x: 521, endPoint y: 180, distance: 181.1
click at [521, 180] on div "Janela de atendimento Grade de atendimento Capacidade Transportadoras Veículos …" at bounding box center [481, 207] width 962 height 414
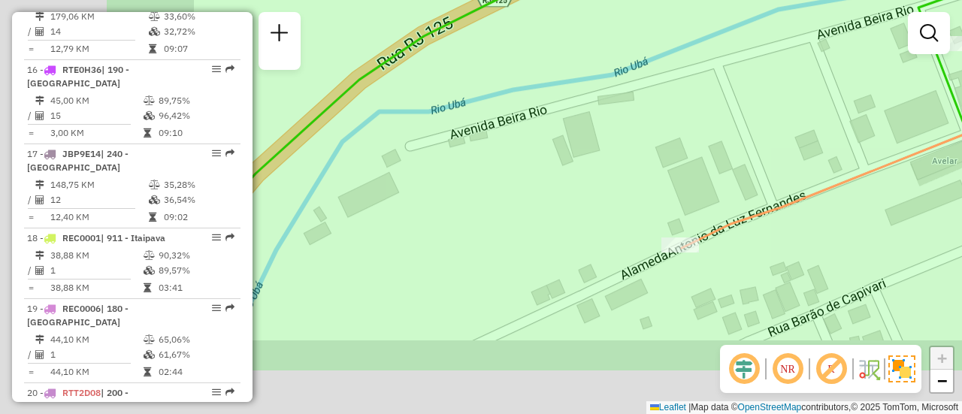
drag, startPoint x: 310, startPoint y: 260, endPoint x: 527, endPoint y: 171, distance: 234.5
click at [527, 171] on div "Janela de atendimento Grade de atendimento Capacidade Transportadoras Veículos …" at bounding box center [481, 207] width 962 height 414
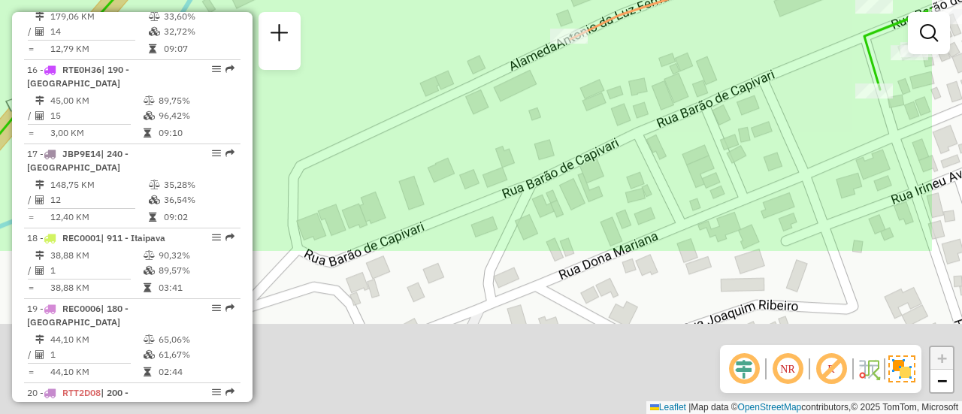
drag, startPoint x: 634, startPoint y: 305, endPoint x: 508, endPoint y: 100, distance: 240.8
click at [508, 100] on div "Janela de atendimento Grade de atendimento Capacidade Transportadoras Veículos …" at bounding box center [481, 207] width 962 height 414
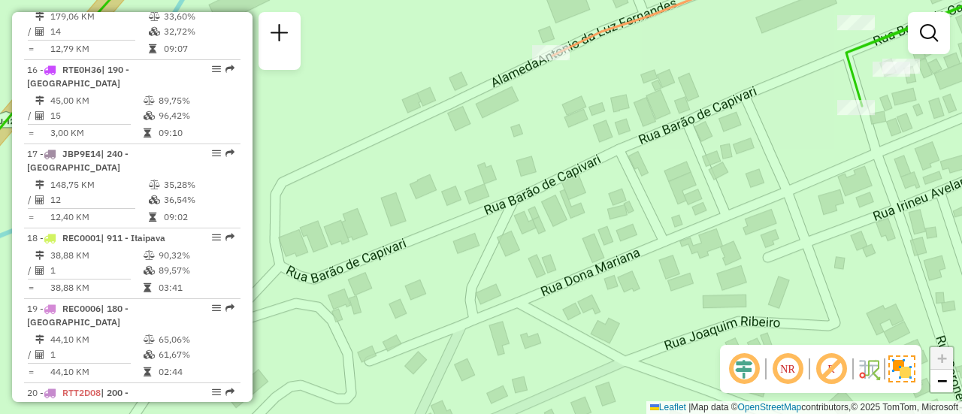
drag, startPoint x: 529, startPoint y: 129, endPoint x: 332, endPoint y: 285, distance: 250.8
click at [332, 285] on div "Janela de atendimento Grade de atendimento Capacidade Transportadoras Veículos …" at bounding box center [481, 207] width 962 height 414
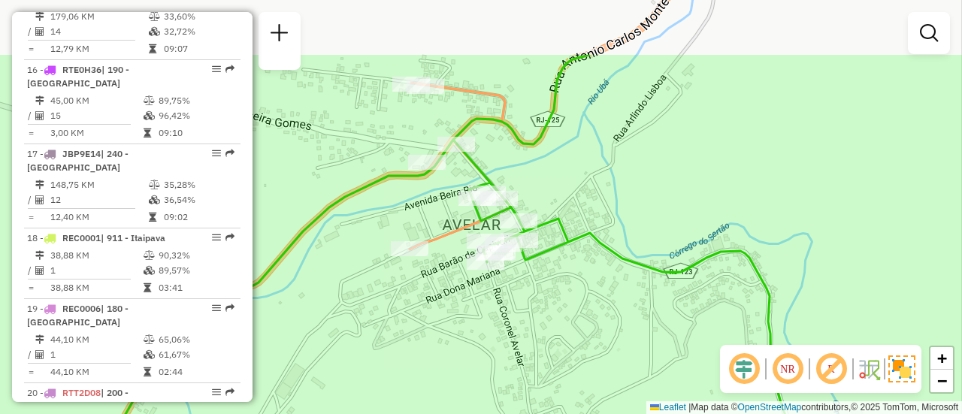
drag, startPoint x: 542, startPoint y: 98, endPoint x: 457, endPoint y: 180, distance: 118.0
click at [452, 195] on div "Janela de atendimento Grade de atendimento Capacidade Transportadoras Veículos …" at bounding box center [481, 207] width 962 height 414
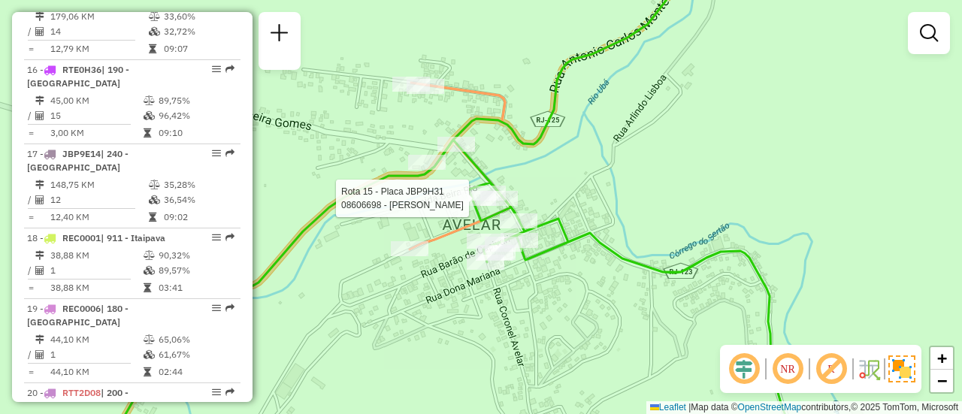
select select "**********"
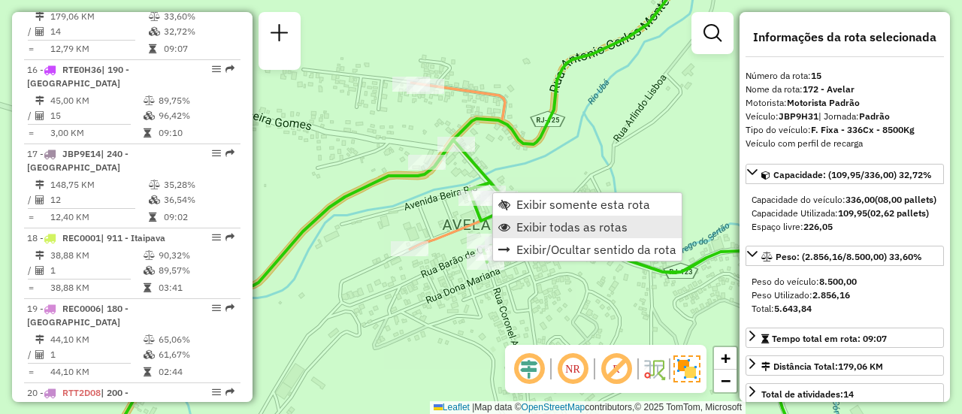
click at [533, 225] on span "Exibir todas as rotas" at bounding box center [571, 227] width 111 height 12
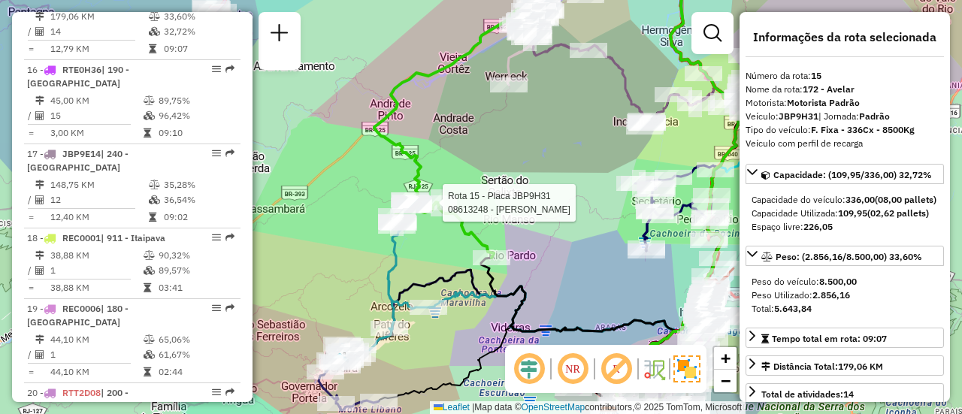
drag, startPoint x: 475, startPoint y: 162, endPoint x: 352, endPoint y: 188, distance: 126.0
click at [352, 187] on div "Rota 15 - Placa JBP9H31 08613248 - ELIEZER MACHADO Janela de atendimento Grade …" at bounding box center [481, 207] width 962 height 414
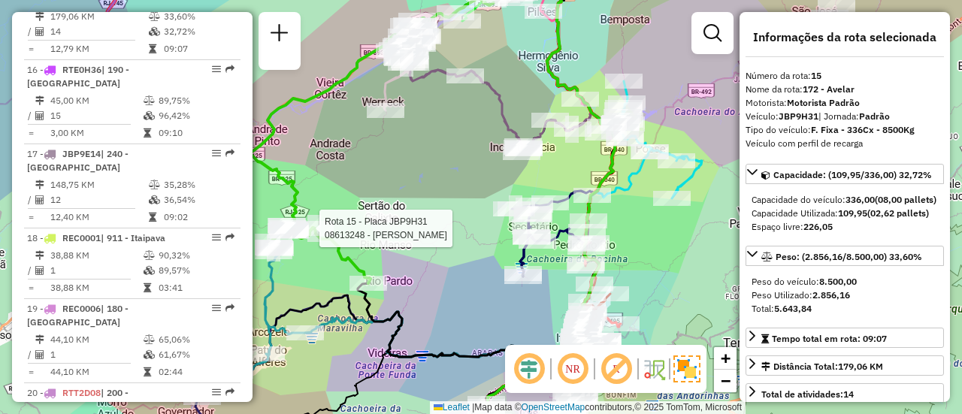
click at [472, 300] on div "Rota 15 - Placa JBP9H31 08613248 - ELIEZER MACHADO Janela de atendimento Grade …" at bounding box center [481, 207] width 962 height 414
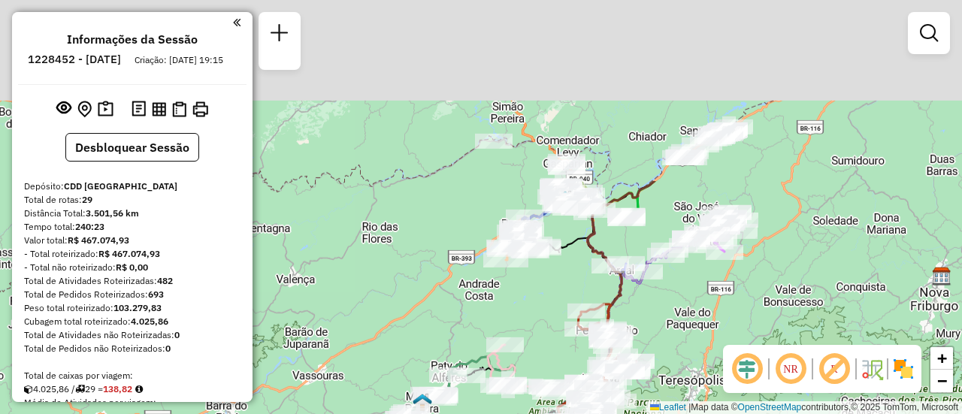
drag, startPoint x: 473, startPoint y: 65, endPoint x: 583, endPoint y: 366, distance: 319.9
click at [583, 366] on div "Janela de atendimento Grade de atendimento Capacidade Transportadoras Veículos …" at bounding box center [481, 207] width 962 height 414
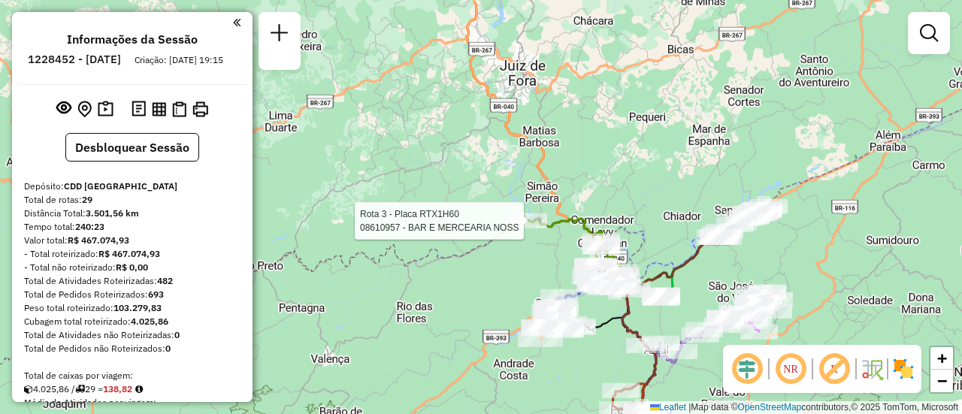
select select "**********"
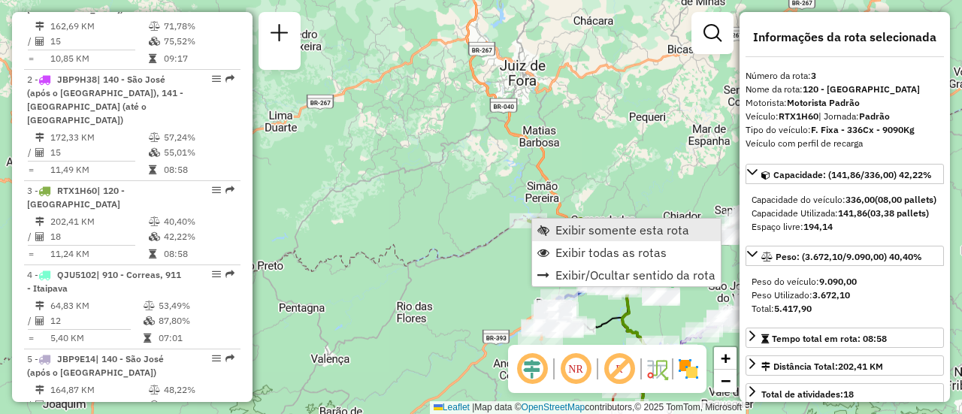
scroll to position [837, 0]
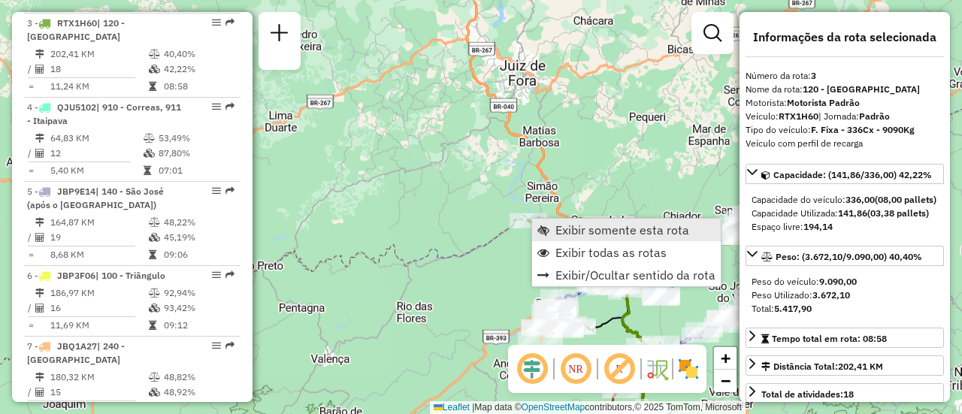
click at [548, 232] on link "Exibir somente esta rota" at bounding box center [626, 230] width 189 height 23
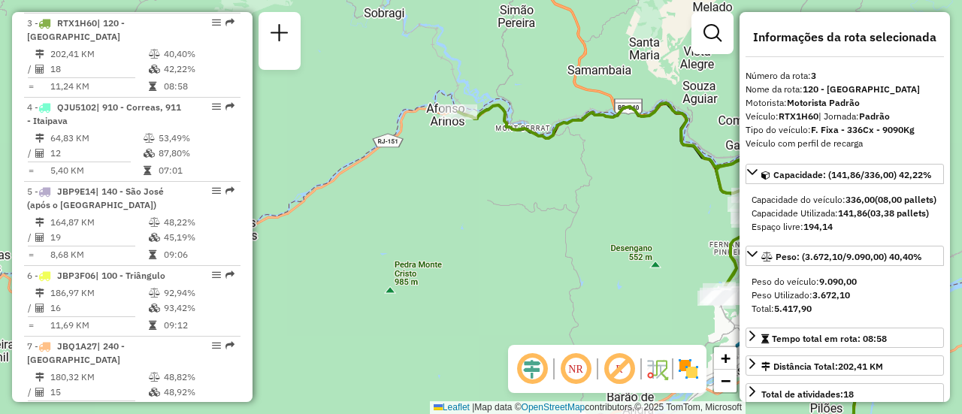
drag, startPoint x: 451, startPoint y: 97, endPoint x: 566, endPoint y: 204, distance: 157.9
click at [566, 204] on div "Janela de atendimento Grade de atendimento Capacidade Transportadoras Veículos …" at bounding box center [481, 207] width 962 height 414
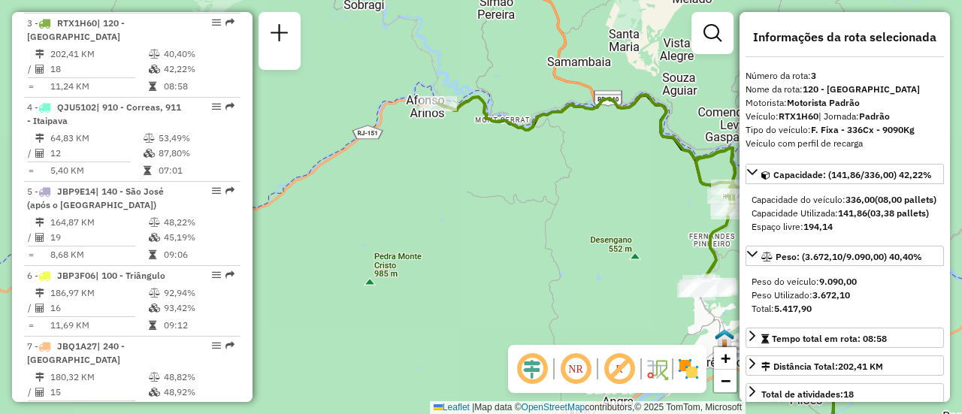
drag, startPoint x: 555, startPoint y: 195, endPoint x: 476, endPoint y: 149, distance: 91.2
click at [476, 149] on div "Janela de atendimento Grade de atendimento Capacidade Transportadoras Veículos …" at bounding box center [481, 207] width 962 height 414
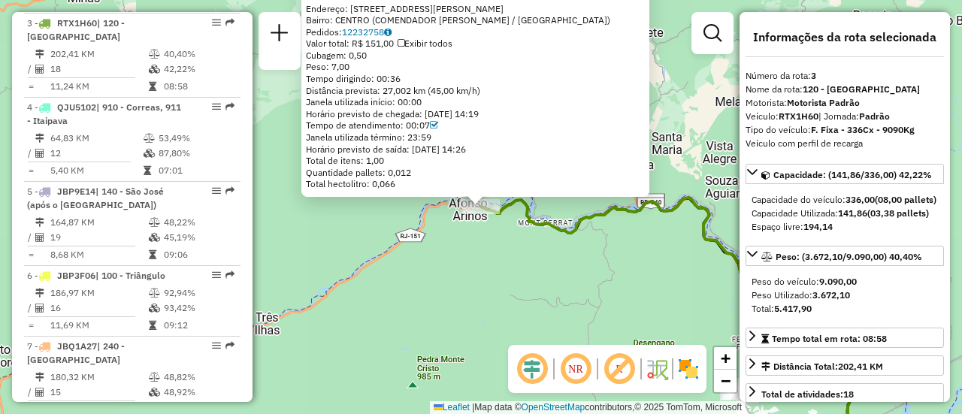
click at [537, 261] on div "08610957 - BAR E MERCEARIA NOSS Dia de atendimento do cliente violado Endereço:…" at bounding box center [481, 207] width 962 height 414
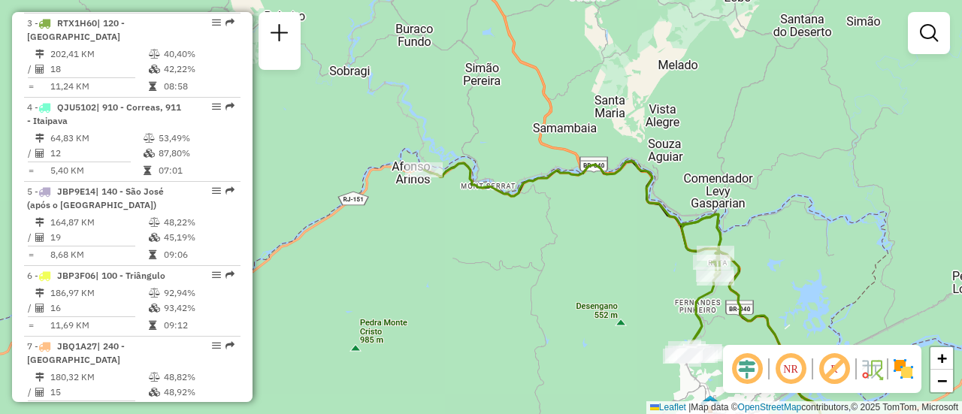
drag, startPoint x: 599, startPoint y: 261, endPoint x: 521, endPoint y: 189, distance: 106.3
click at [517, 192] on div "Janela de atendimento Grade de atendimento Capacidade Transportadoras Veículos …" at bounding box center [481, 207] width 962 height 414
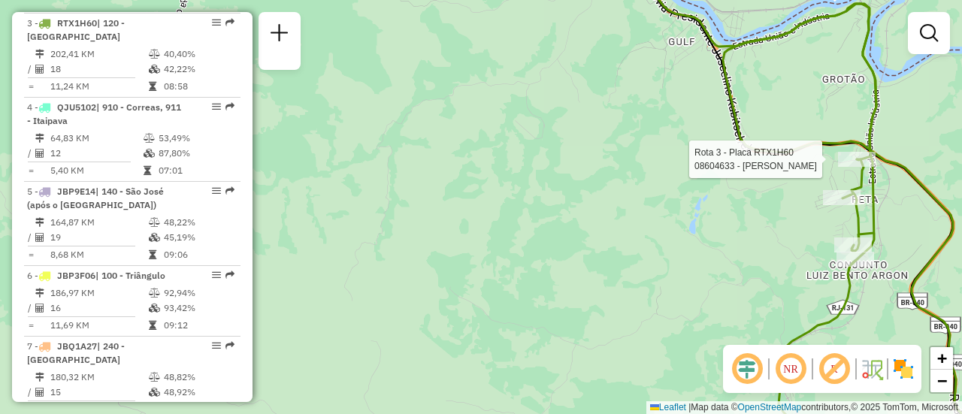
select select "**********"
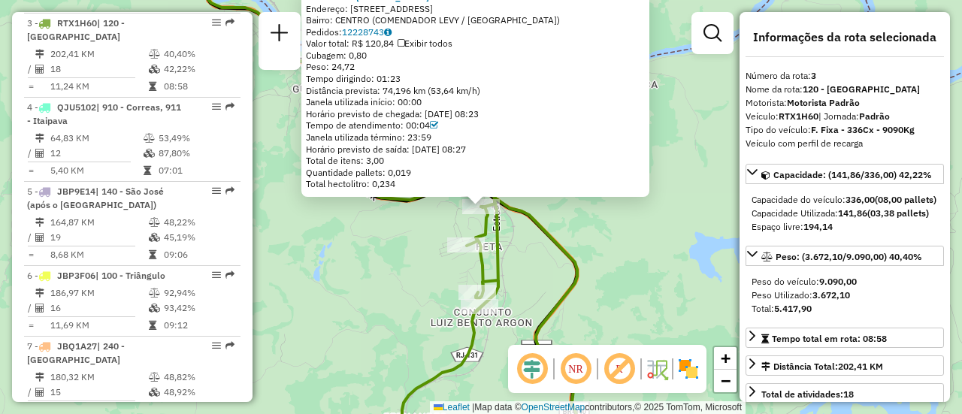
click at [340, 249] on div "08604633 - FRANCISCO DE ASSIS A Endereço: R RUA PEDREIRA 72 Bairro: CENTRO (COM…" at bounding box center [481, 207] width 962 height 414
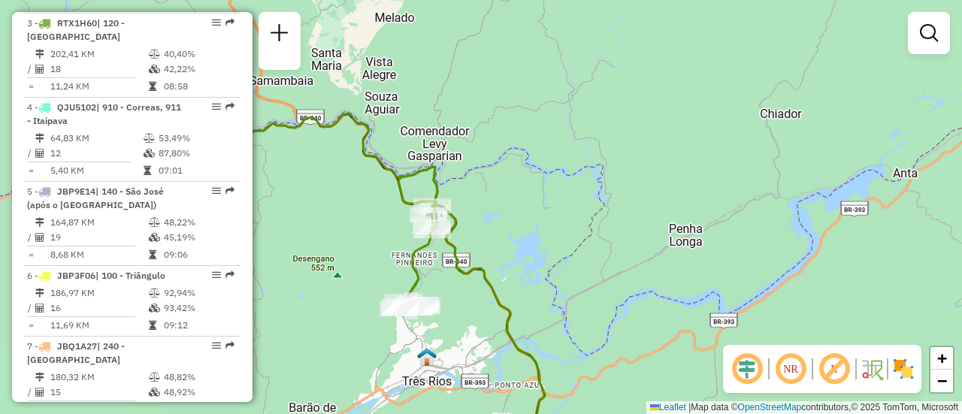
drag, startPoint x: 347, startPoint y: 270, endPoint x: 416, endPoint y: 198, distance: 100.4
click at [411, 198] on div "Janela de atendimento Grade de atendimento Capacidade Transportadoras Veículos …" at bounding box center [481, 207] width 962 height 414
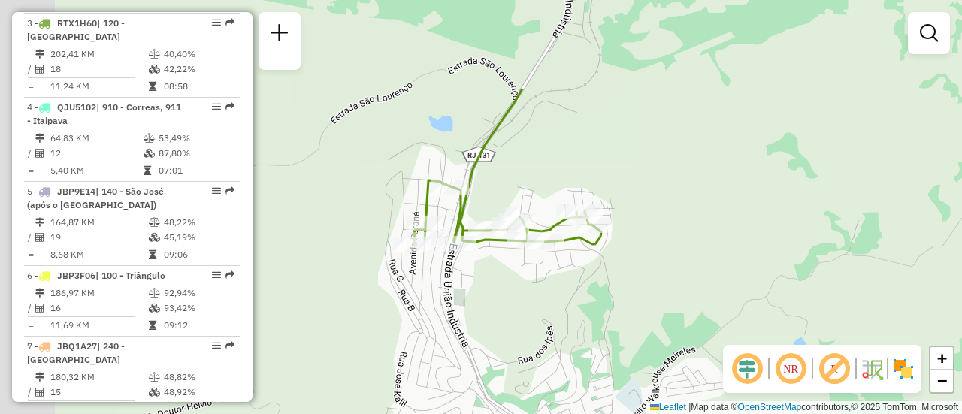
drag, startPoint x: 353, startPoint y: 146, endPoint x: 473, endPoint y: 280, distance: 179.8
click at [473, 280] on div "Janela de atendimento Grade de atendimento Capacidade Transportadoras Veículos …" at bounding box center [481, 207] width 962 height 414
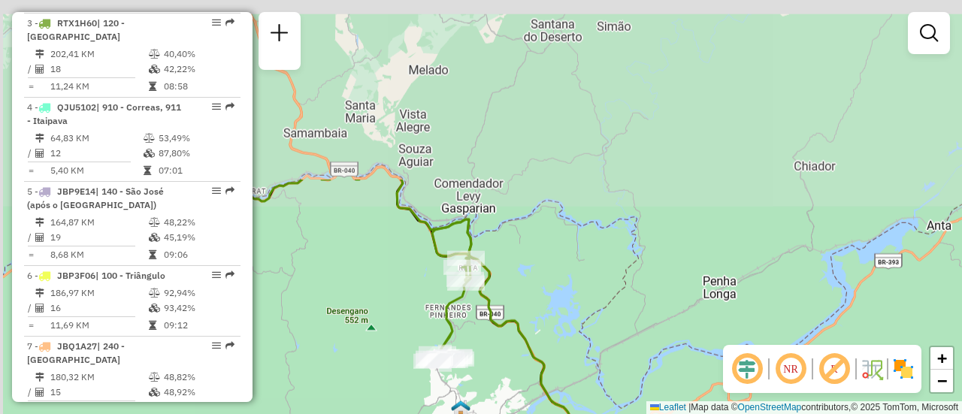
drag, startPoint x: 350, startPoint y: 73, endPoint x: 400, endPoint y: 276, distance: 209.0
click at [434, 305] on div "Janela de atendimento Grade de atendimento Capacidade Transportadoras Veículos …" at bounding box center [481, 207] width 962 height 414
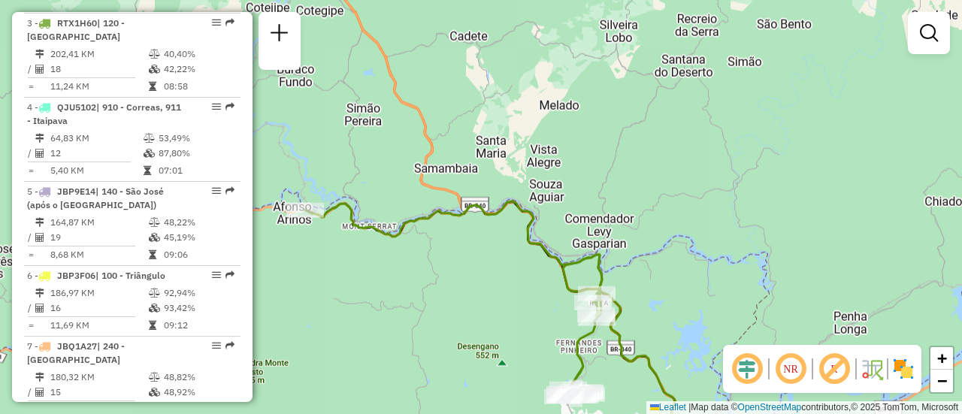
drag, startPoint x: 362, startPoint y: 247, endPoint x: 484, endPoint y: 270, distance: 123.8
click at [484, 270] on div "Janela de atendimento Grade de atendimento Capacidade Transportadoras Veículos …" at bounding box center [481, 207] width 962 height 414
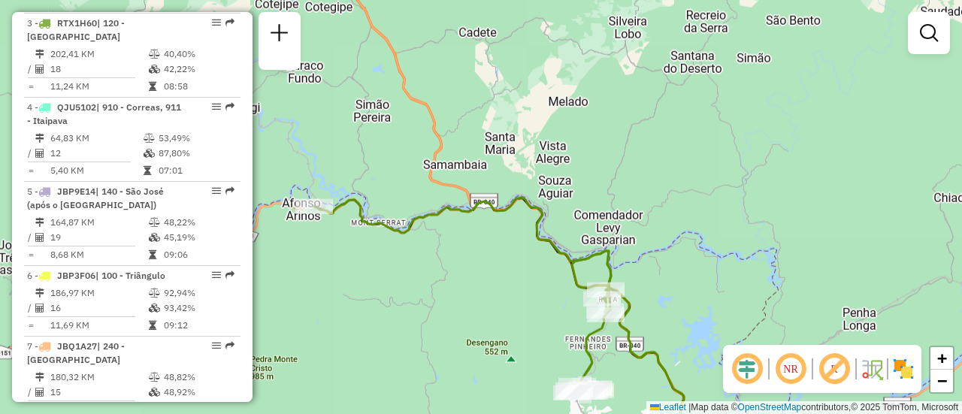
drag, startPoint x: 411, startPoint y: 168, endPoint x: 422, endPoint y: 154, distance: 17.6
click at [422, 154] on div "Janela de atendimento Grade de atendimento Capacidade Transportadoras Veículos …" at bounding box center [481, 207] width 962 height 414
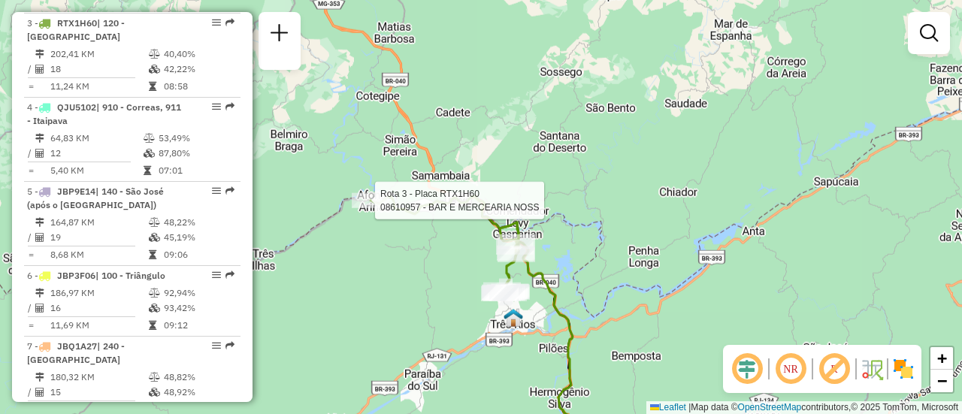
select select "**********"
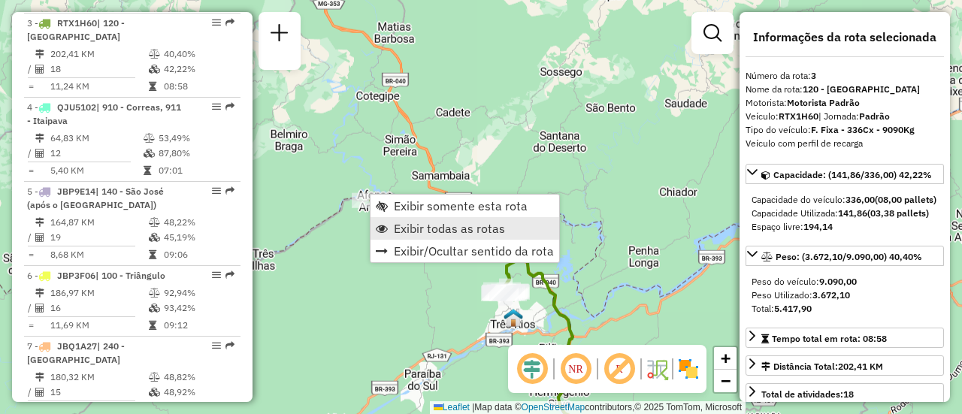
click at [418, 228] on span "Exibir todas as rotas" at bounding box center [449, 228] width 111 height 12
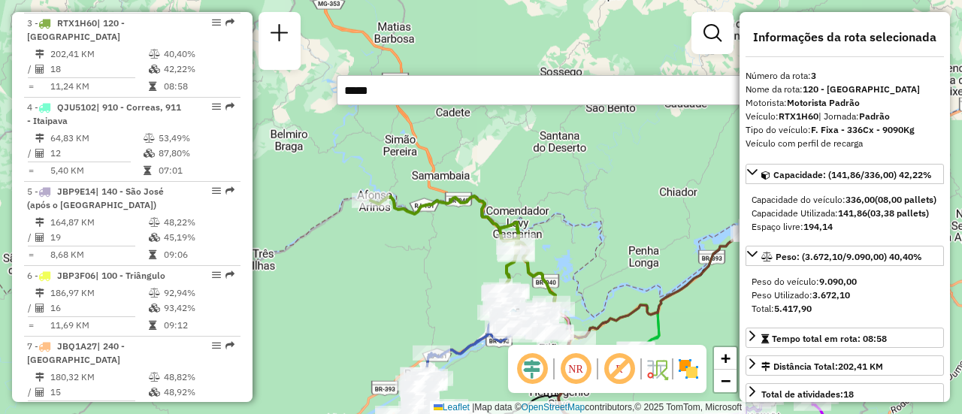
click at [397, 89] on input "*****" at bounding box center [562, 90] width 451 height 30
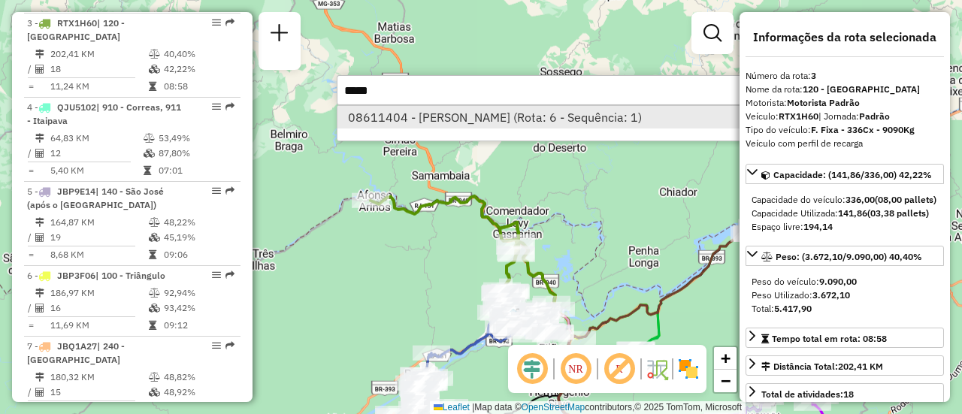
type input "*****"
click at [425, 113] on li "08611404 - RENATA GONCALVES TA (Rota: 6 - Sequência: 1)" at bounding box center [561, 117] width 449 height 23
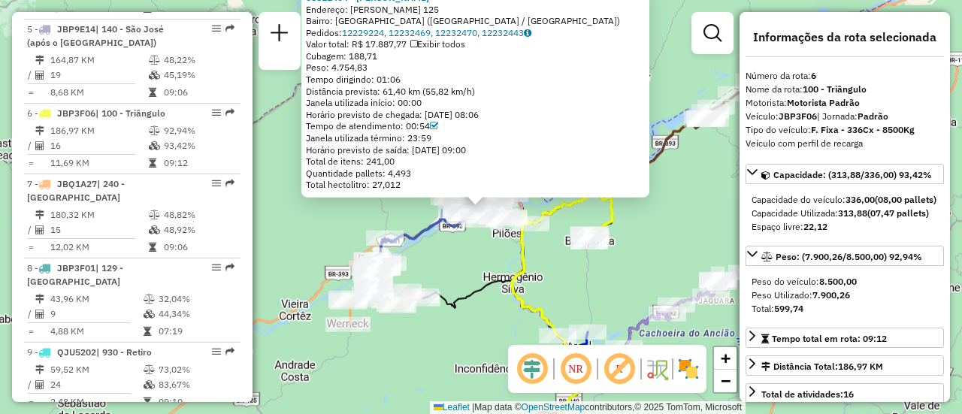
scroll to position [1089, 0]
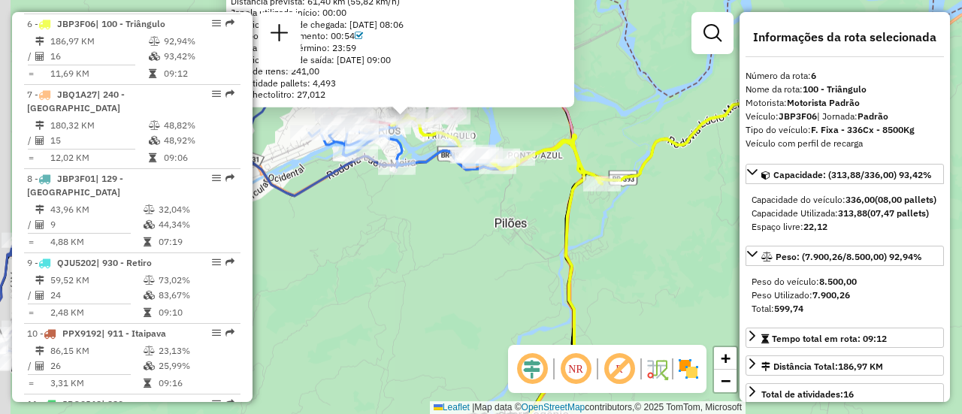
drag, startPoint x: 374, startPoint y: 134, endPoint x: 507, endPoint y: 250, distance: 176.3
click at [506, 249] on div "08611404 - RENATA GONCALVES TA Endereço: JACINTO SOBRINHO 125 Bairro: VILA ISAB…" at bounding box center [481, 207] width 962 height 414
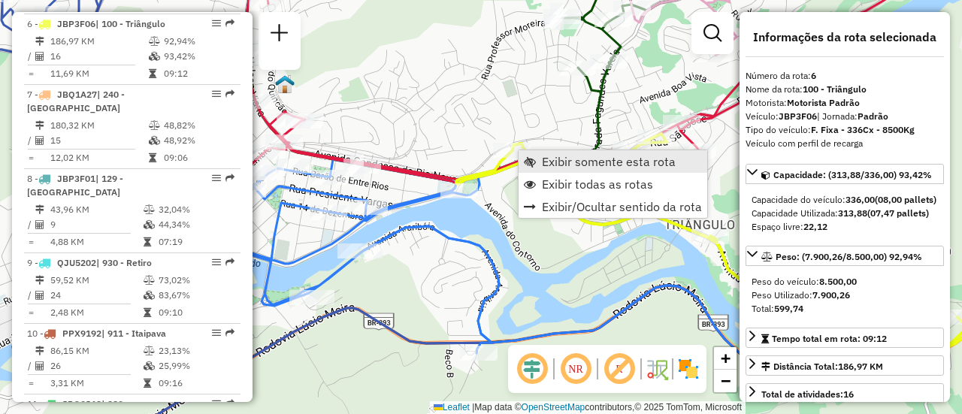
click at [548, 168] on span "Exibir somente esta rota" at bounding box center [609, 162] width 134 height 12
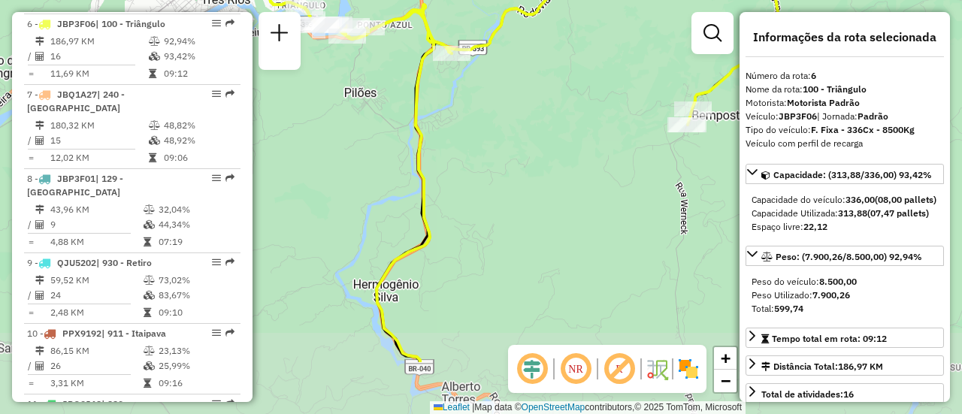
drag, startPoint x: 425, startPoint y: 198, endPoint x: 295, endPoint y: 71, distance: 181.7
click at [295, 71] on div "Janela de atendimento Grade de atendimento Capacidade Transportadoras Veículos …" at bounding box center [481, 207] width 962 height 414
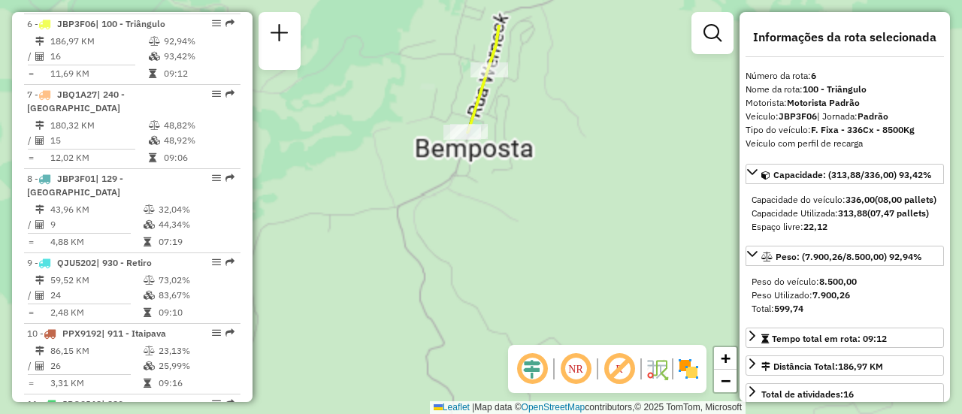
drag, startPoint x: 479, startPoint y: 55, endPoint x: 505, endPoint y: 160, distance: 108.2
click at [513, 162] on div "Janela de atendimento Grade de atendimento Capacidade Transportadoras Veículos …" at bounding box center [481, 207] width 962 height 414
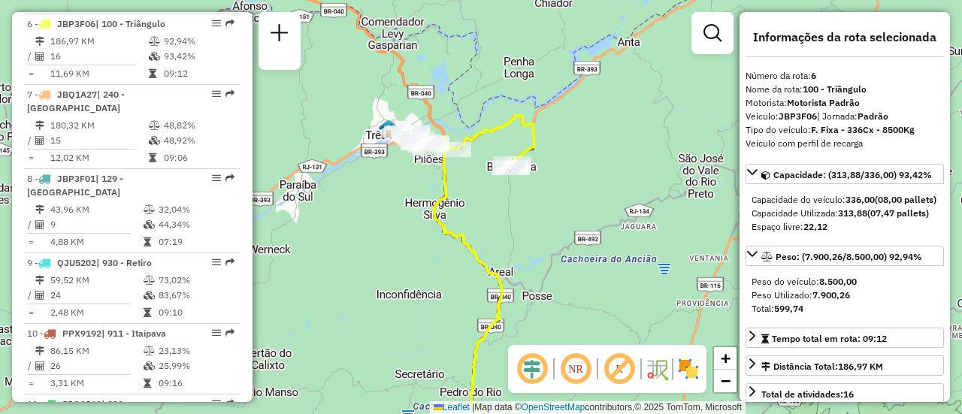
click at [497, 215] on div "Janela de atendimento Grade de atendimento Capacidade Transportadoras Veículos …" at bounding box center [481, 207] width 962 height 414
